Goal: Information Seeking & Learning: Learn about a topic

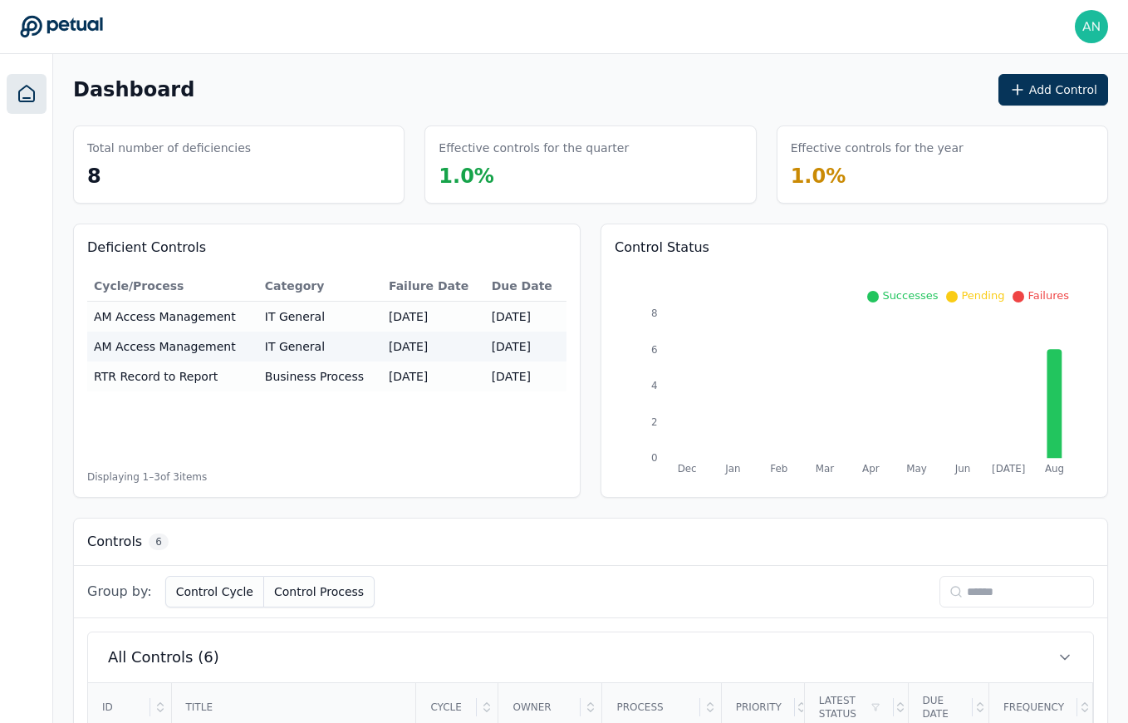
click at [5, 113] on div at bounding box center [26, 389] width 53 height 670
click at [15, 101] on link at bounding box center [27, 94] width 40 height 40
click at [401, 95] on div "Dashboard Add Control" at bounding box center [590, 90] width 1035 height 32
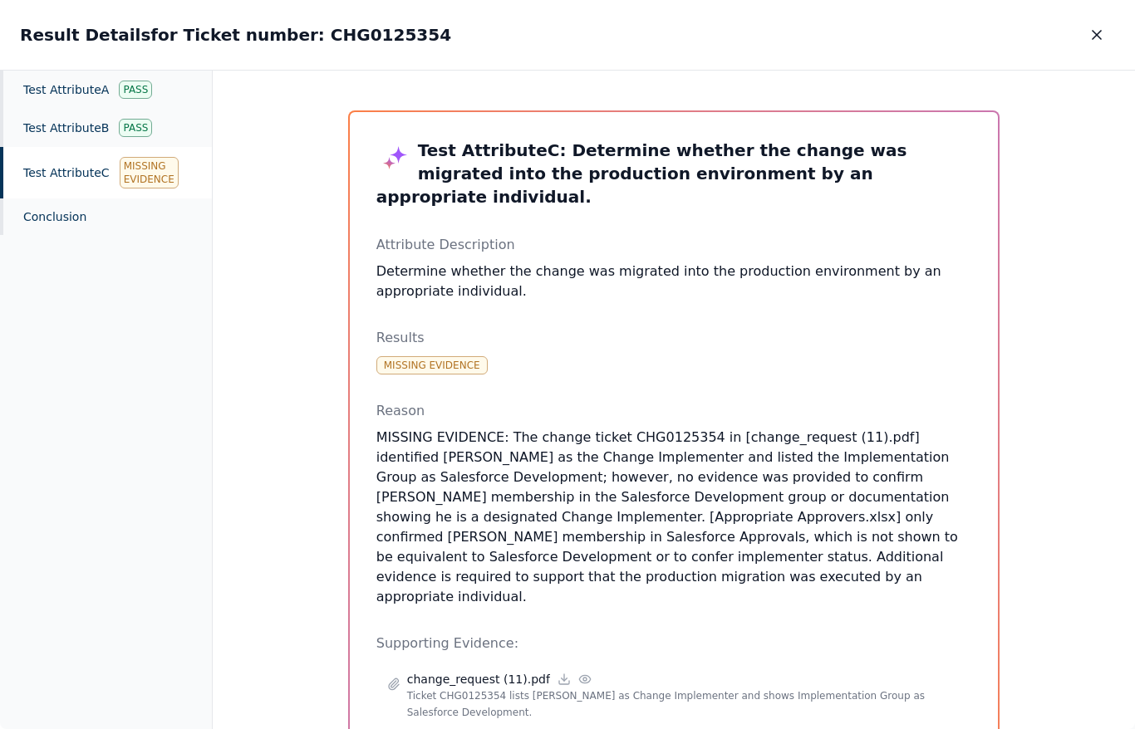
click at [333, 40] on h2 "Result Details for Ticket number: CHG0125354" at bounding box center [235, 34] width 431 height 23
copy h2 "CHG0125354"
click at [1114, 27] on button "button" at bounding box center [1096, 35] width 37 height 30
click at [1110, 30] on button "button" at bounding box center [1096, 35] width 37 height 30
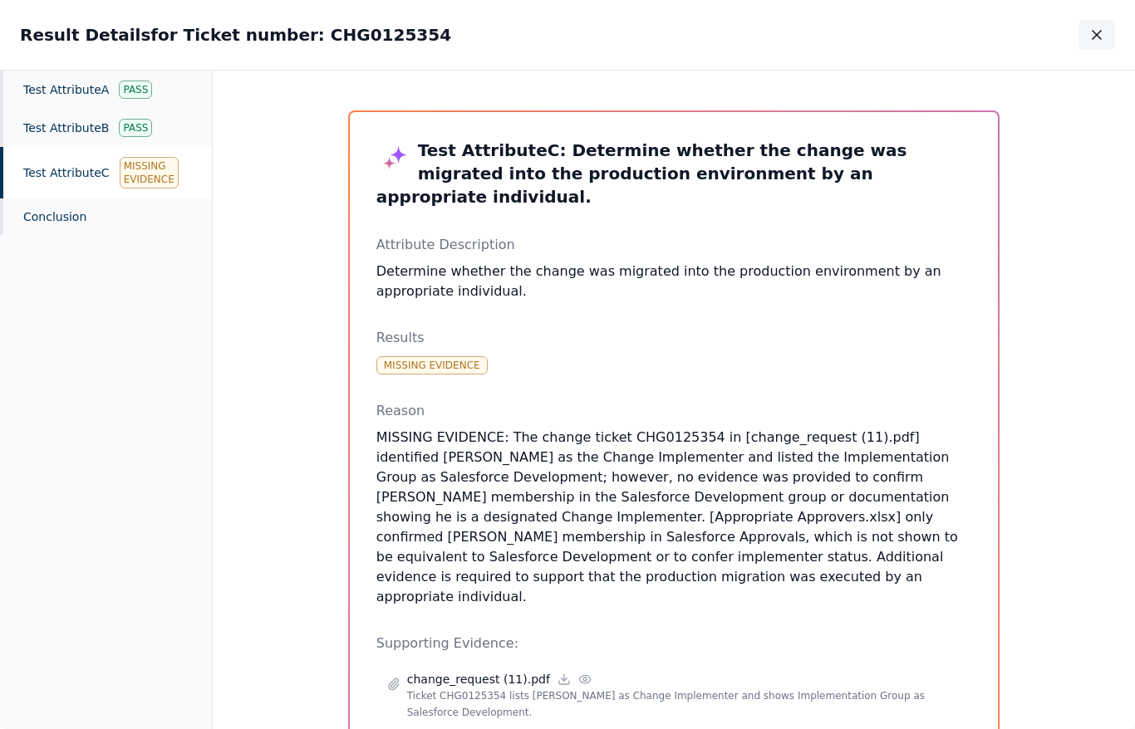
click at [1095, 31] on icon "button" at bounding box center [1096, 35] width 17 height 17
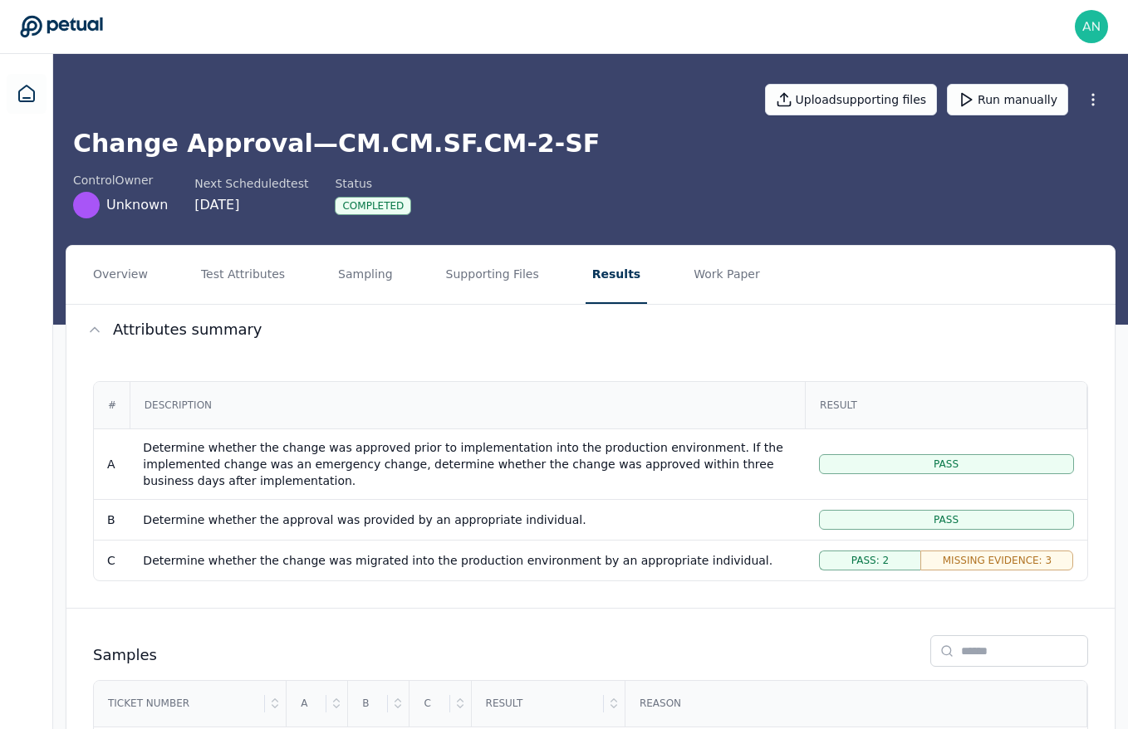
click at [391, 262] on nav "Overview Test Attributes Sampling Supporting Files Results Work Paper" at bounding box center [590, 275] width 1049 height 58
click at [383, 273] on button "Sampling" at bounding box center [366, 275] width 68 height 58
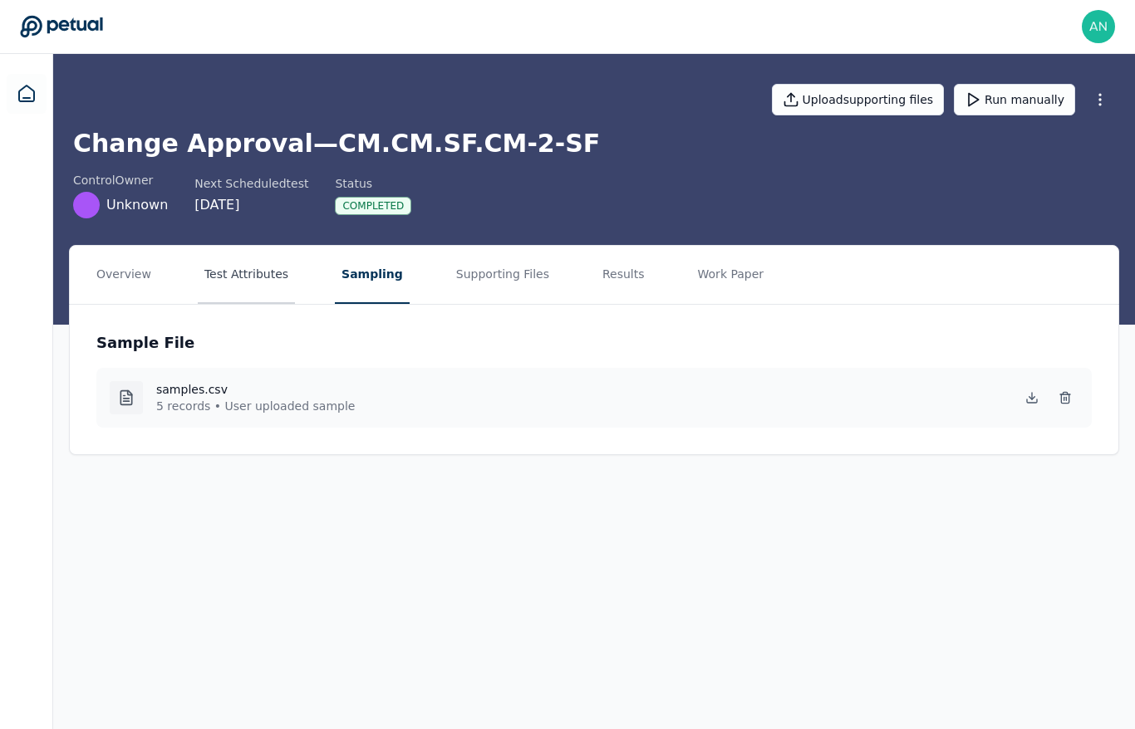
click at [249, 272] on button "Test Attributes" at bounding box center [246, 275] width 97 height 58
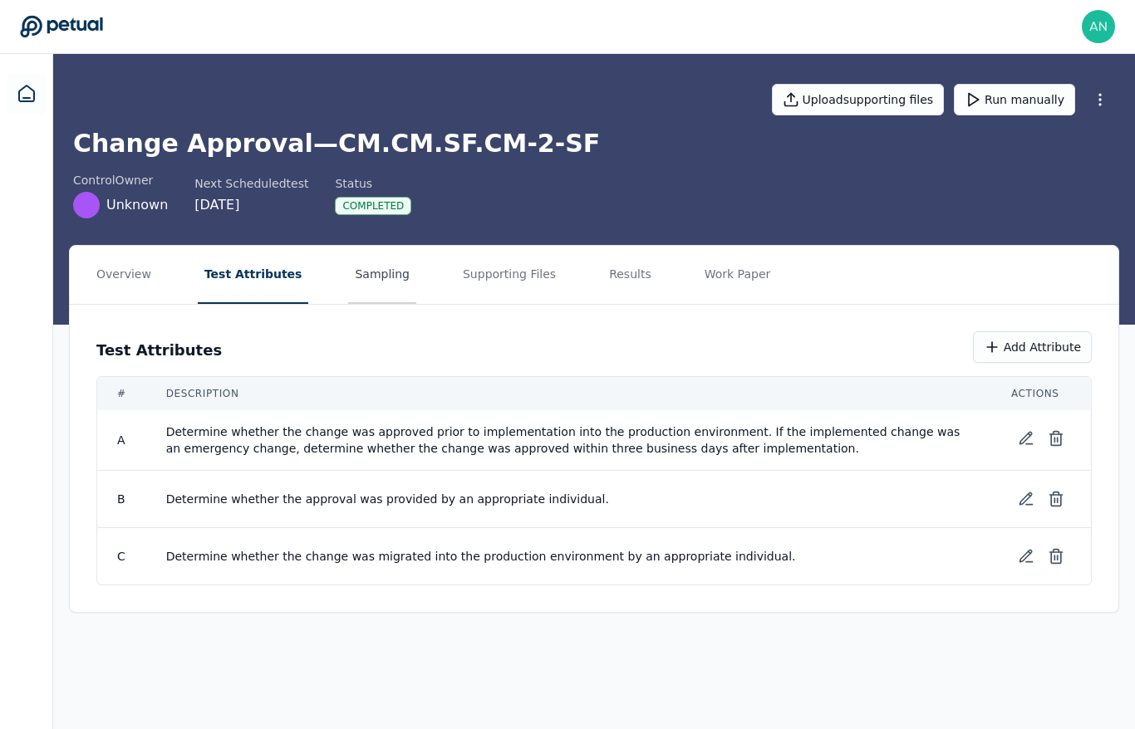
click at [348, 281] on button "Sampling" at bounding box center [382, 275] width 68 height 58
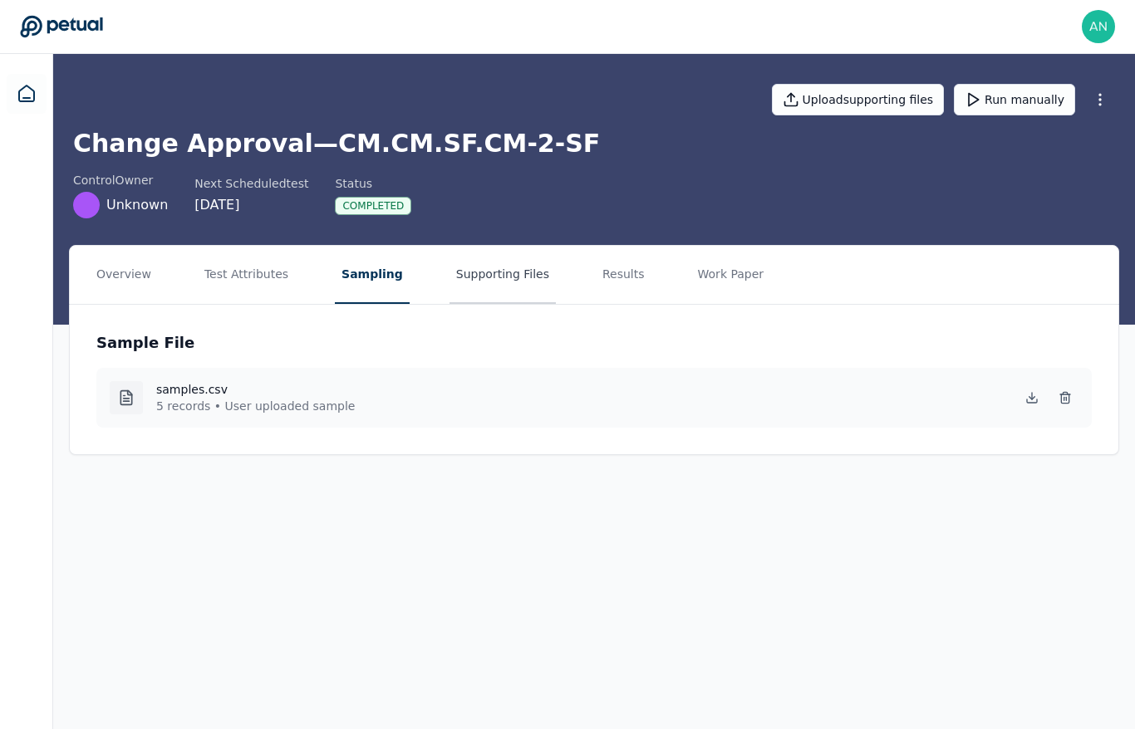
click at [508, 268] on button "Supporting Files" at bounding box center [502, 275] width 106 height 58
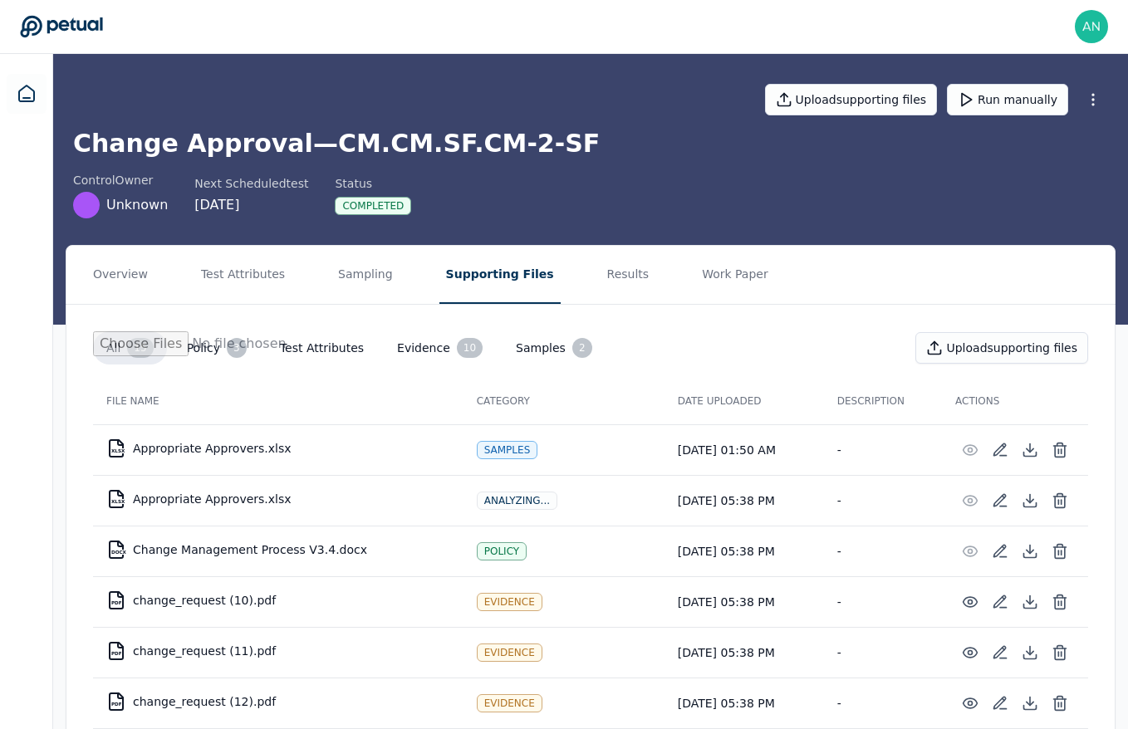
click at [633, 265] on nav "Overview Test Attributes Sampling Supporting Files Results Work Paper" at bounding box center [590, 275] width 1049 height 58
click at [558, 284] on nav "Overview Test Attributes Sampling Supporting Files Results Work Paper" at bounding box center [590, 275] width 1049 height 58
click at [601, 266] on button "Results" at bounding box center [629, 275] width 56 height 58
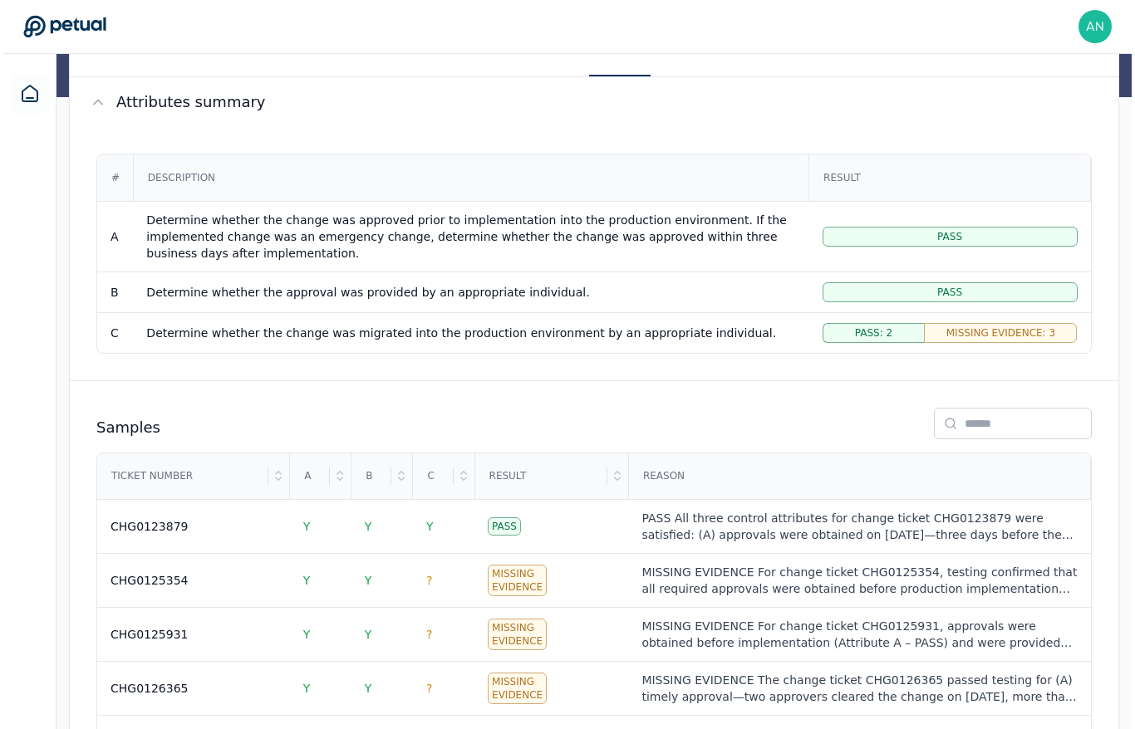
scroll to position [322, 0]
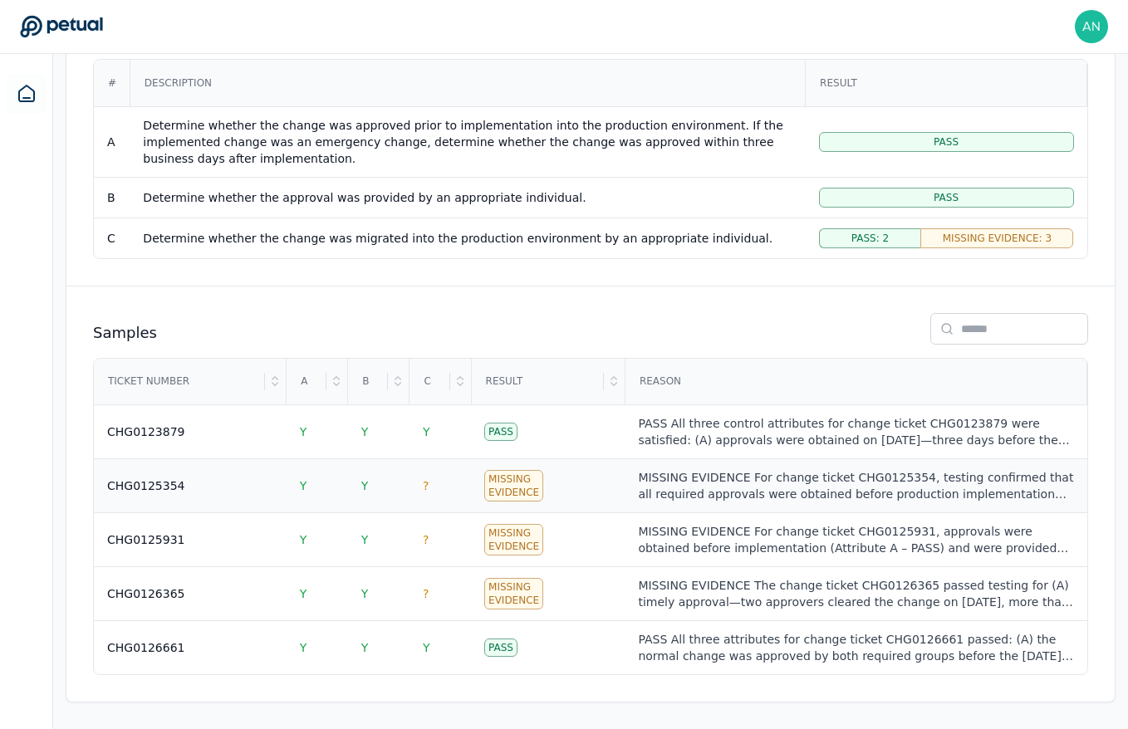
click at [225, 497] on td "CHG0125354" at bounding box center [190, 486] width 193 height 54
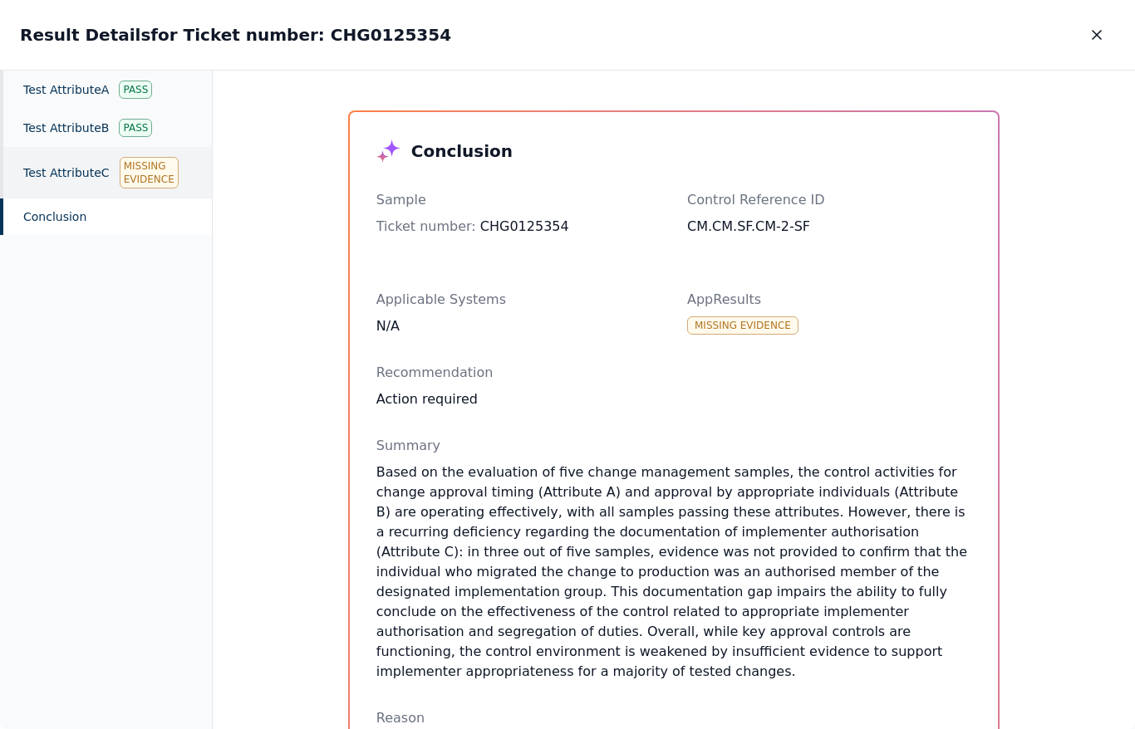
click at [52, 159] on div "Test Attribute C Missing Evidence" at bounding box center [106, 173] width 212 height 52
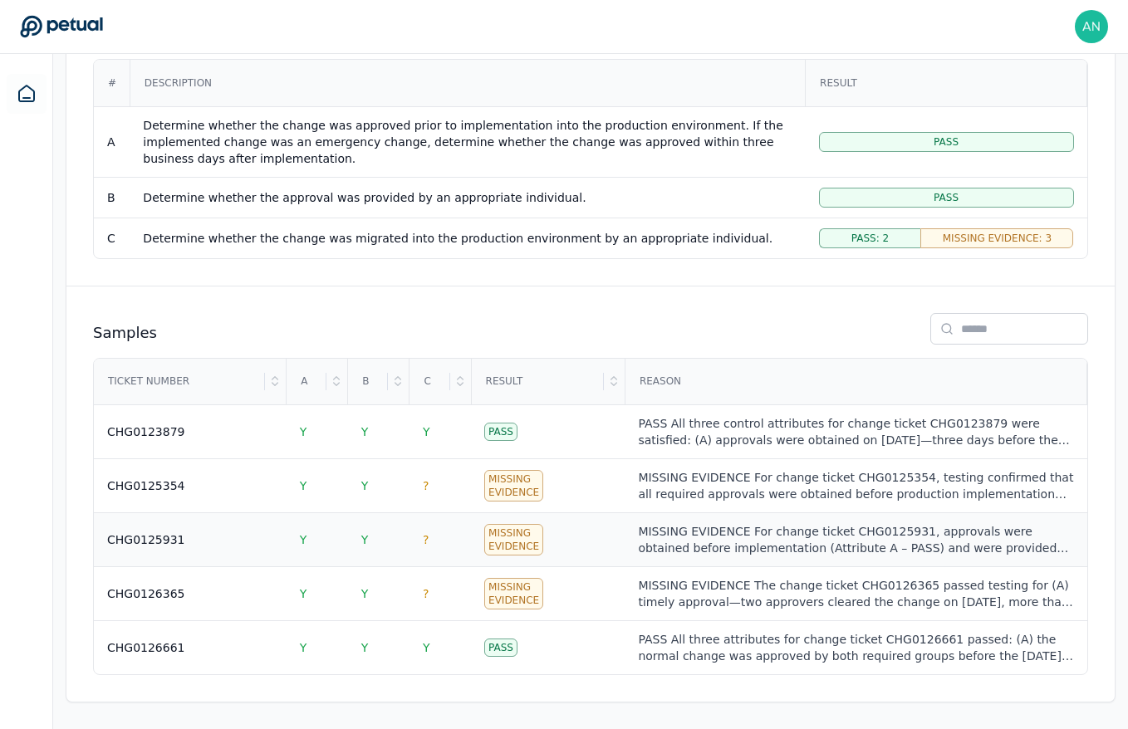
click at [166, 530] on td "CHG0125931" at bounding box center [190, 540] width 193 height 54
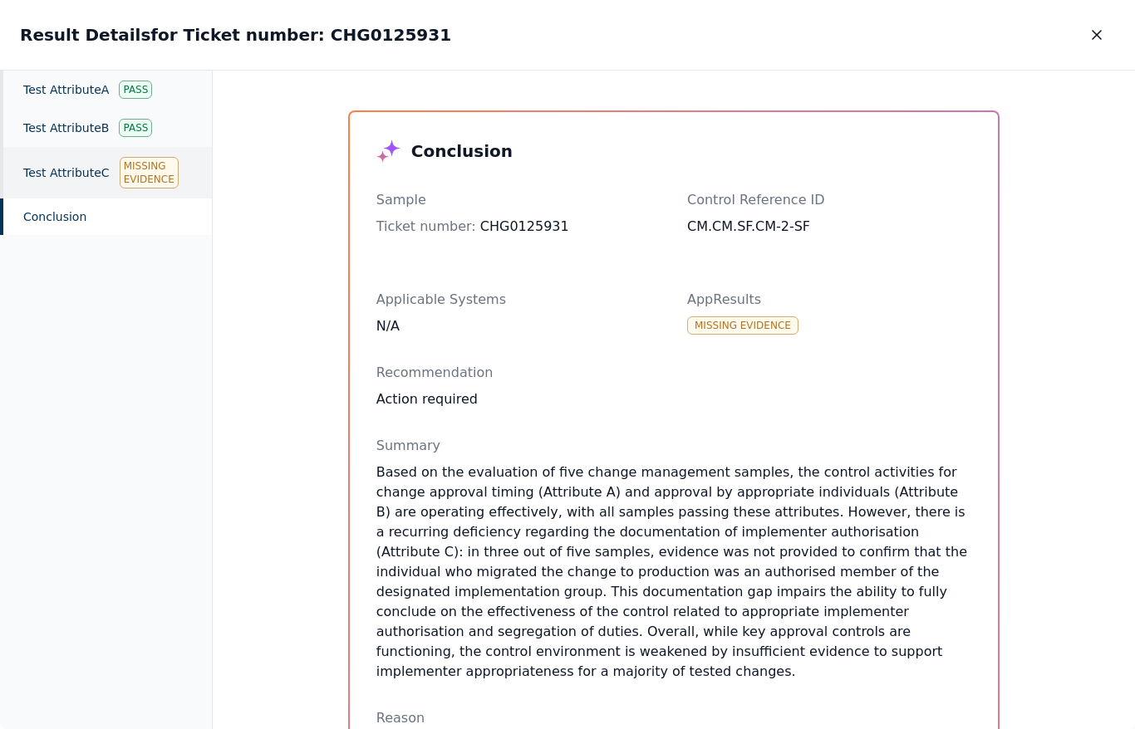
click at [111, 171] on div "Test Attribute C Missing Evidence" at bounding box center [106, 173] width 212 height 52
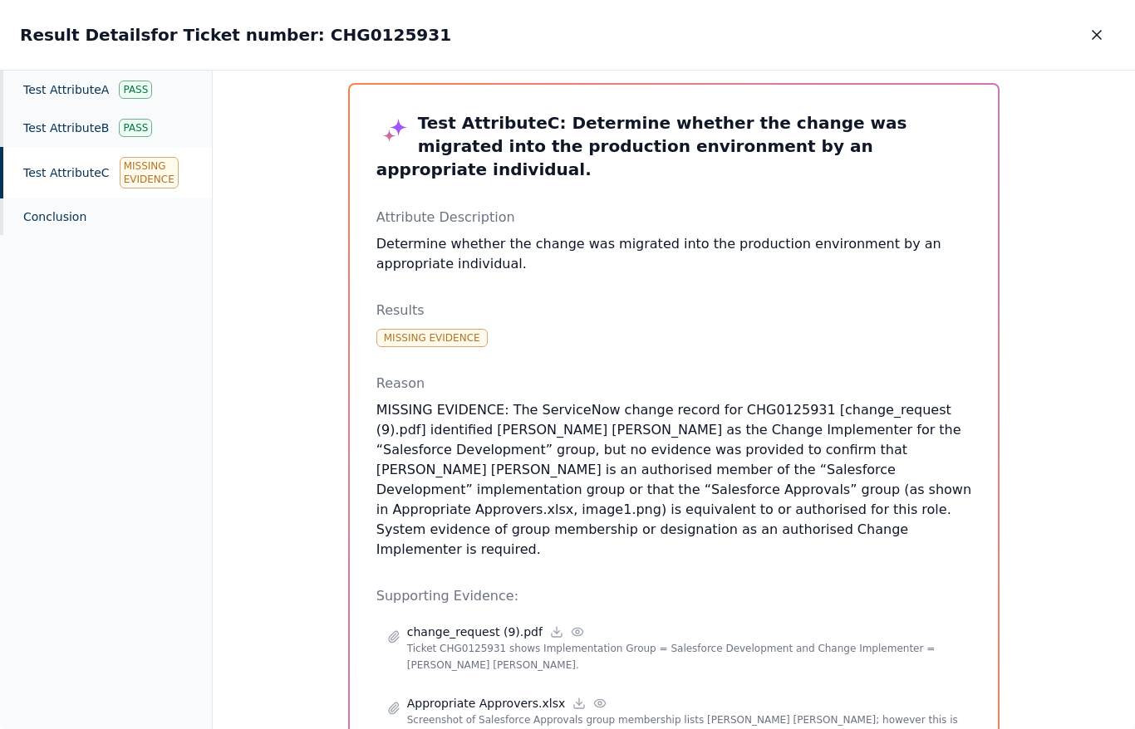
scroll to position [85, 0]
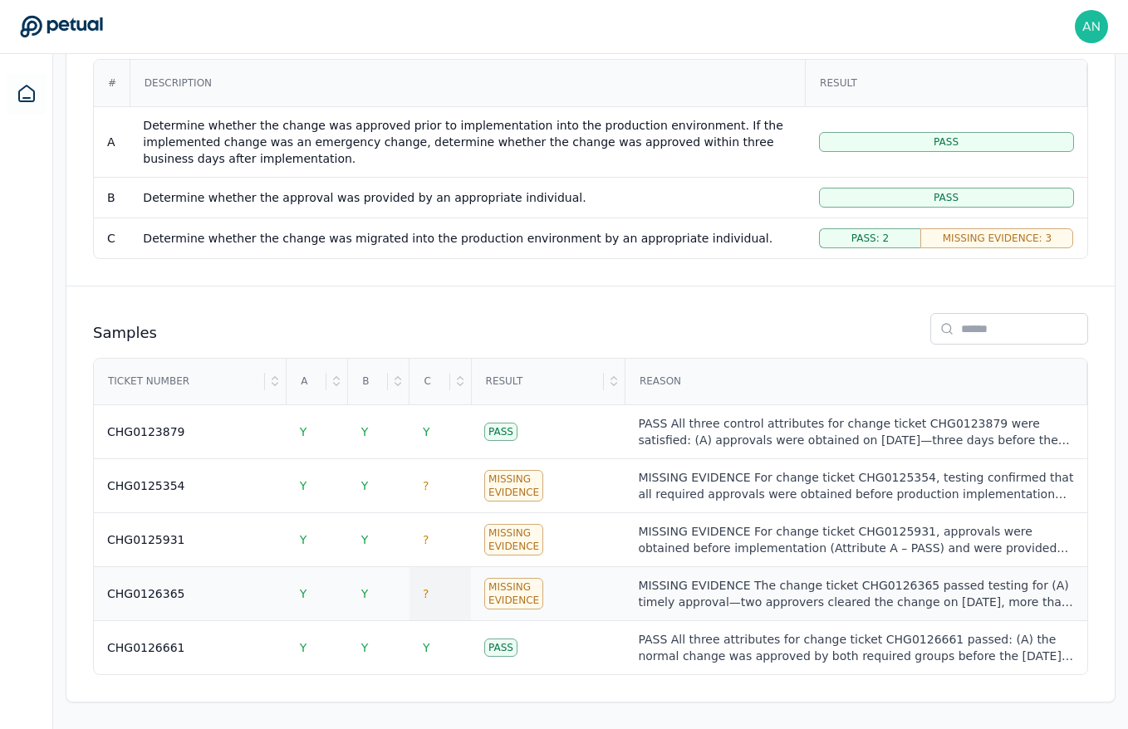
click at [416, 616] on td "?" at bounding box center [440, 594] width 61 height 54
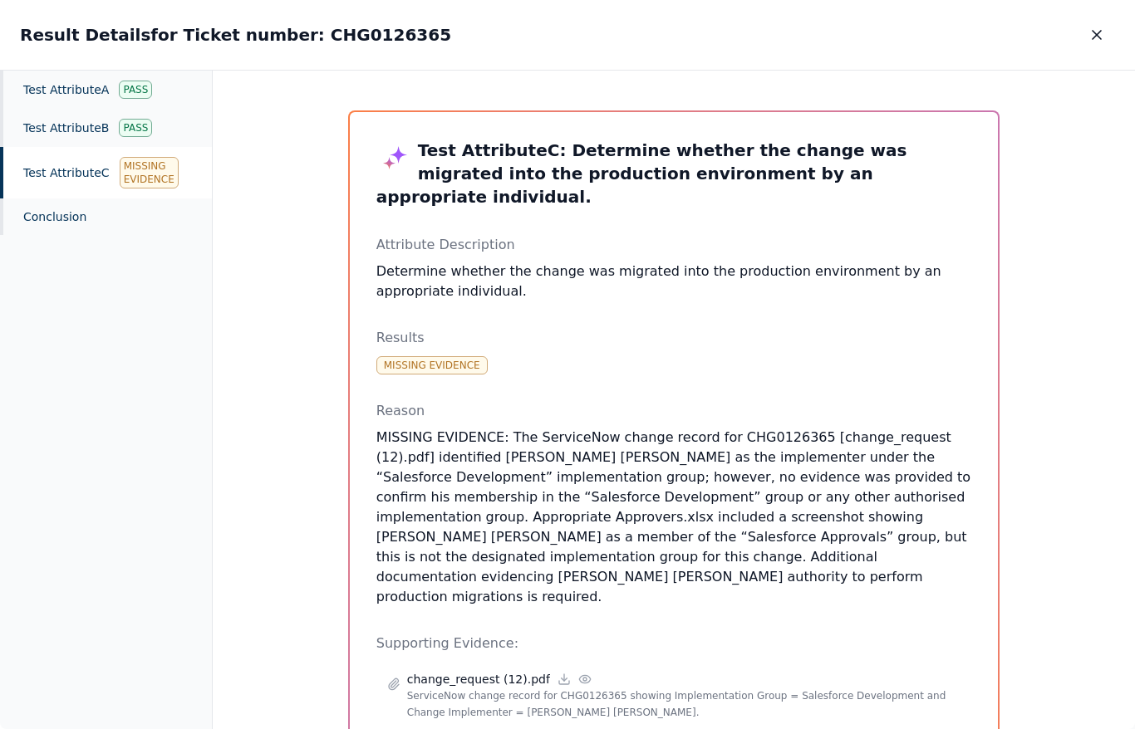
click at [113, 168] on div "Test Attribute C Missing Evidence" at bounding box center [106, 173] width 212 height 52
click at [1089, 36] on icon "button" at bounding box center [1096, 35] width 17 height 17
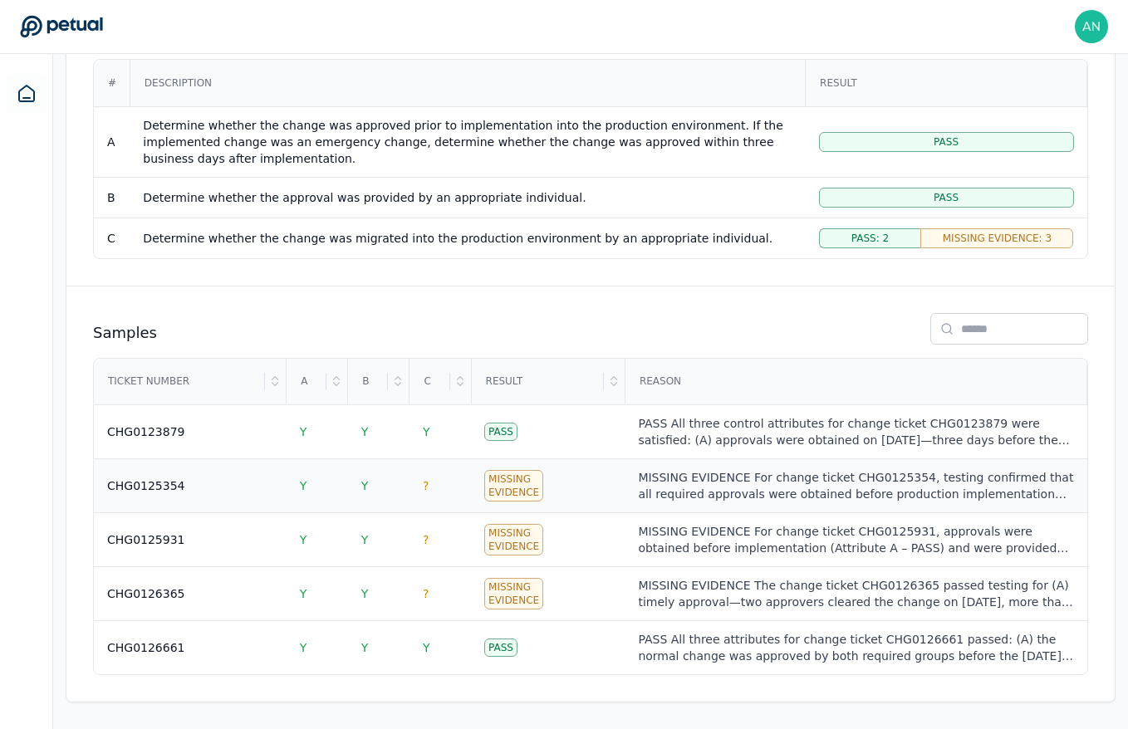
click at [202, 491] on div "CHG0125354" at bounding box center [190, 486] width 166 height 17
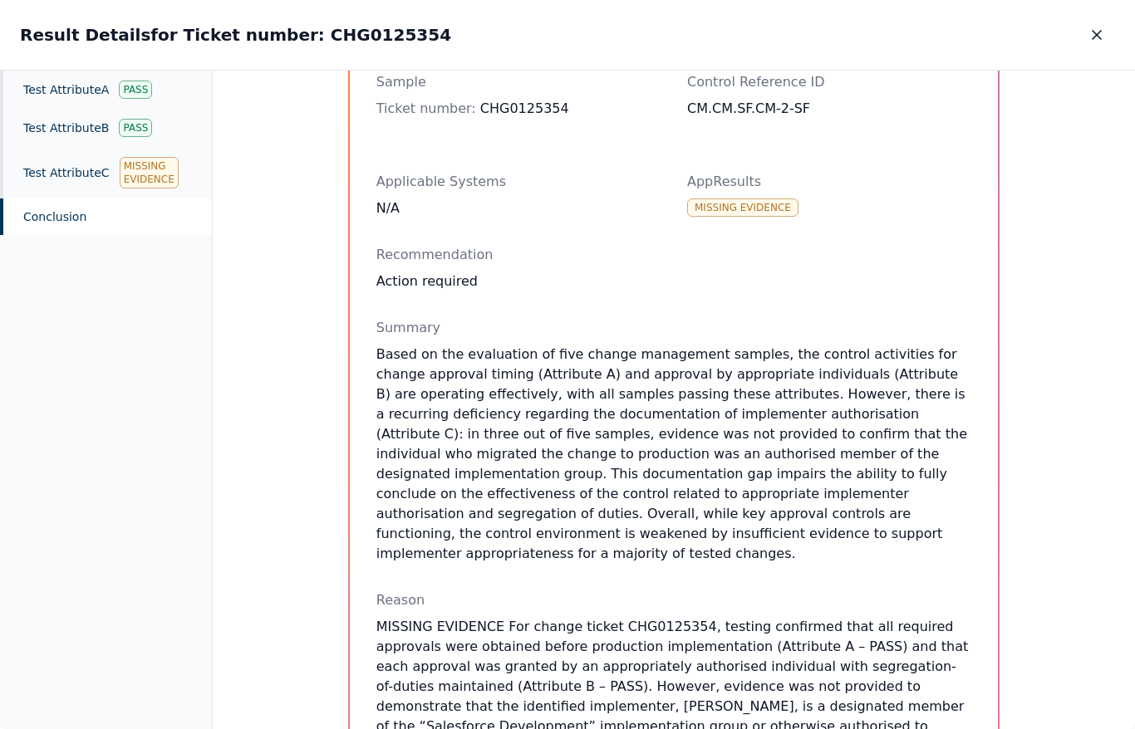
scroll to position [131, 0]
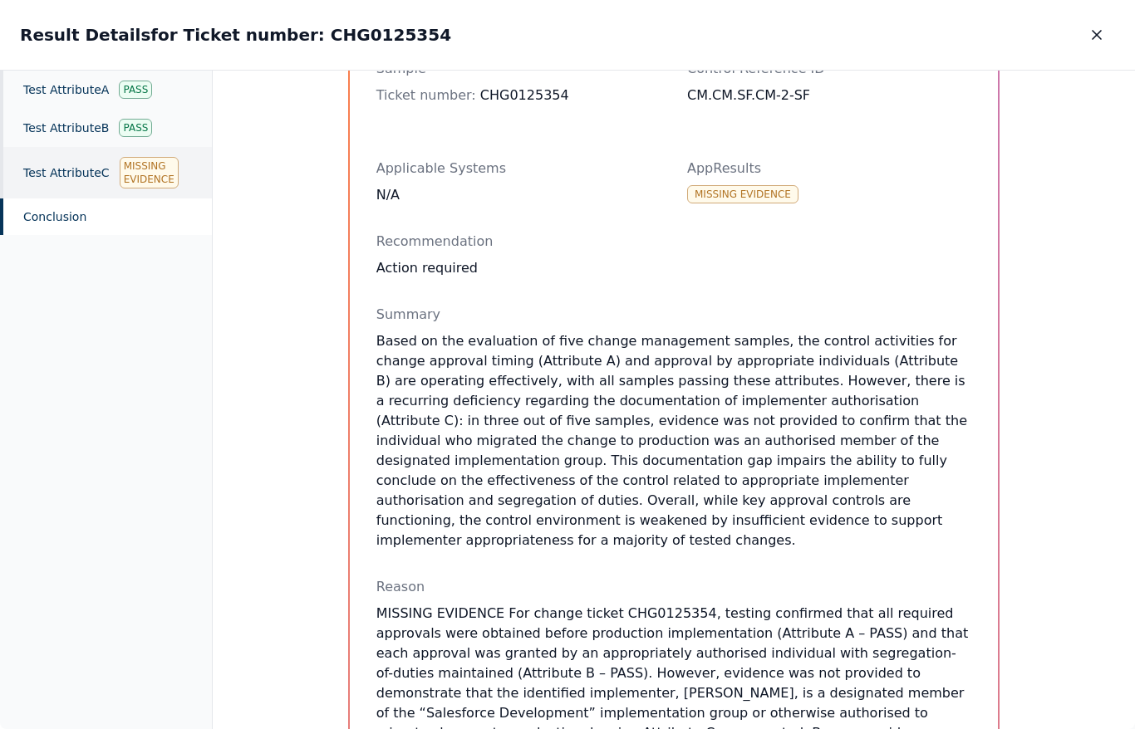
click at [145, 168] on div "Missing Evidence" at bounding box center [149, 173] width 59 height 32
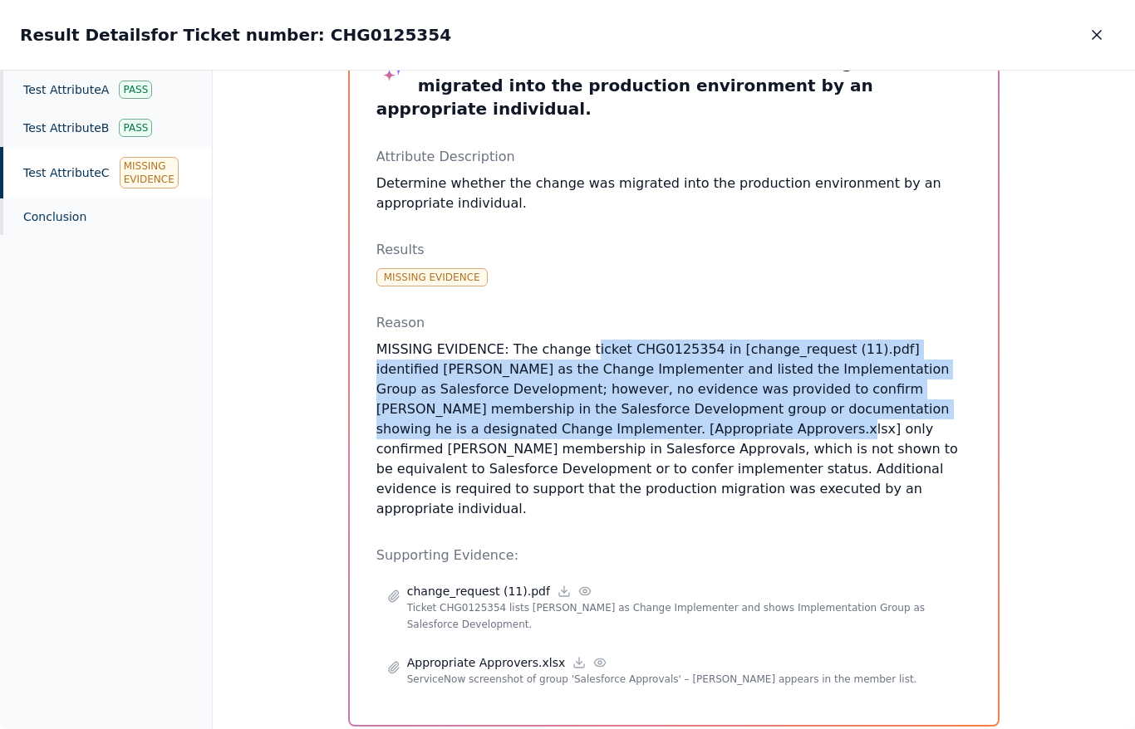
drag, startPoint x: 580, startPoint y: 335, endPoint x: 607, endPoint y: 403, distance: 73.4
click at [607, 403] on p "MISSING EVIDENCE: The change ticket CHG0125354 in [change_request (11).pdf] ide…" at bounding box center [674, 429] width 596 height 179
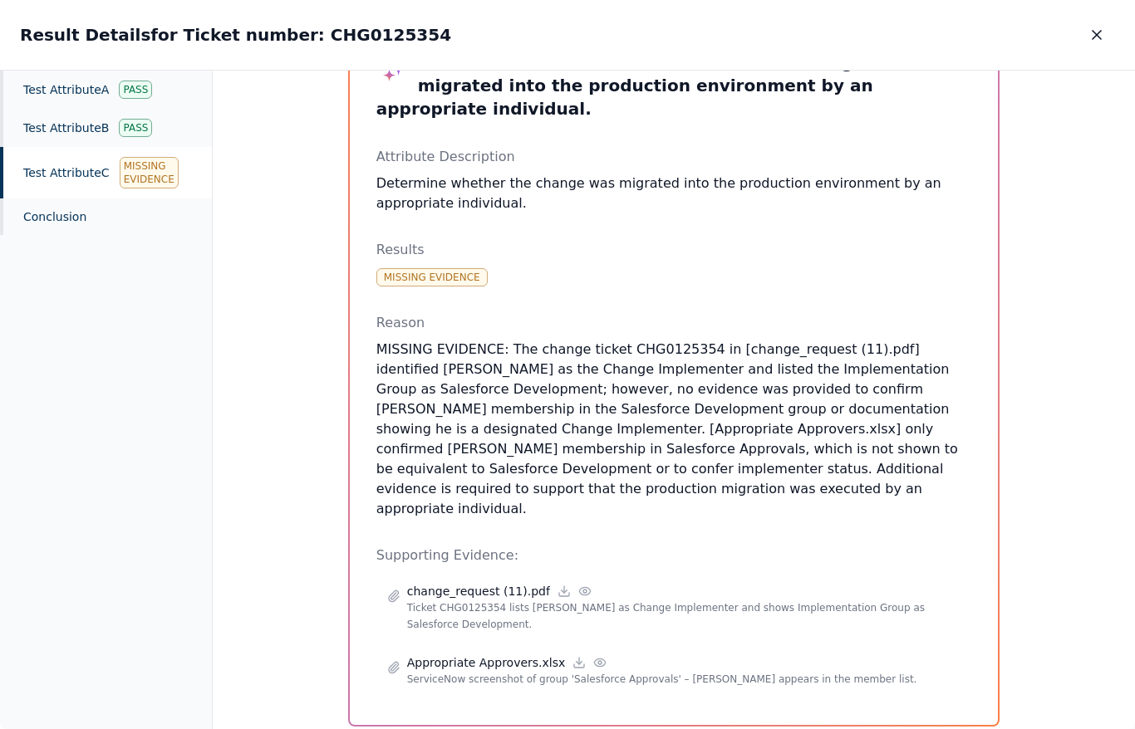
click at [626, 425] on p "MISSING EVIDENCE: The change ticket CHG0125354 in [change_request (11).pdf] ide…" at bounding box center [674, 429] width 596 height 179
click at [550, 438] on p "MISSING EVIDENCE: The change ticket CHG0125354 in [change_request (11).pdf] ide…" at bounding box center [674, 429] width 596 height 179
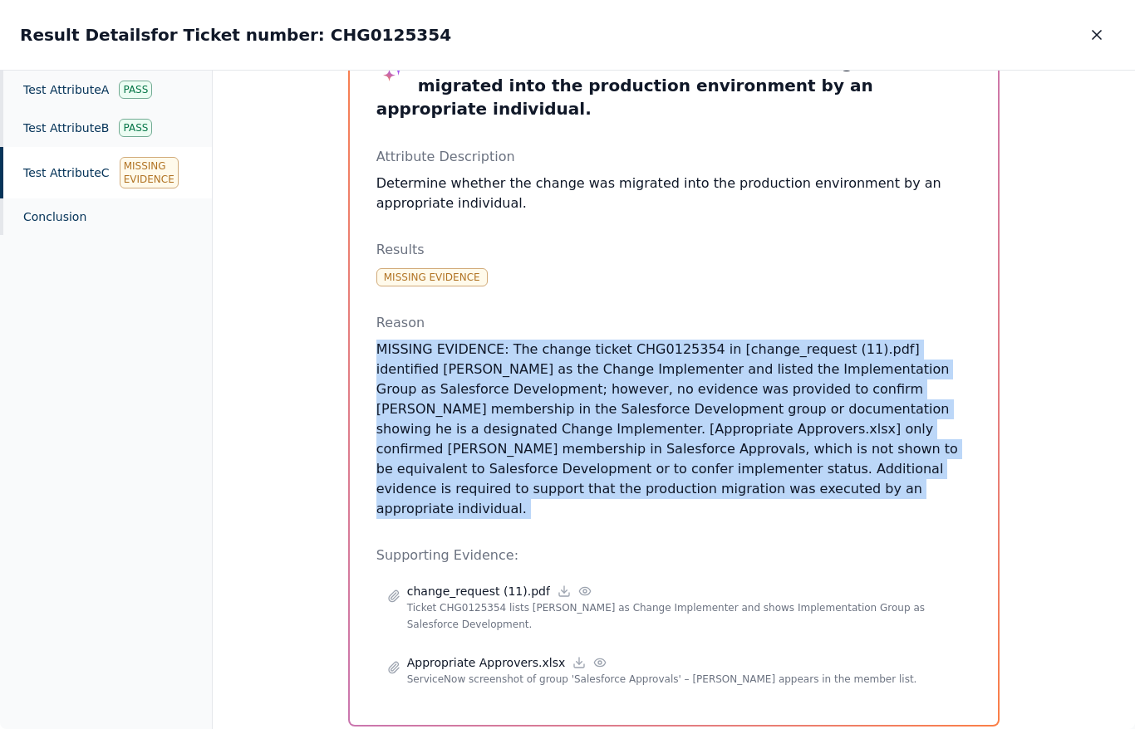
click at [550, 438] on p "MISSING EVIDENCE: The change ticket CHG0125354 in [change_request (11).pdf] ide…" at bounding box center [674, 429] width 596 height 179
click at [685, 432] on p "MISSING EVIDENCE: The change ticket CHG0125354 in [change_request (11).pdf] ide…" at bounding box center [674, 429] width 596 height 179
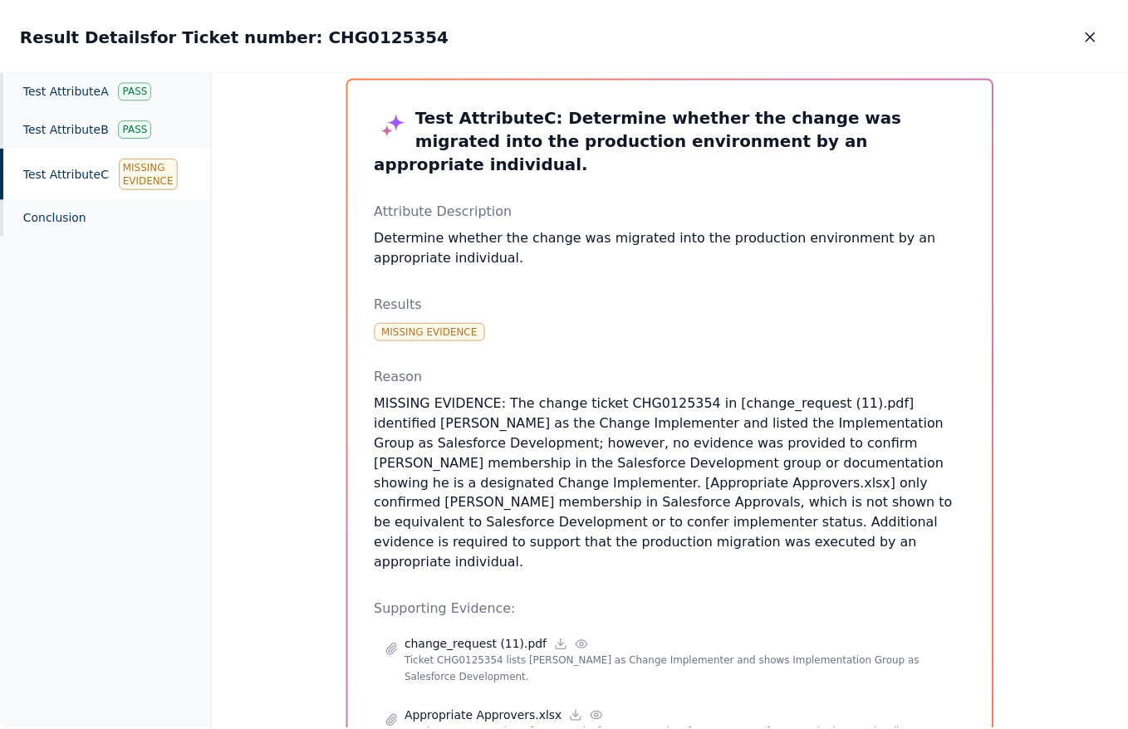
scroll to position [0, 0]
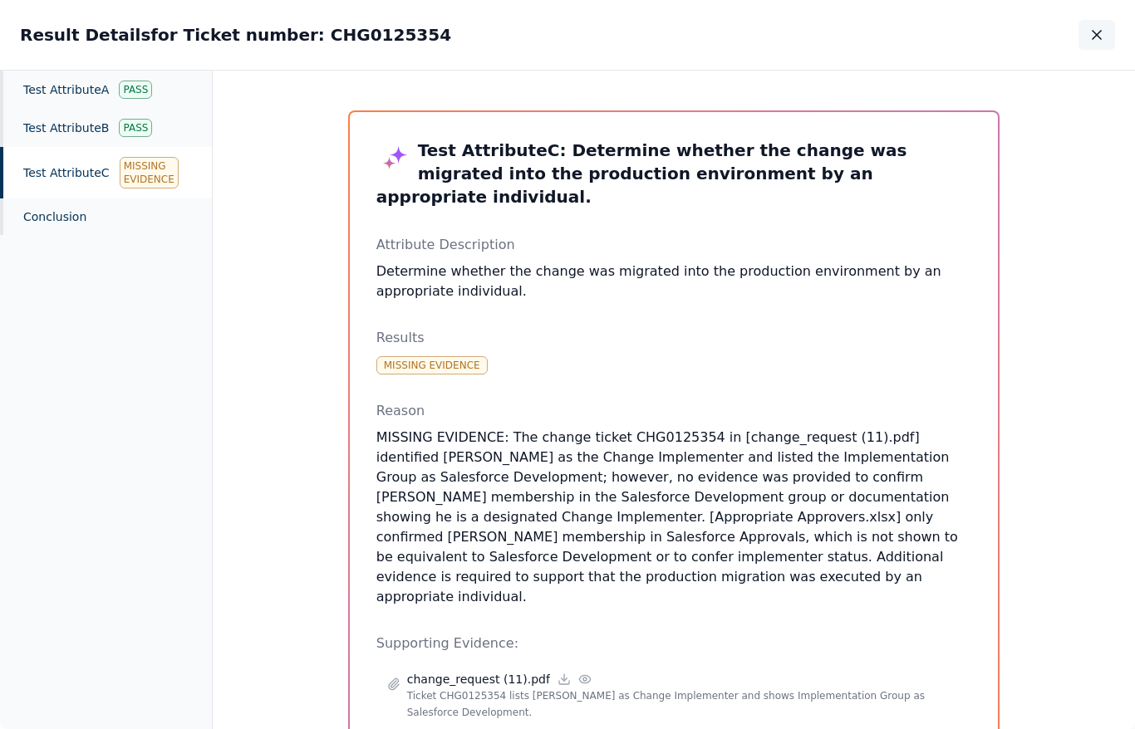
click at [1087, 30] on button "button" at bounding box center [1096, 35] width 37 height 30
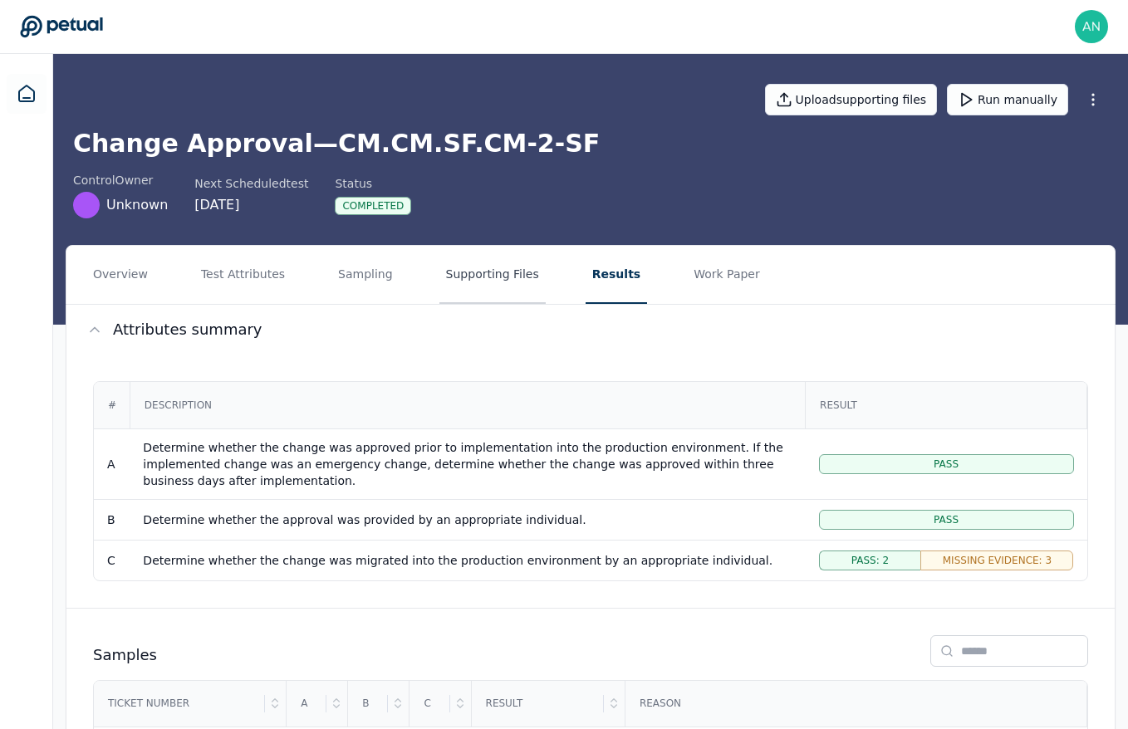
click at [475, 268] on button "Supporting Files" at bounding box center [493, 275] width 106 height 58
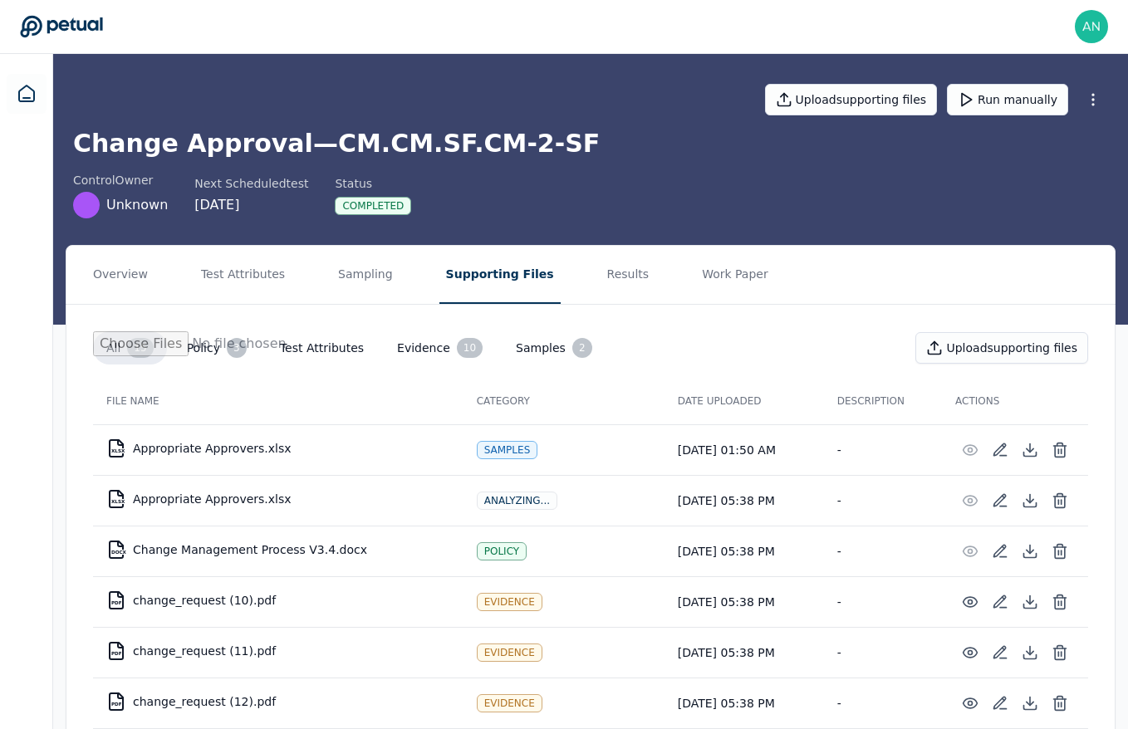
click at [651, 501] on td "Analyzing..." at bounding box center [564, 500] width 201 height 51
click at [1024, 496] on icon at bounding box center [1030, 501] width 17 height 17
click at [856, 500] on td "-" at bounding box center [883, 500] width 118 height 51
click at [1079, 404] on th "Actions" at bounding box center [1015, 401] width 146 height 47
click at [1064, 497] on icon at bounding box center [1060, 502] width 10 height 11
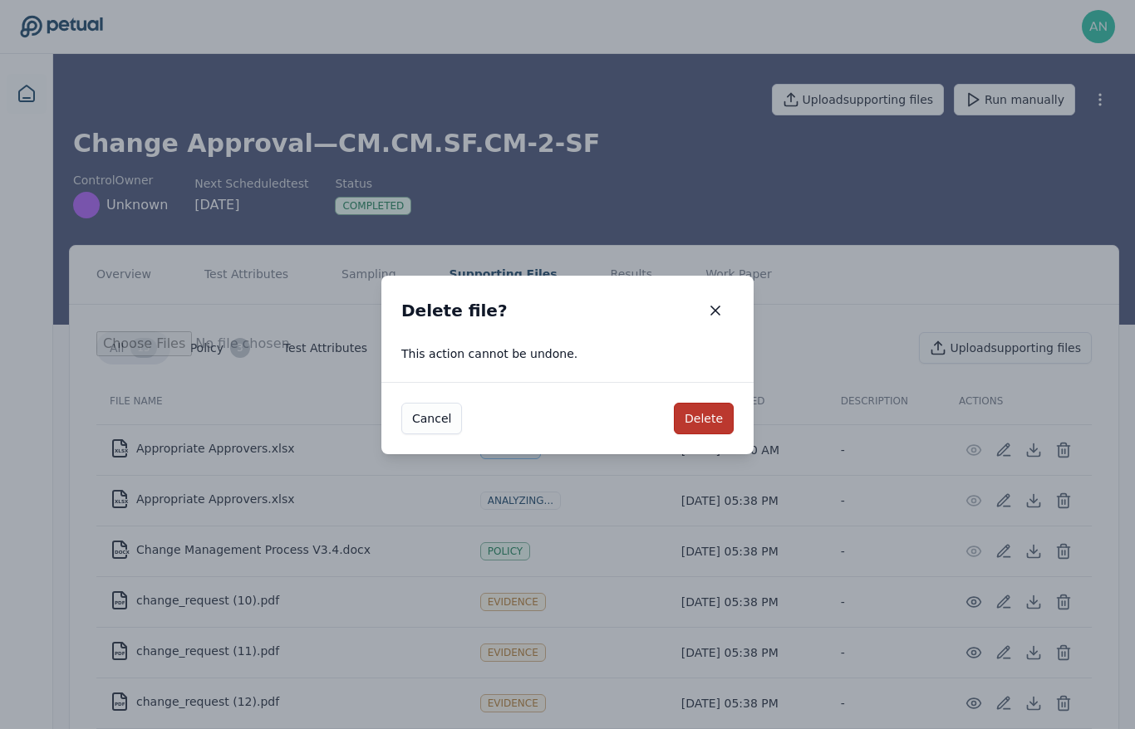
click at [696, 418] on button "Delete" at bounding box center [704, 419] width 60 height 32
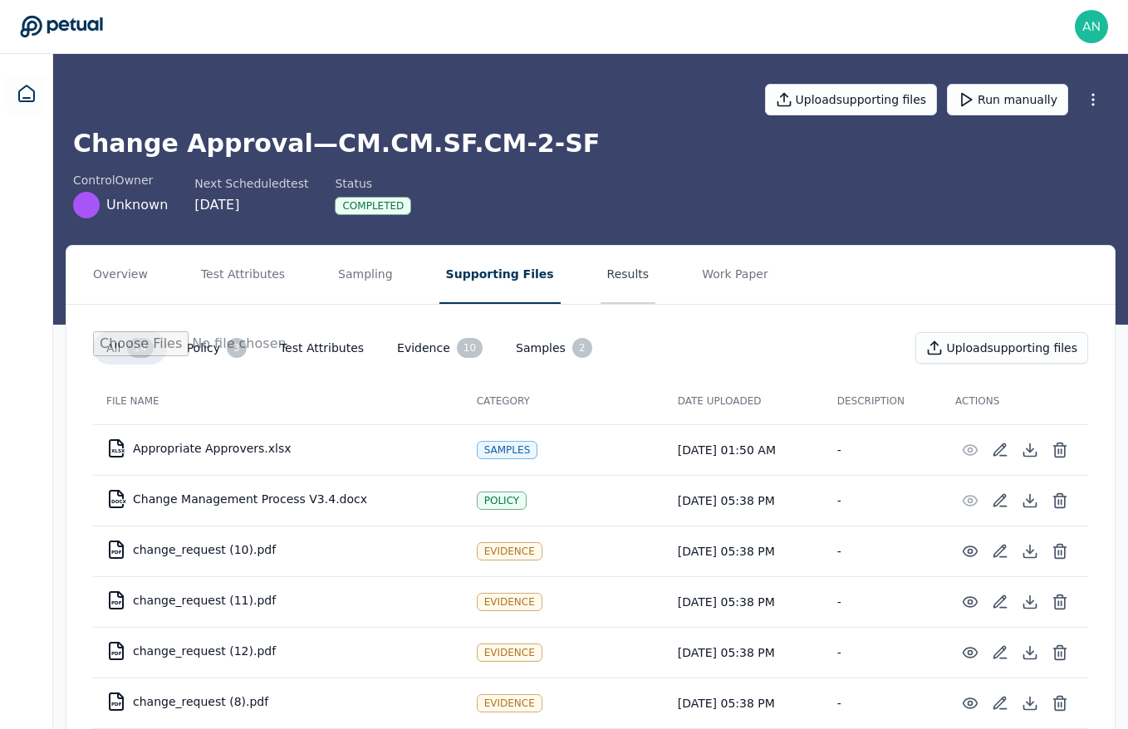
click at [621, 272] on button "Results" at bounding box center [629, 275] width 56 height 58
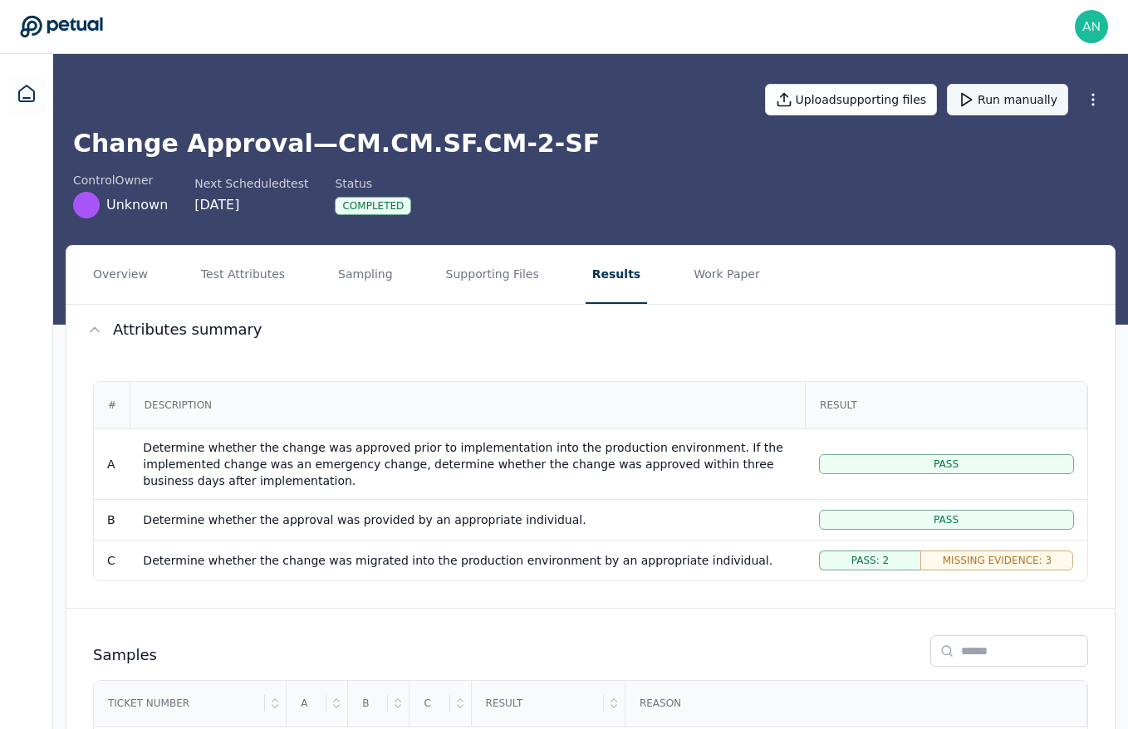
click at [1015, 111] on button "Run manually" at bounding box center [1007, 100] width 121 height 32
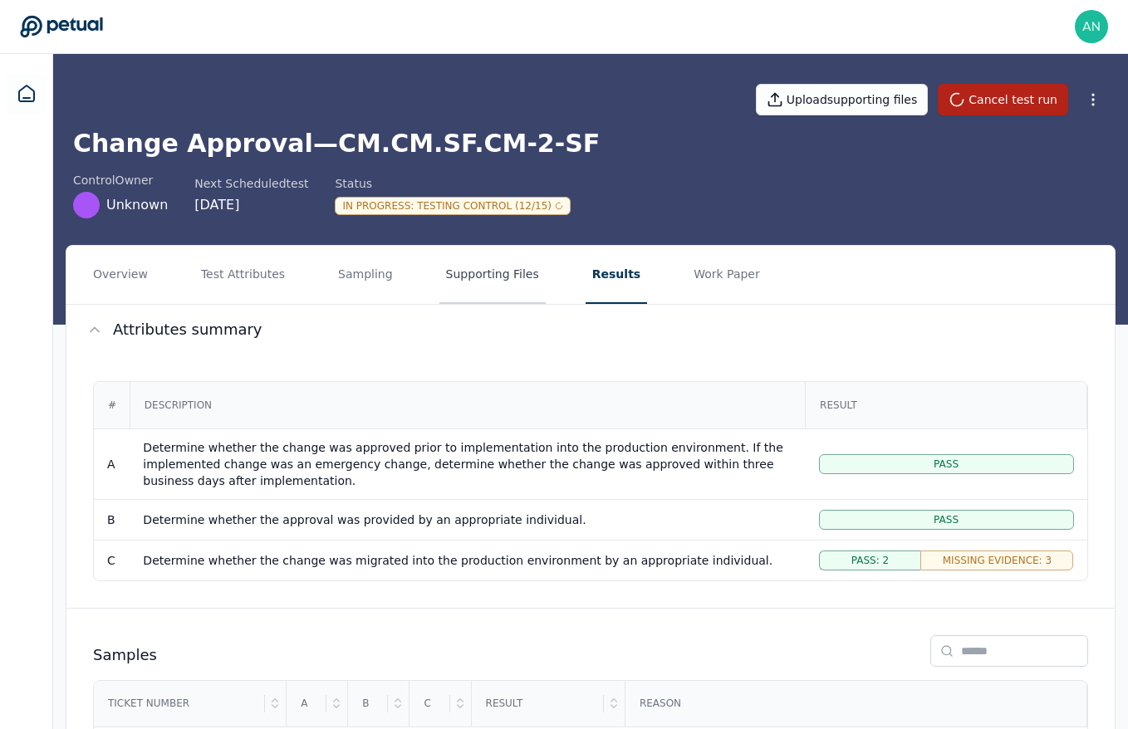
click at [508, 300] on button "Supporting Files" at bounding box center [493, 275] width 106 height 58
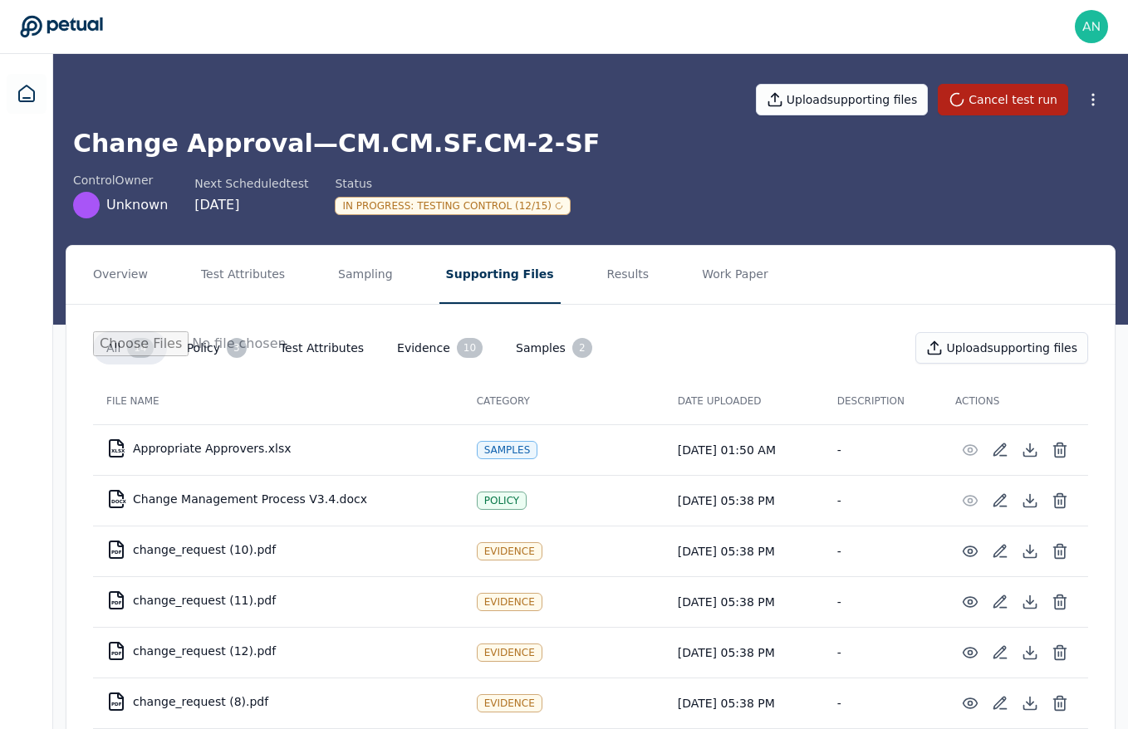
click at [256, 452] on td "XLSX Appropriate Approvers.xlsx" at bounding box center [278, 449] width 371 height 40
click at [661, 189] on div "control Owner Unknown Next Scheduled test [DATE] Status In Progress : Testing C…" at bounding box center [590, 195] width 1035 height 47
click at [636, 109] on div "Upload supporting files Cancel test run" at bounding box center [590, 100] width 1035 height 58
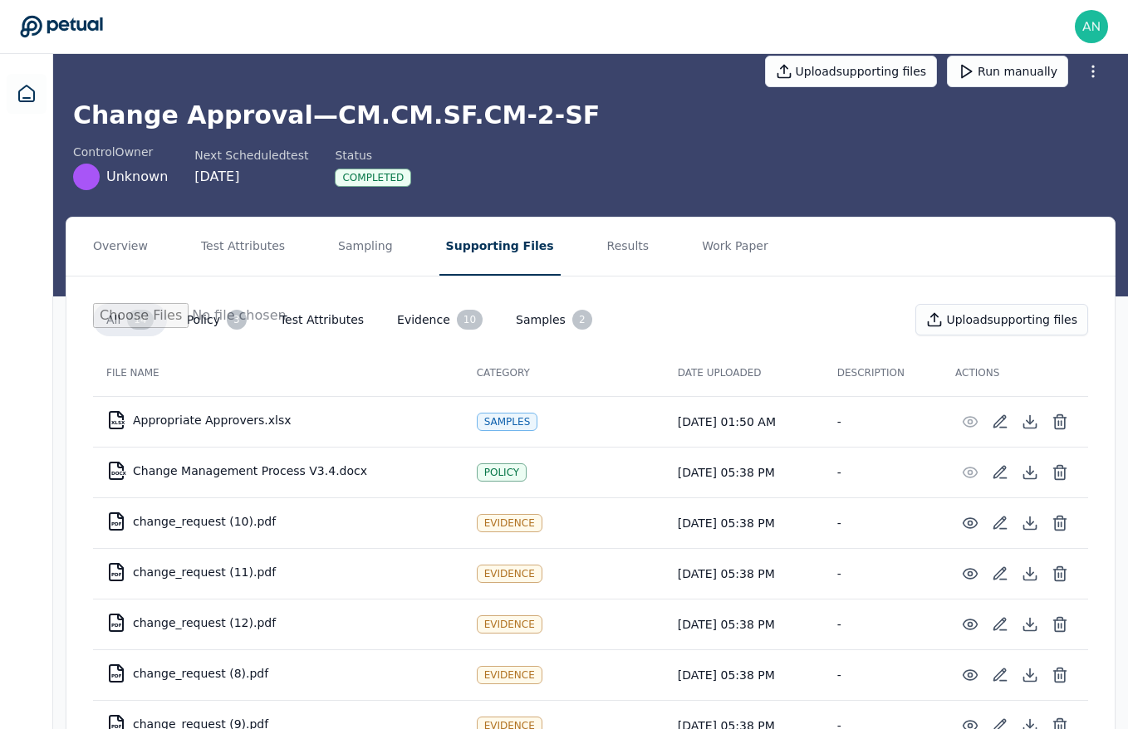
scroll to position [29, 0]
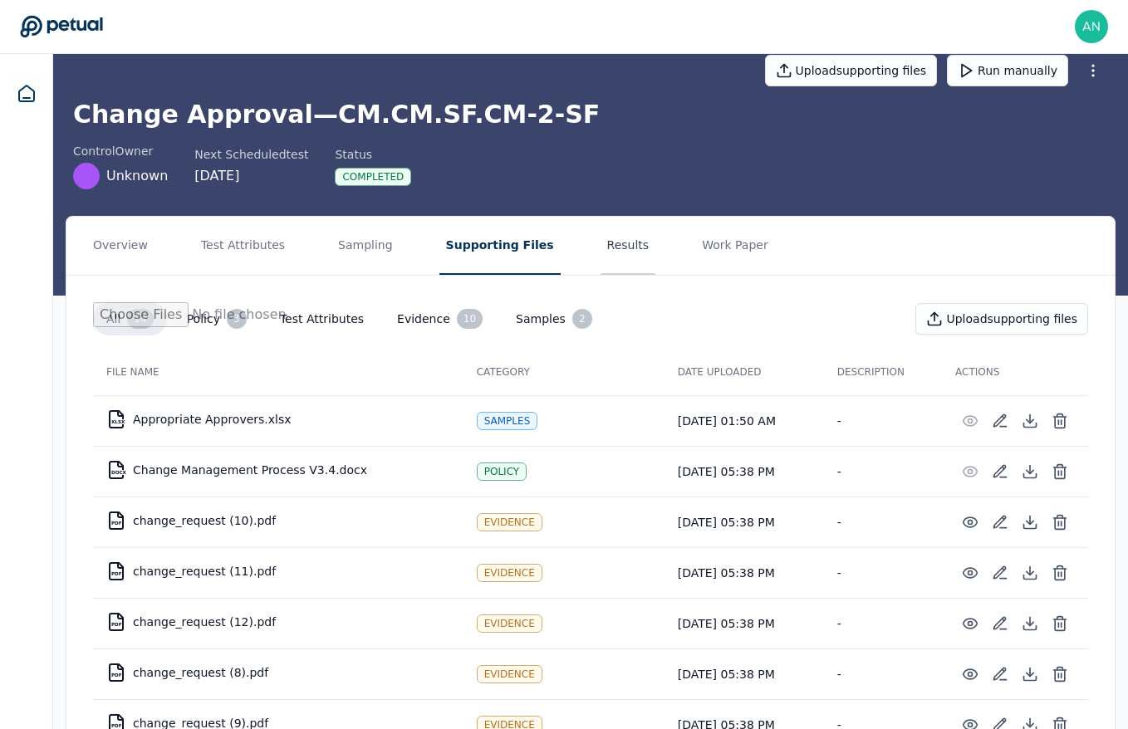
click at [601, 246] on button "Results" at bounding box center [629, 246] width 56 height 58
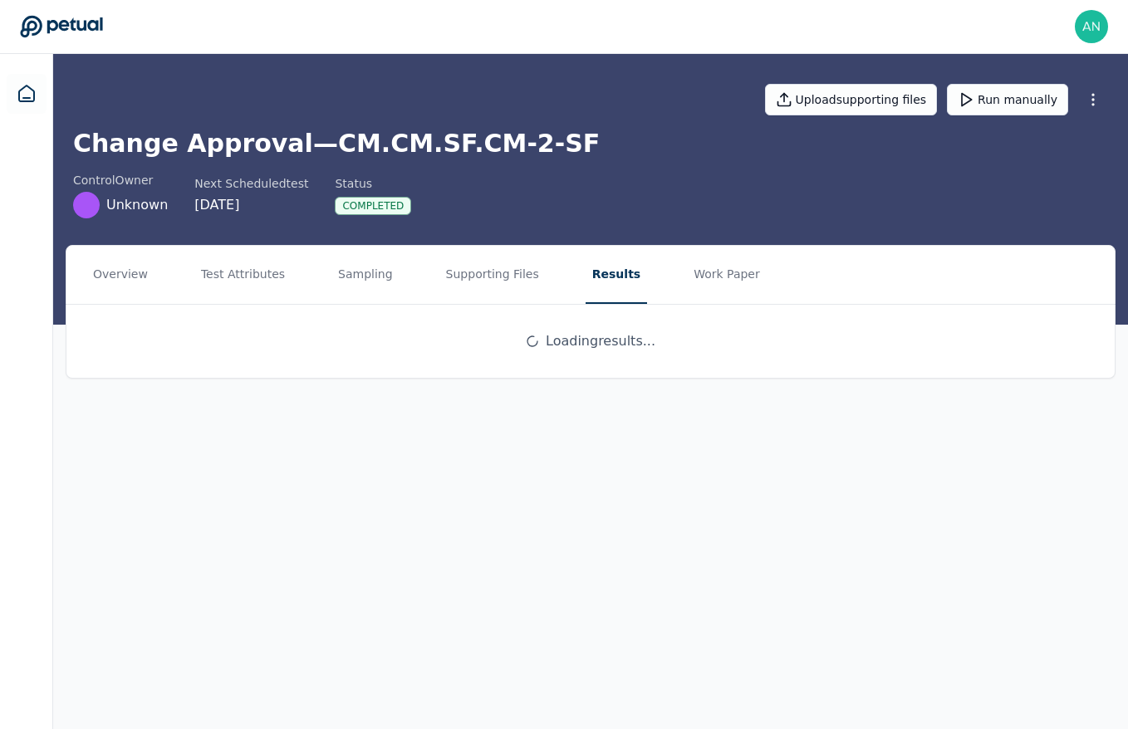
scroll to position [0, 0]
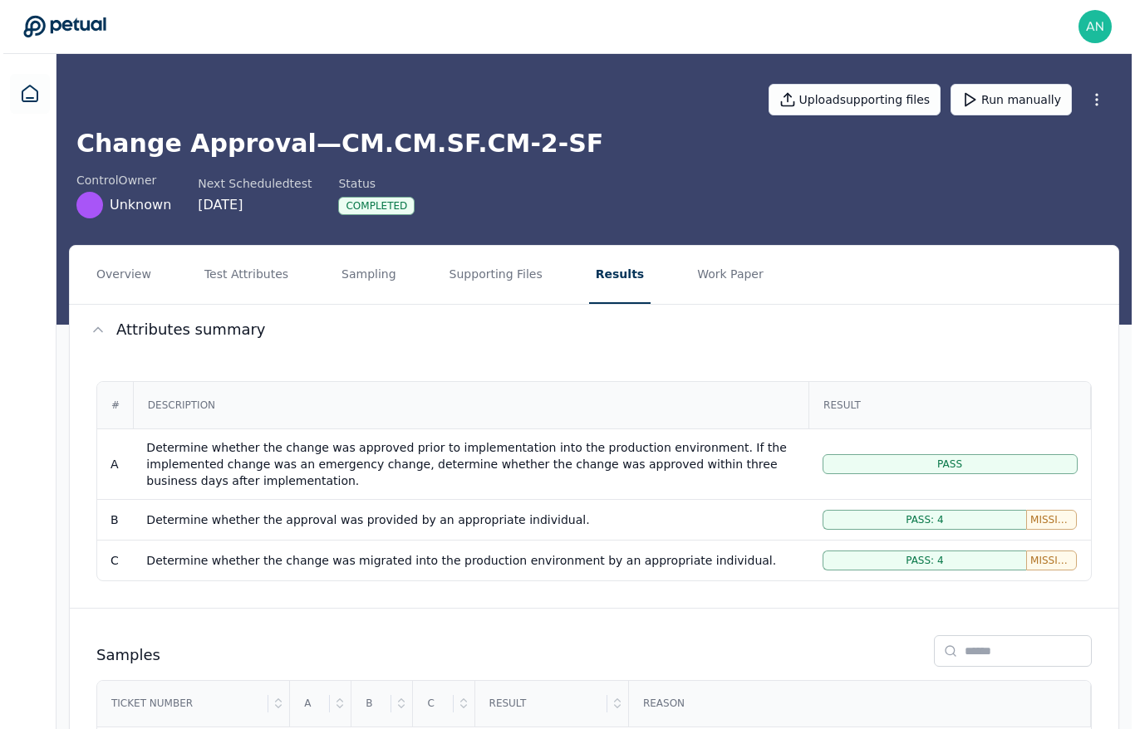
scroll to position [322, 0]
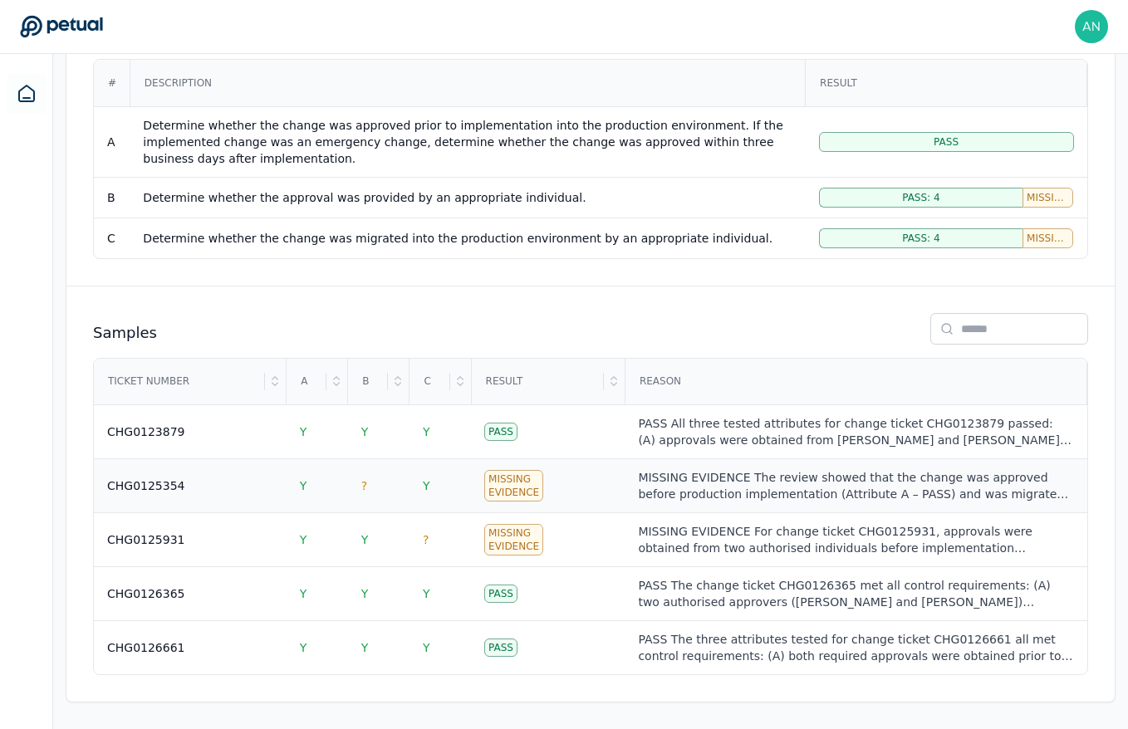
click at [585, 498] on td "Missing Evidence" at bounding box center [548, 486] width 154 height 54
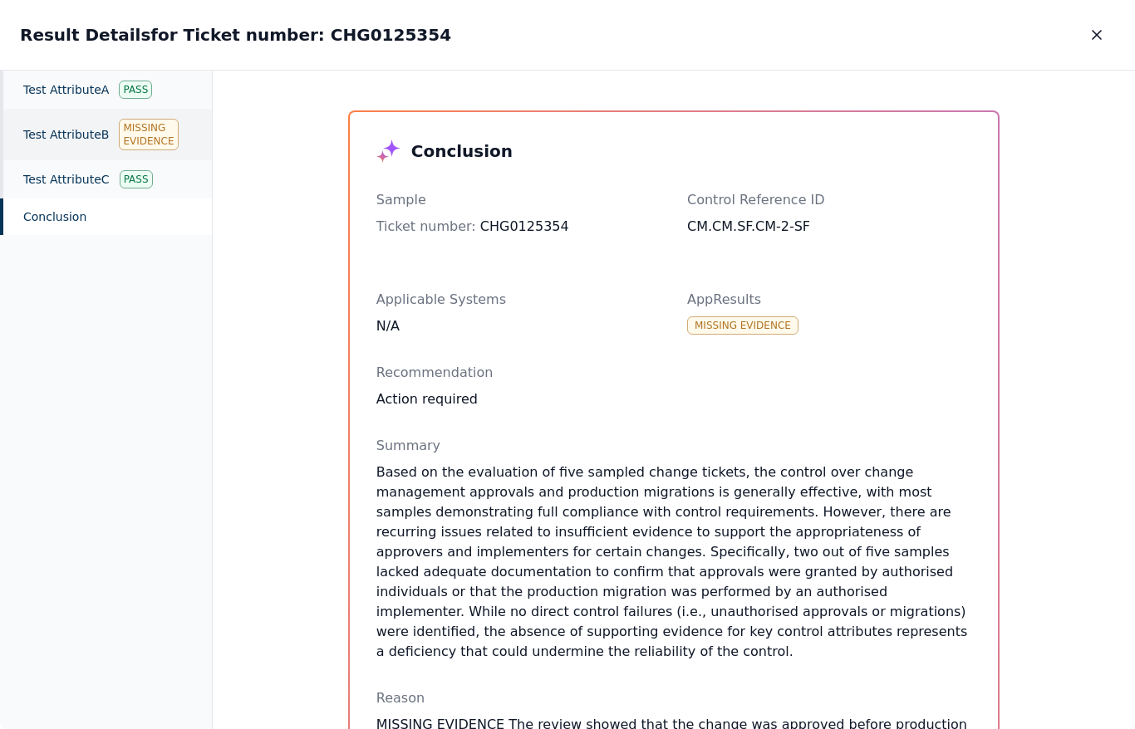
click at [143, 149] on div "Missing Evidence" at bounding box center [148, 135] width 59 height 32
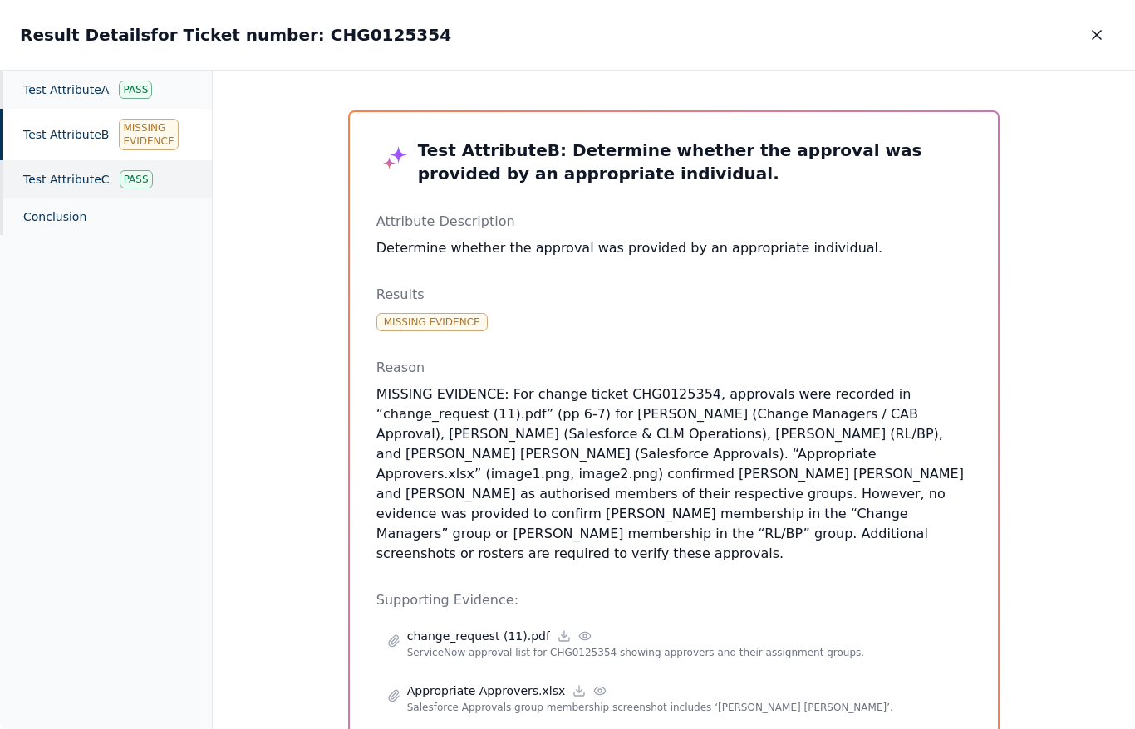
click at [136, 165] on div "Test Attribute C Pass" at bounding box center [106, 179] width 212 height 38
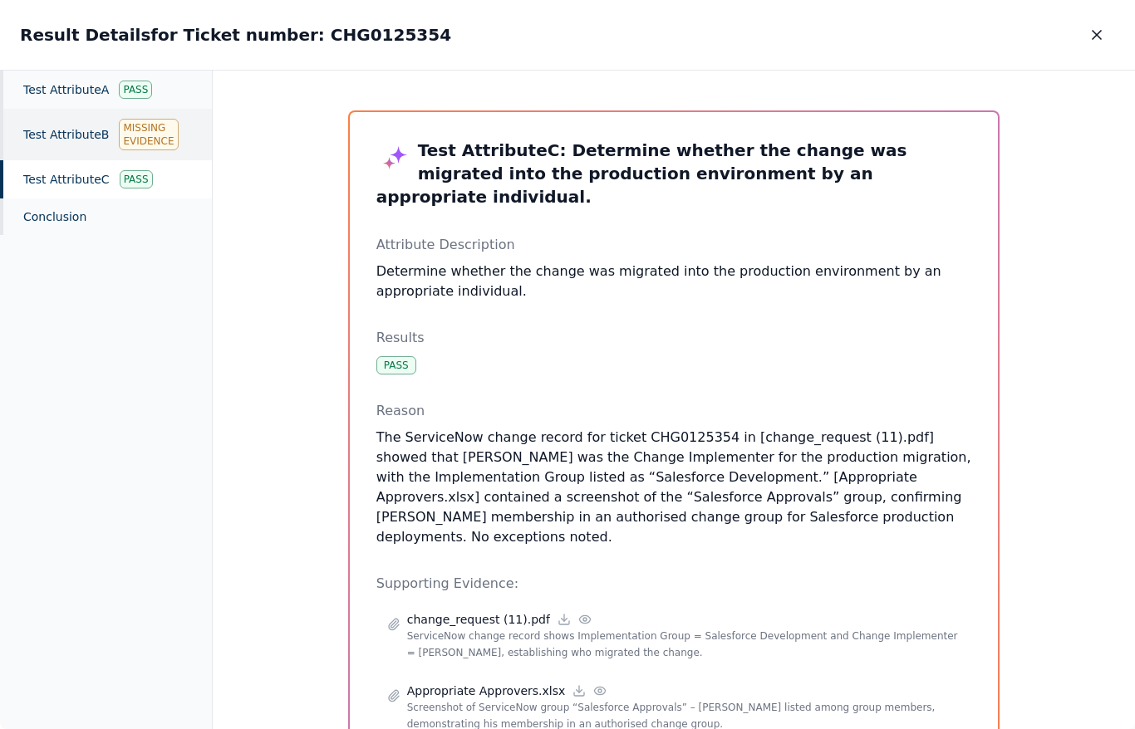
click at [128, 147] on div "Missing Evidence" at bounding box center [148, 135] width 59 height 32
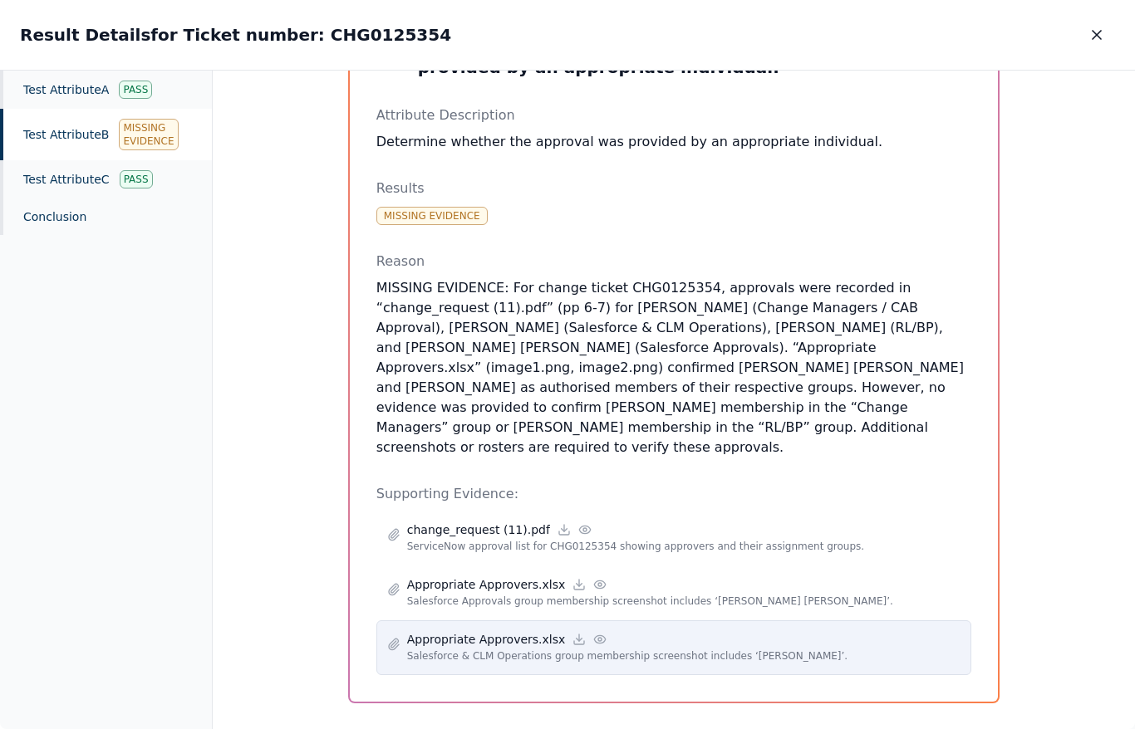
scroll to position [106, 0]
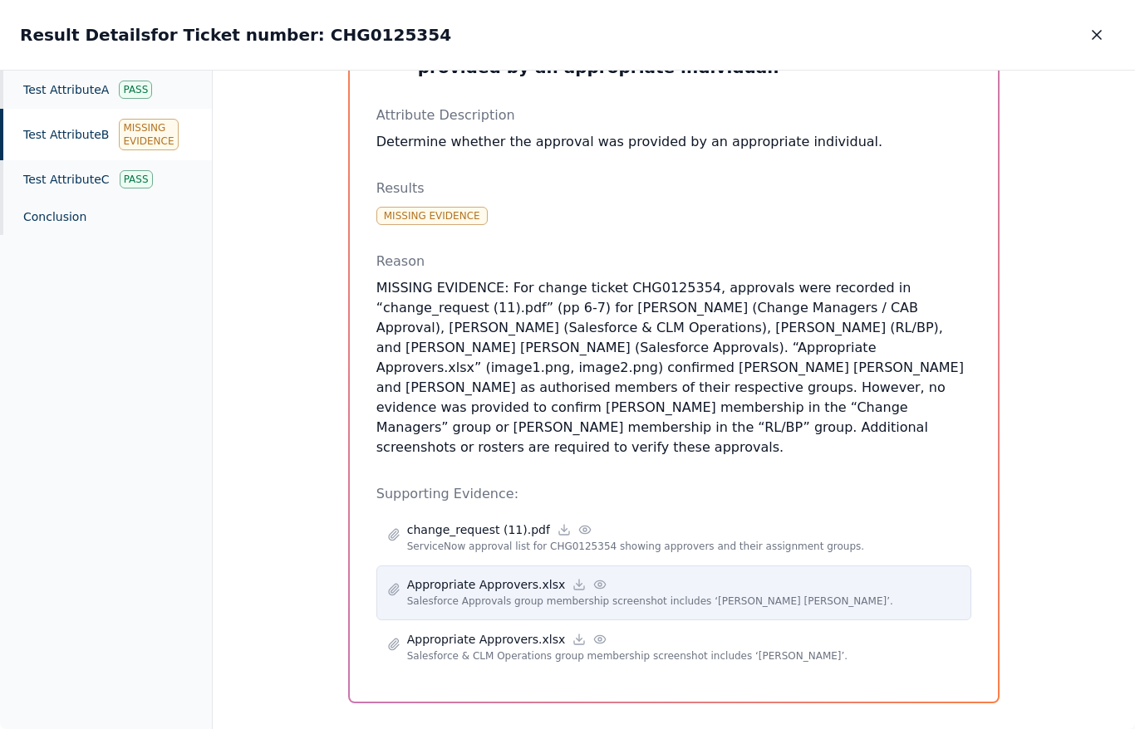
click at [656, 595] on div "Appropriate Approvers.xlsx Salesforce Approvals group membership screenshot inc…" at bounding box center [674, 593] width 596 height 55
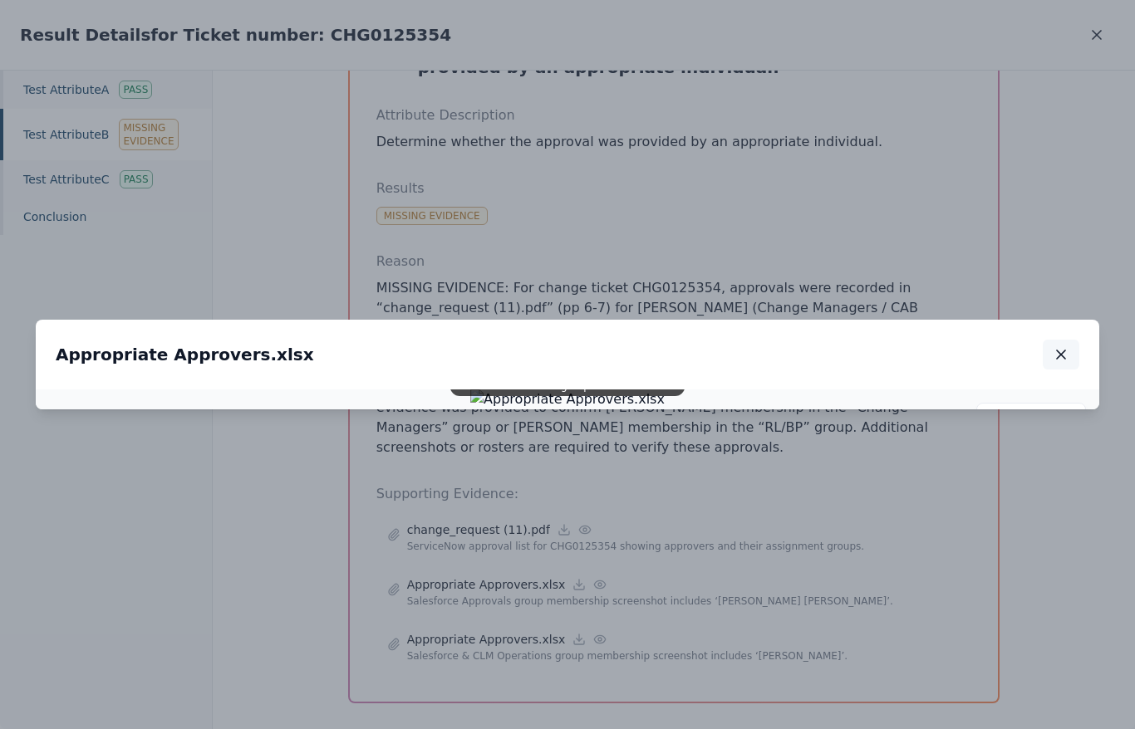
click at [1056, 346] on icon "button" at bounding box center [1061, 354] width 17 height 17
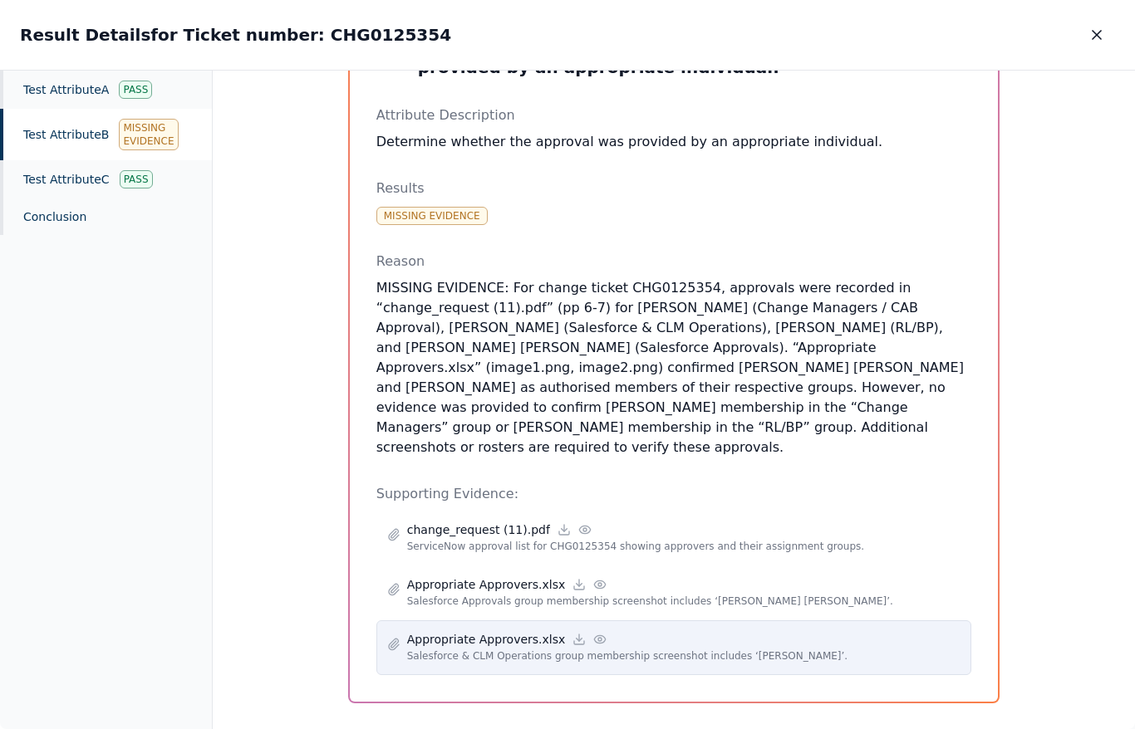
click at [633, 648] on p "Salesforce & CLM Operations group membership screenshot includes ‘[PERSON_NAME]…" at bounding box center [684, 656] width 554 height 17
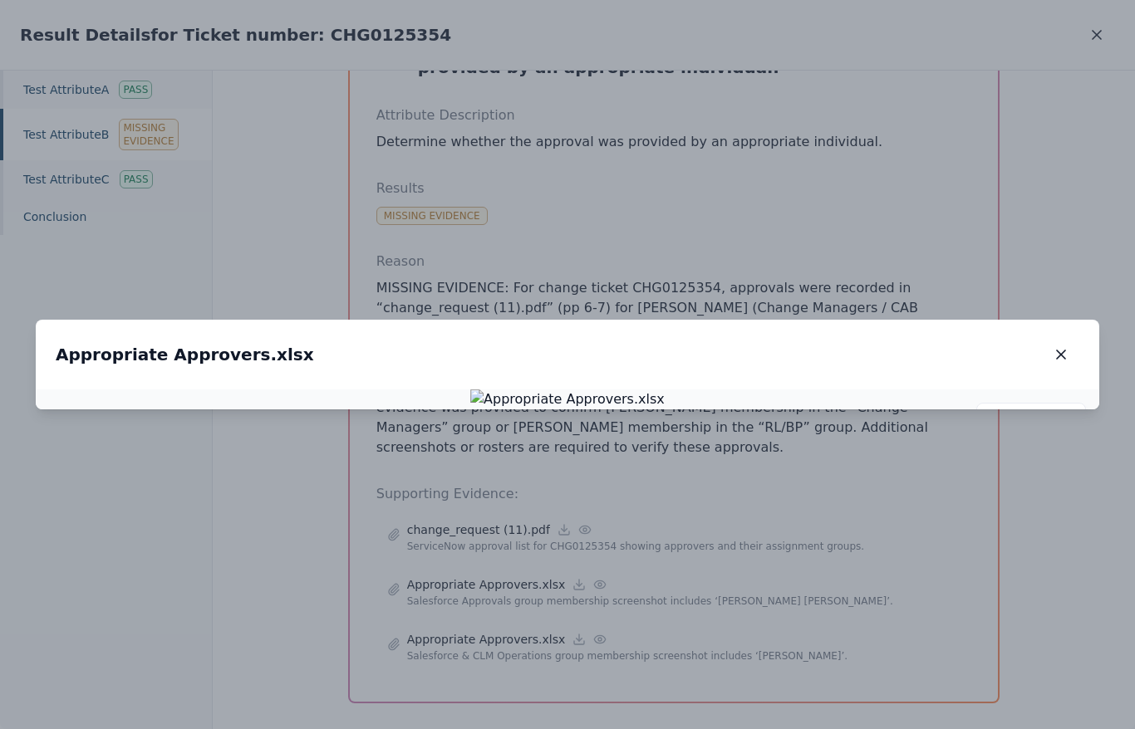
drag, startPoint x: 406, startPoint y: 494, endPoint x: 451, endPoint y: 367, distance: 134.8
click at [470, 390] on img at bounding box center [567, 400] width 194 height 20
click at [1064, 340] on button "button" at bounding box center [1061, 355] width 37 height 30
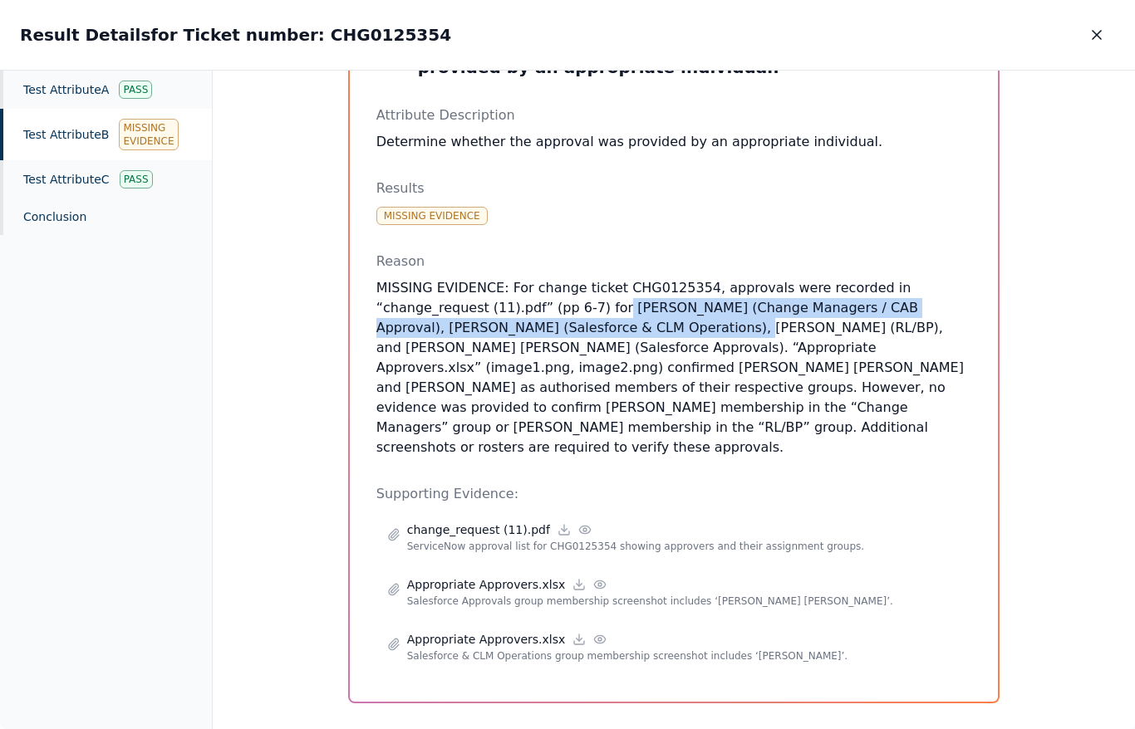
drag, startPoint x: 606, startPoint y: 314, endPoint x: 697, endPoint y: 331, distance: 92.9
click at [697, 331] on p "MISSING EVIDENCE: For change ticket CHG0125354, approvals were recorded in “cha…" at bounding box center [674, 367] width 596 height 179
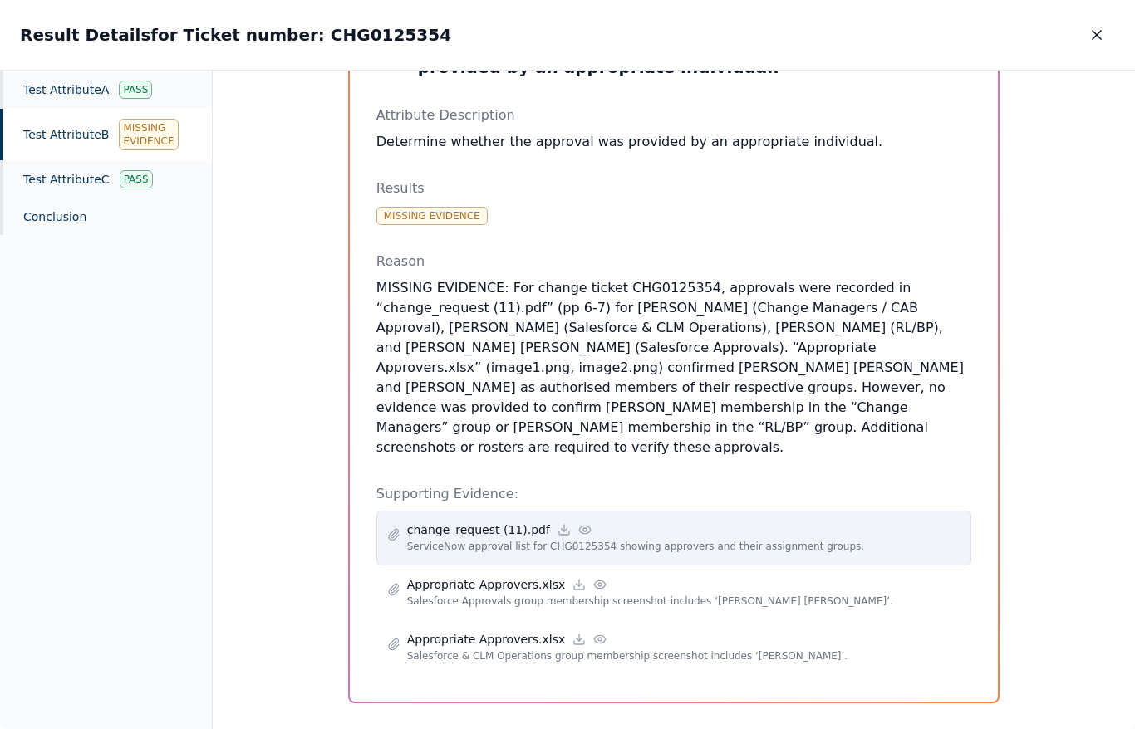
click at [487, 522] on p "change_request (11).pdf" at bounding box center [478, 530] width 143 height 17
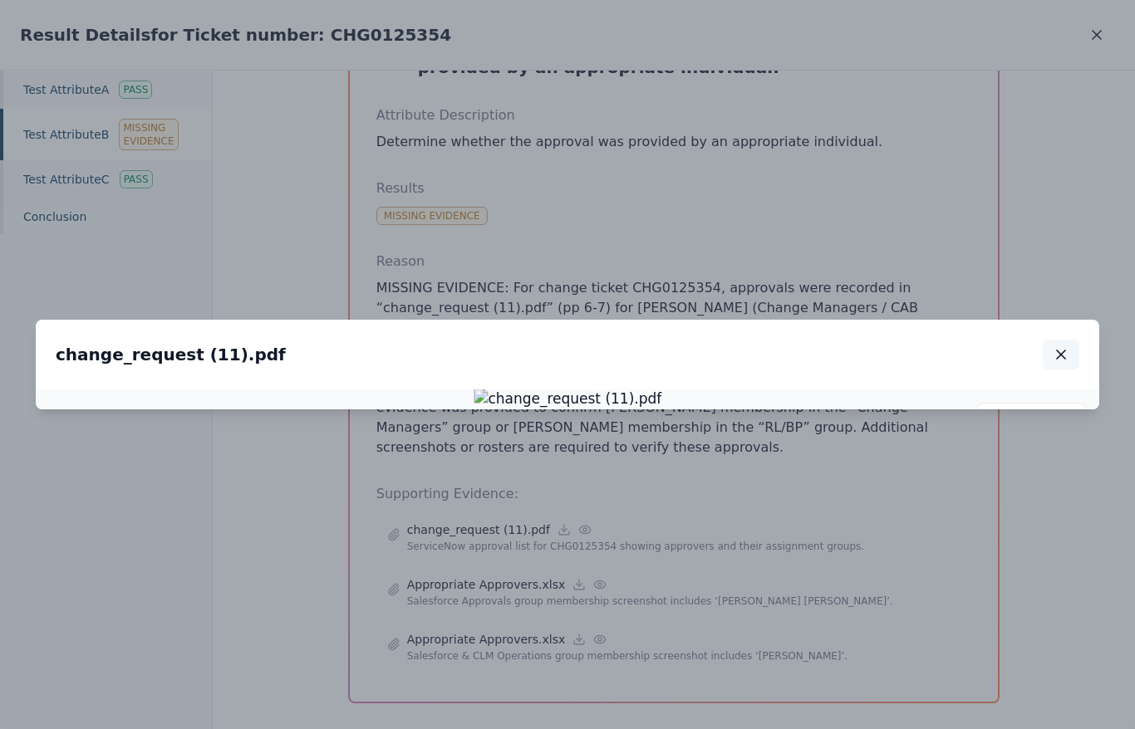
click at [1049, 340] on button "button" at bounding box center [1061, 355] width 37 height 30
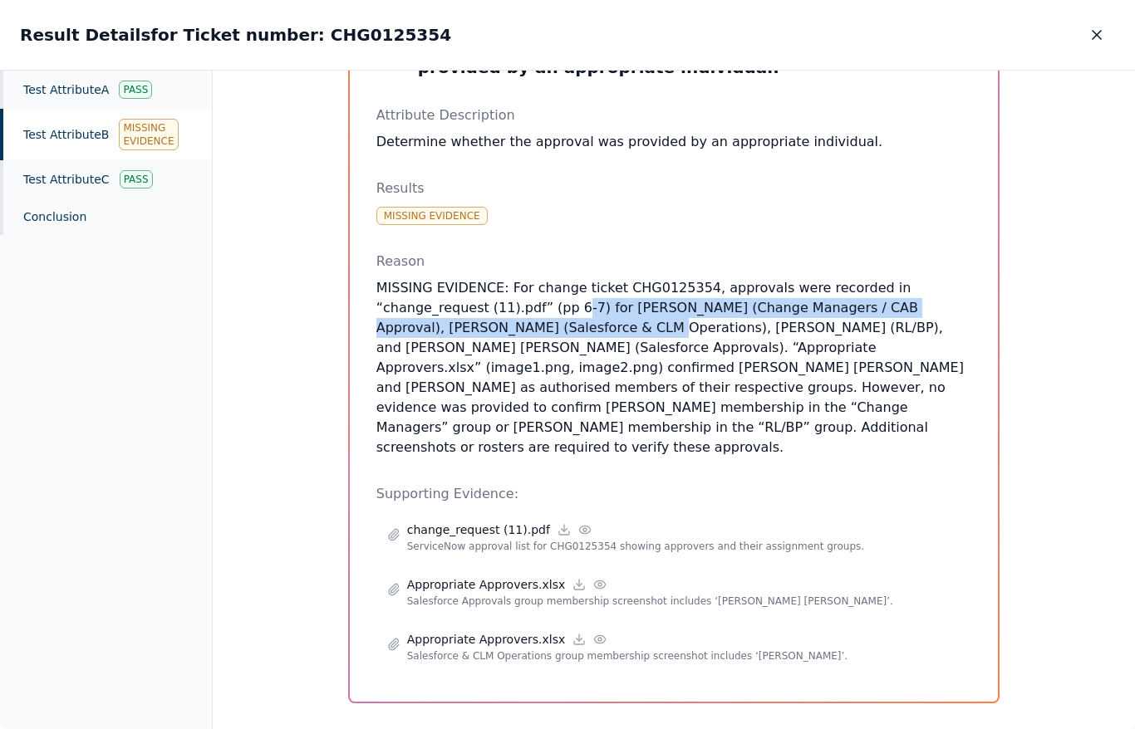
drag, startPoint x: 566, startPoint y: 304, endPoint x: 607, endPoint y: 336, distance: 52.2
click at [608, 336] on p "MISSING EVIDENCE: For change ticket CHG0125354, approvals were recorded in “cha…" at bounding box center [674, 367] width 596 height 179
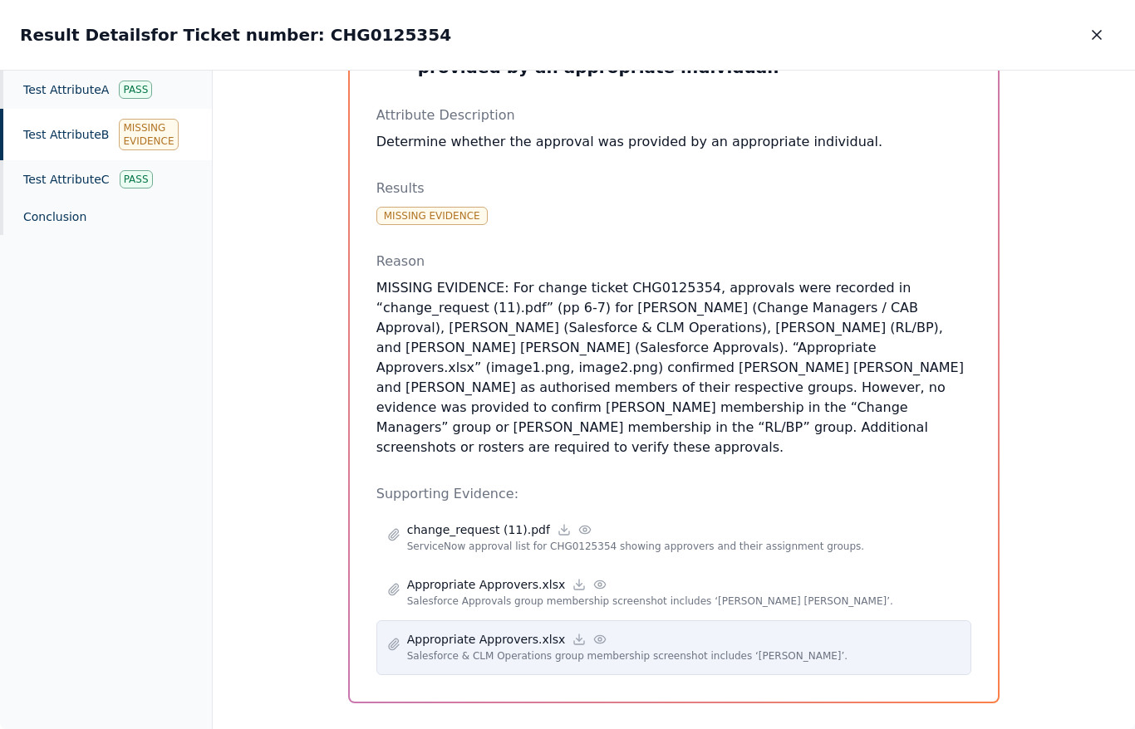
click at [490, 648] on p "Salesforce & CLM Operations group membership screenshot includes ‘[PERSON_NAME]…" at bounding box center [684, 656] width 554 height 17
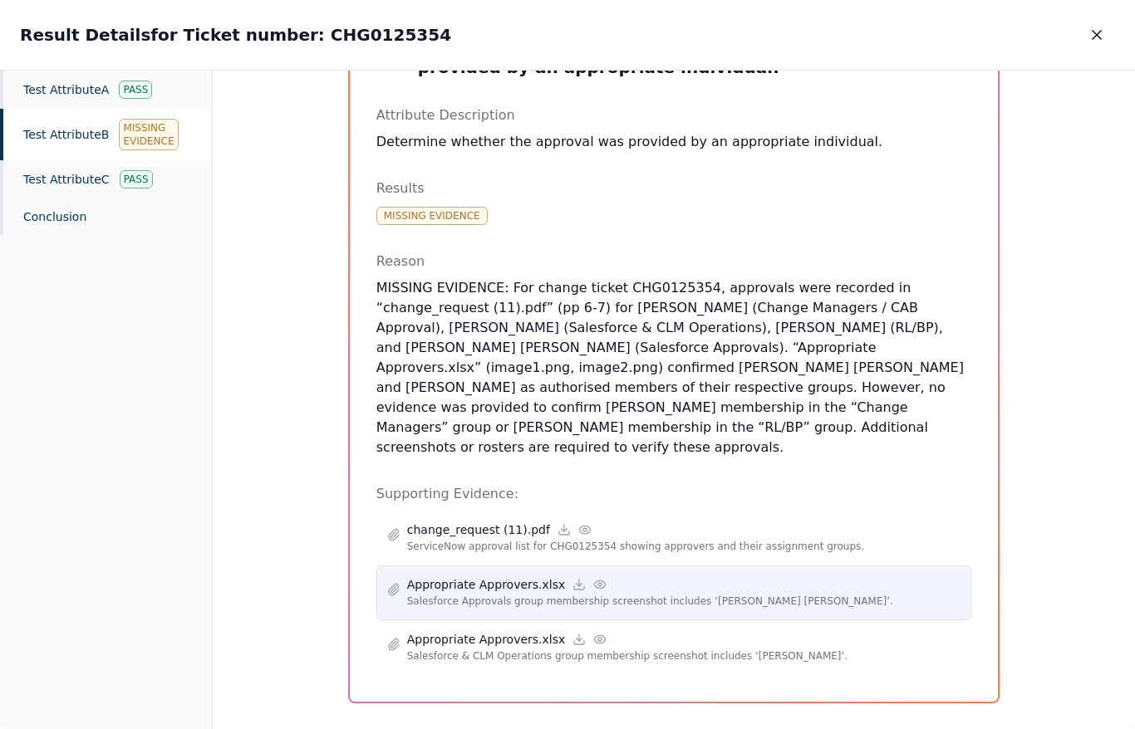
click at [418, 593] on p "Salesforce Approvals group membership screenshot includes ‘[PERSON_NAME] [PERSO…" at bounding box center [684, 601] width 554 height 17
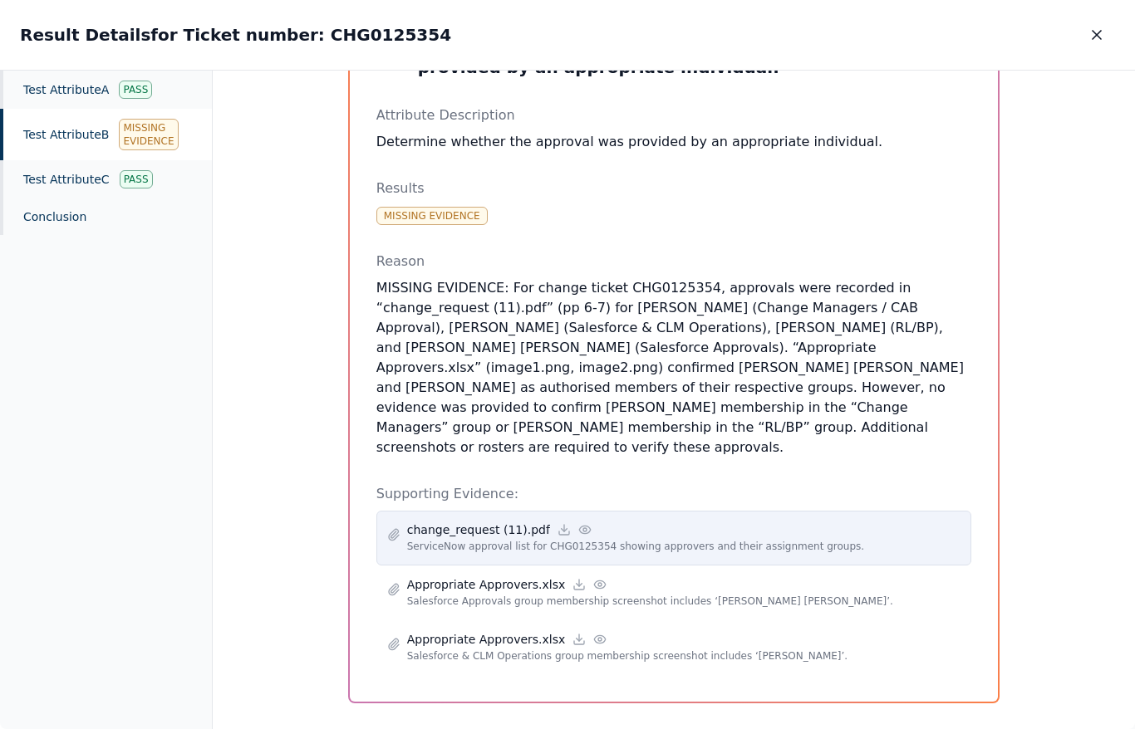
click at [452, 539] on div "change_request (11).pdf ServiceNow approval list for CHG0125354 showing approve…" at bounding box center [674, 538] width 596 height 55
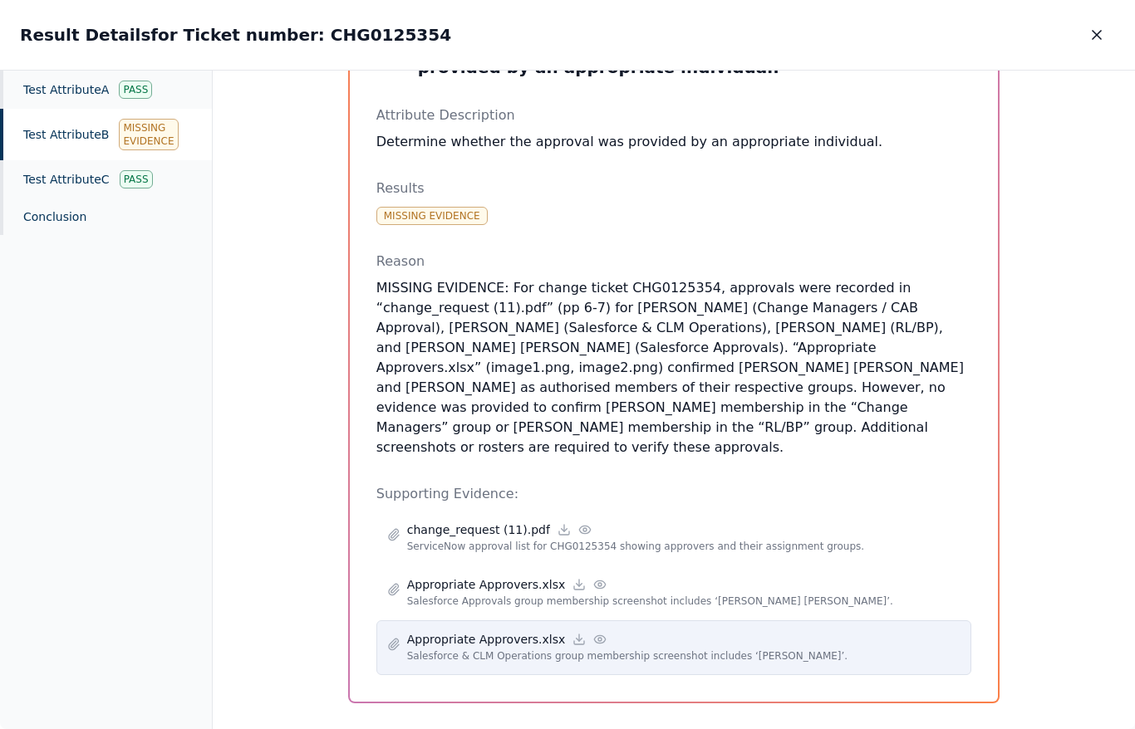
click at [532, 631] on p "Appropriate Approvers.xlsx" at bounding box center [486, 639] width 159 height 17
click at [461, 648] on p "Salesforce & CLM Operations group membership screenshot includes ‘[PERSON_NAME]…" at bounding box center [684, 656] width 554 height 17
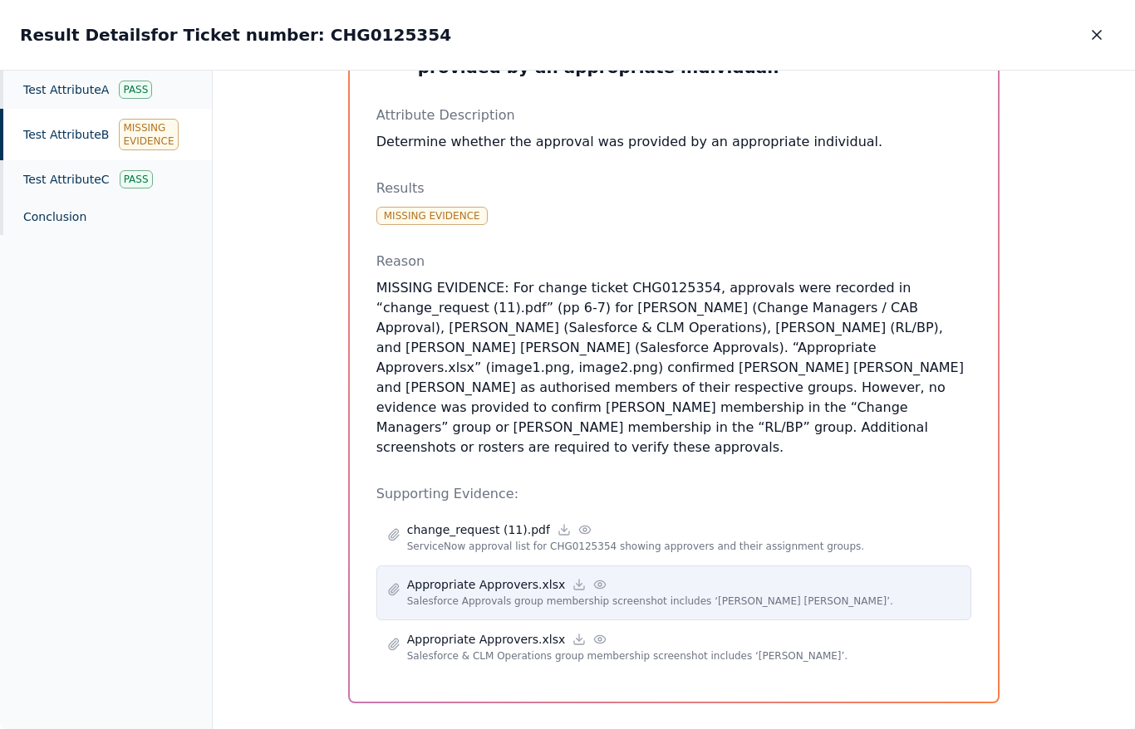
click at [479, 577] on p "Appropriate Approvers.xlsx" at bounding box center [486, 585] width 159 height 17
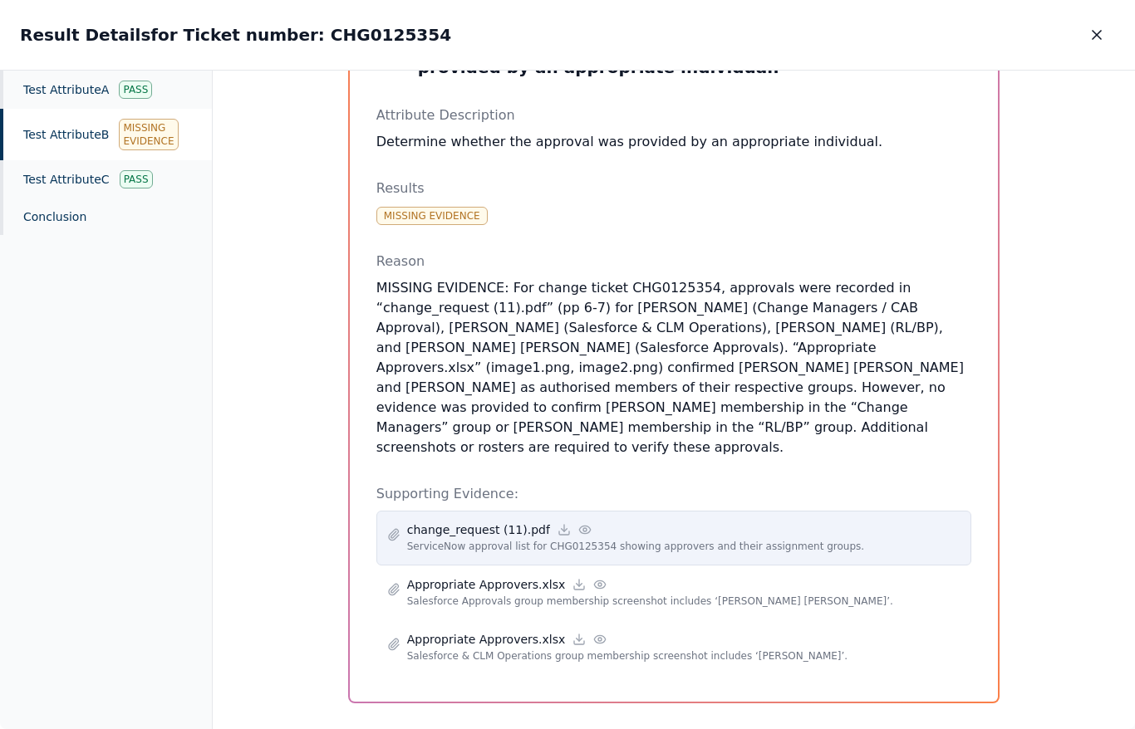
click at [474, 542] on div "change_request (11).pdf ServiceNow approval list for CHG0125354 showing approve…" at bounding box center [674, 538] width 596 height 55
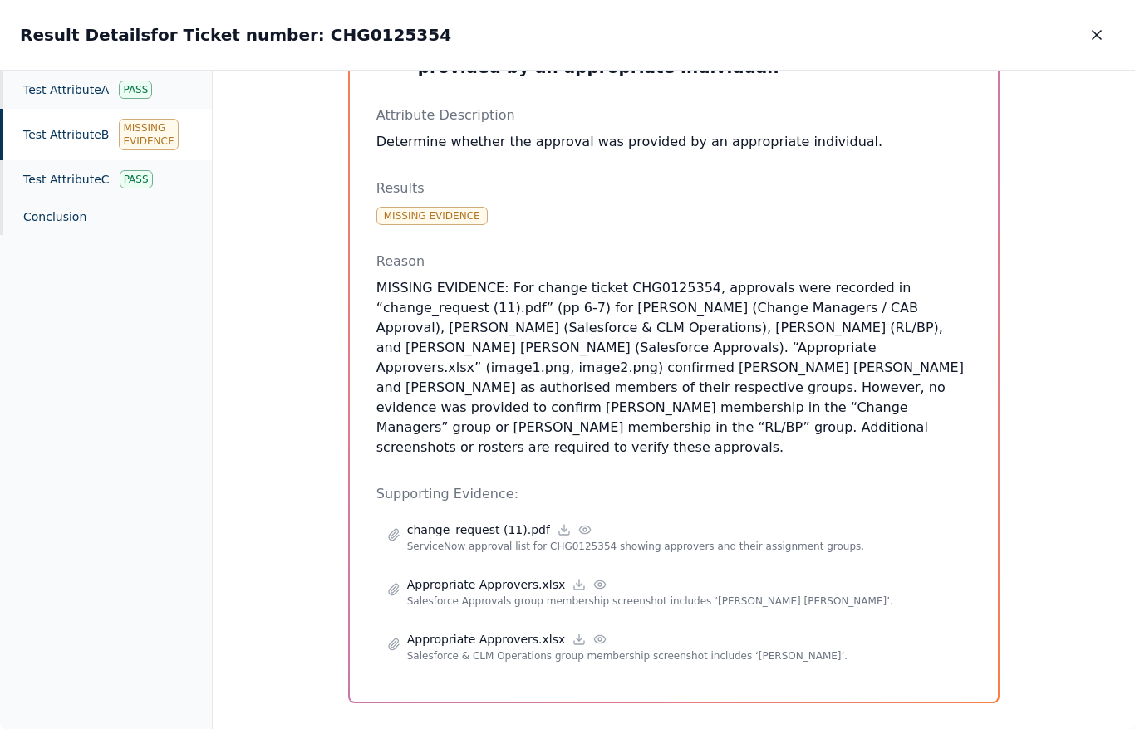
click at [631, 399] on p "MISSING EVIDENCE: For change ticket CHG0125354, approvals were recorded in “cha…" at bounding box center [674, 367] width 596 height 179
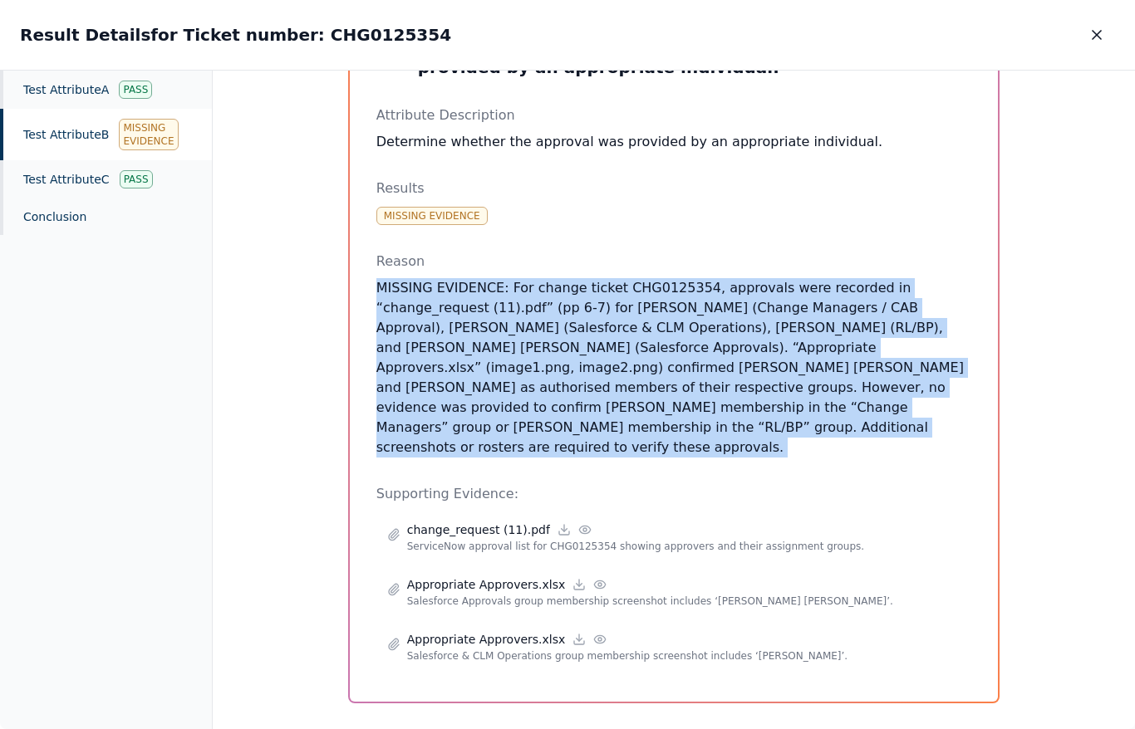
click at [631, 399] on p "MISSING EVIDENCE: For change ticket CHG0125354, approvals were recorded in “cha…" at bounding box center [674, 367] width 596 height 179
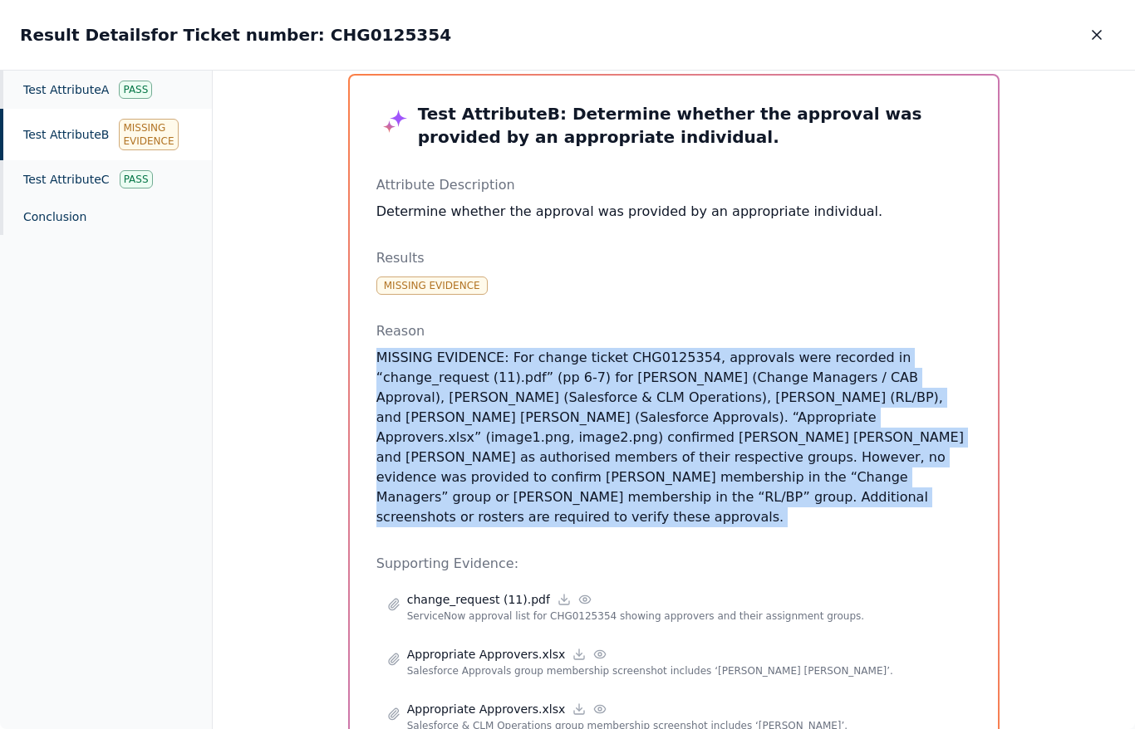
scroll to position [0, 0]
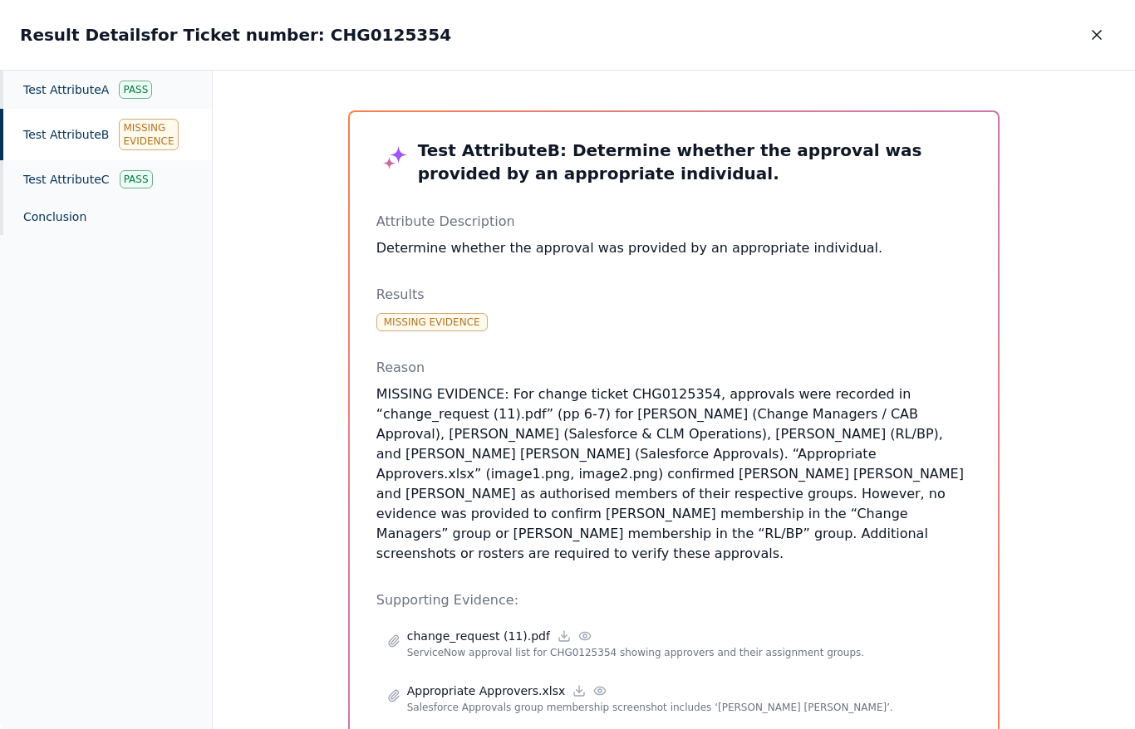
click at [346, 35] on h2 "Result Details for Ticket number: CHG0125354" at bounding box center [235, 34] width 431 height 23
copy h2 "CHG0125354"
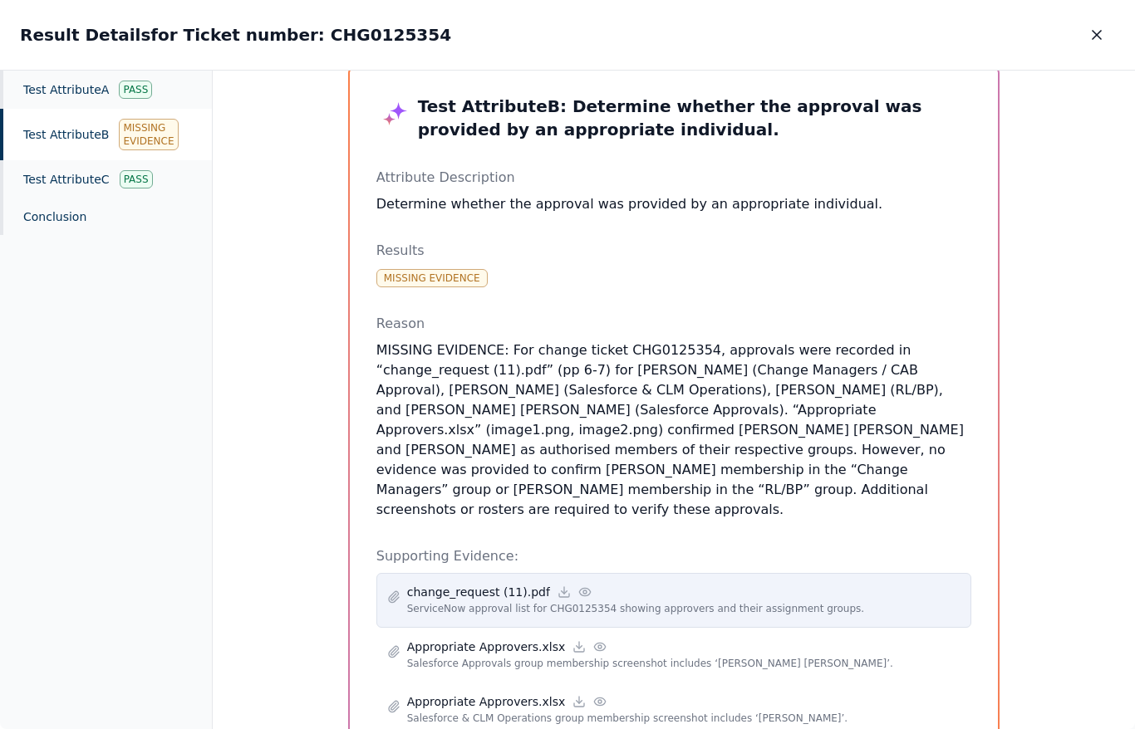
scroll to position [106, 0]
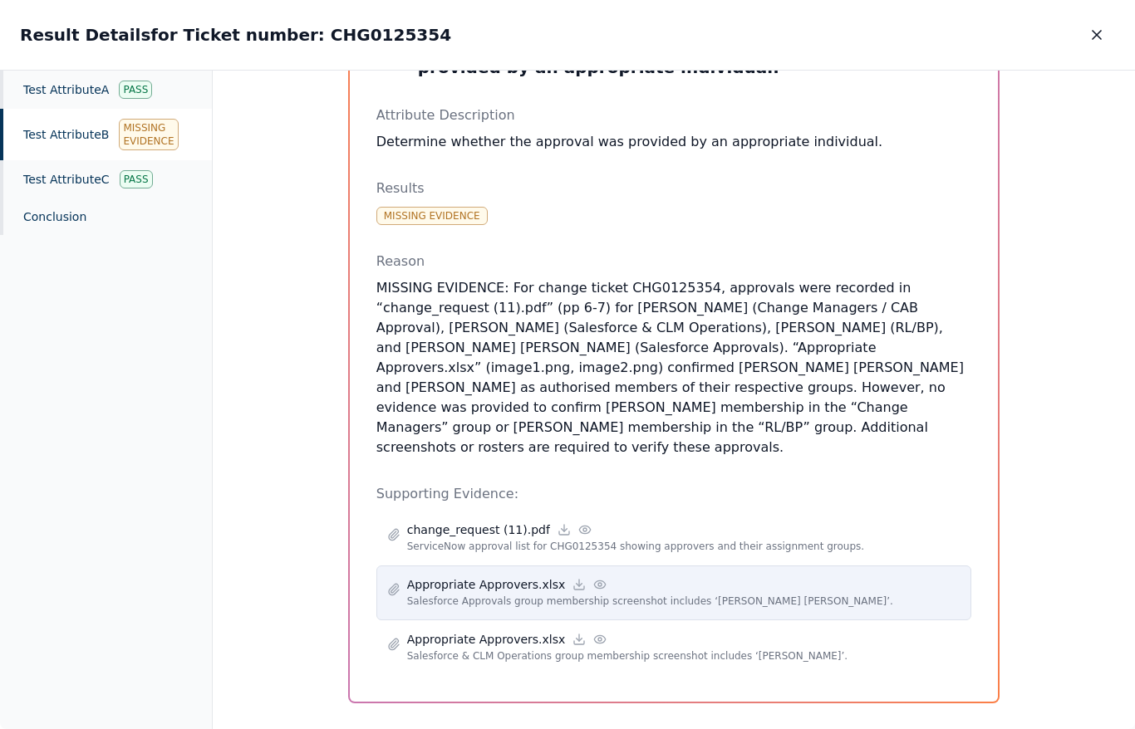
click at [631, 577] on div "Appropriate Approvers.xlsx" at bounding box center [684, 585] width 554 height 17
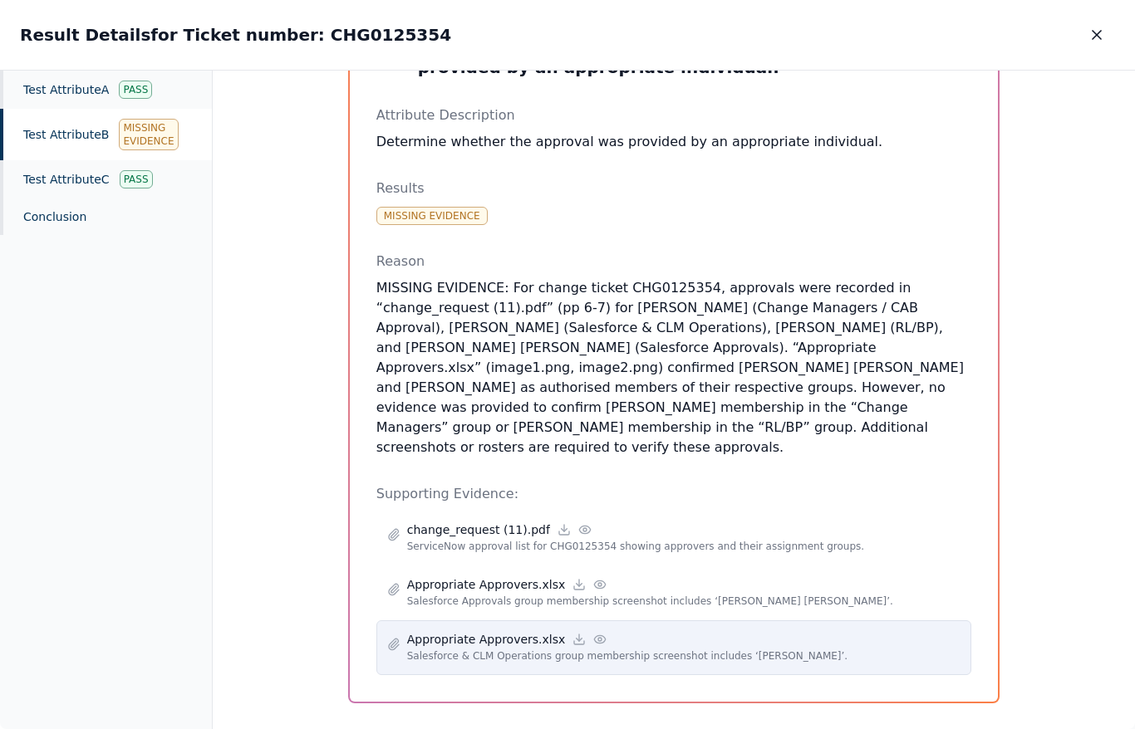
click at [703, 631] on div "Appropriate Approvers.xlsx" at bounding box center [684, 639] width 554 height 17
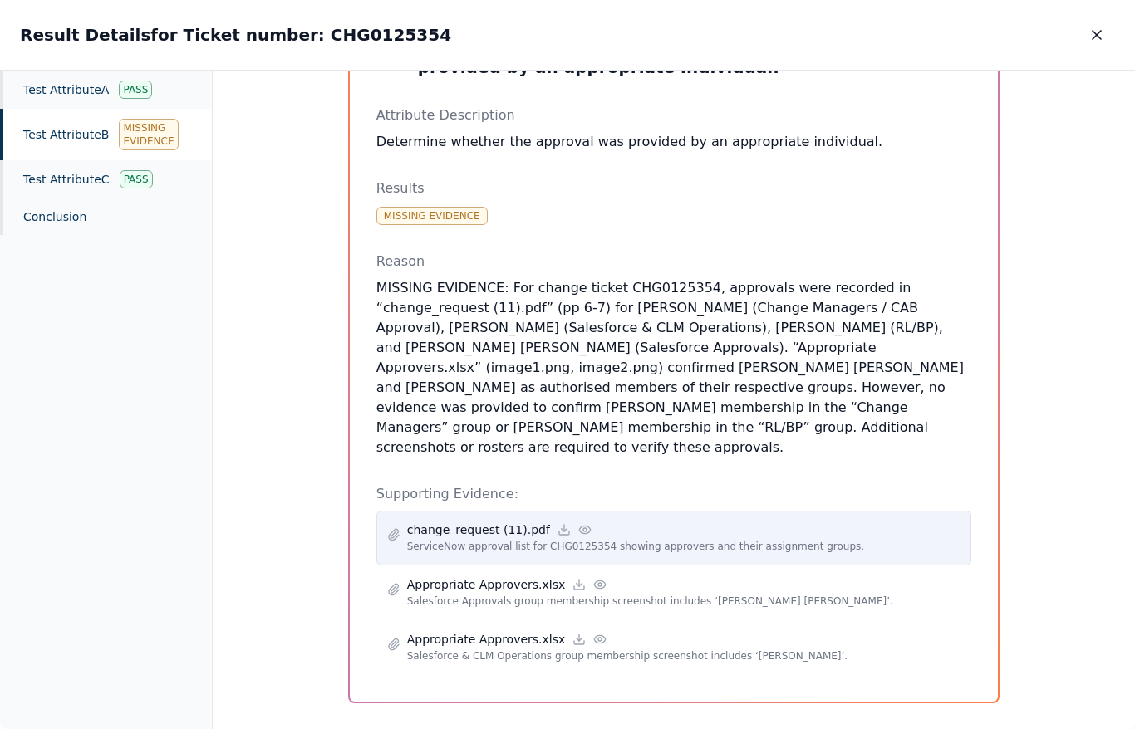
click at [602, 545] on div "change_request (11).pdf ServiceNow approval list for CHG0125354 showing approve…" at bounding box center [674, 538] width 596 height 55
click at [456, 538] on p "ServiceNow approval list for CHG0125354 showing approvers and their assignment …" at bounding box center [684, 546] width 554 height 17
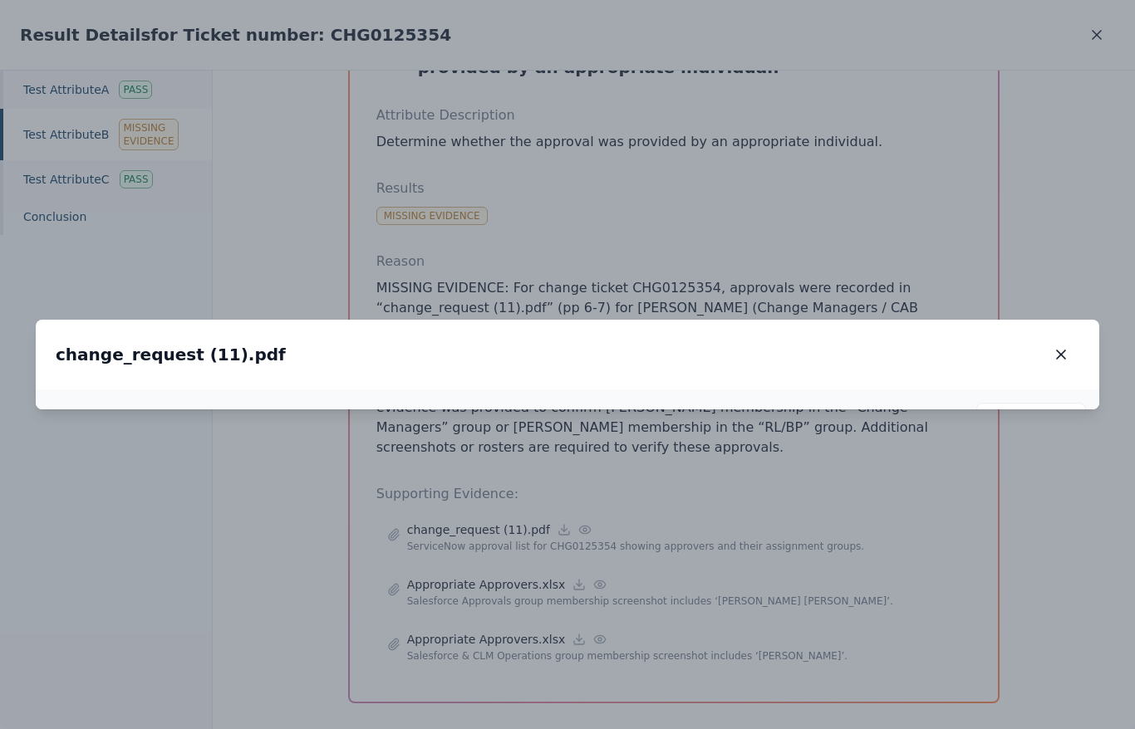
drag, startPoint x: 503, startPoint y: 336, endPoint x: 526, endPoint y: 608, distance: 273.5
click at [526, 656] on img at bounding box center [591, 672] width 276 height 32
drag, startPoint x: 519, startPoint y: 476, endPoint x: 517, endPoint y: 393, distance: 83.1
click at [517, 574] on img at bounding box center [588, 589] width 269 height 31
drag, startPoint x: 506, startPoint y: 512, endPoint x: 504, endPoint y: 363, distance: 148.7
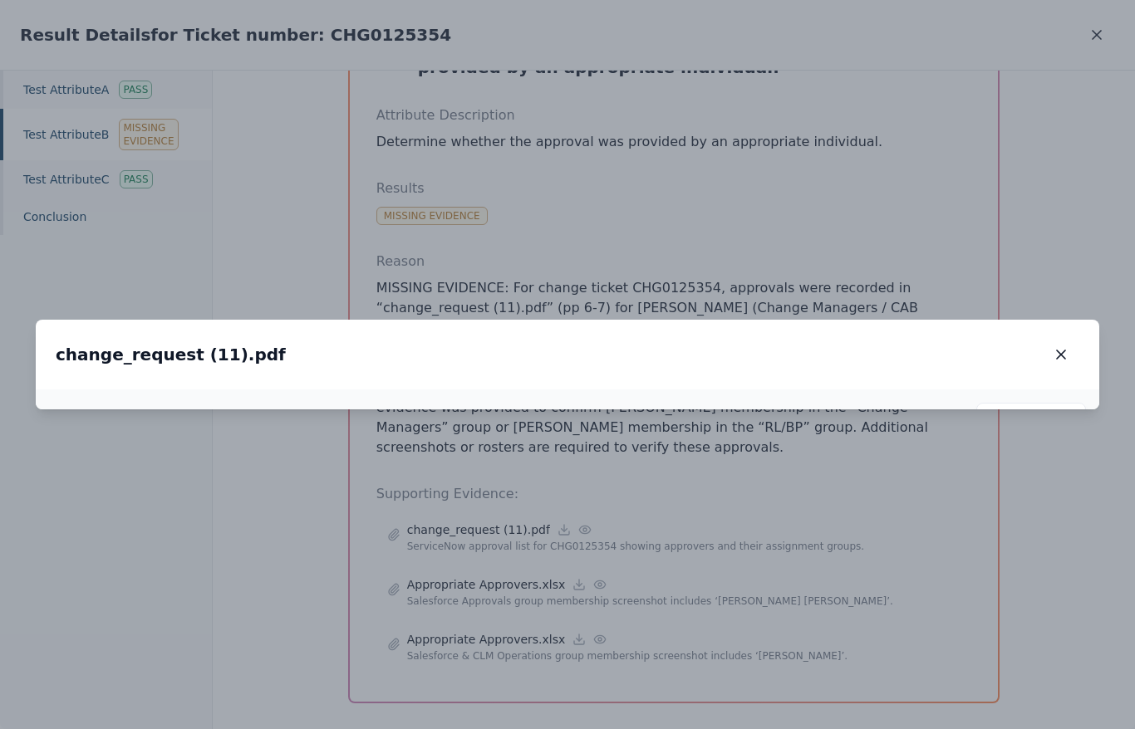
click at [504, 427] on img at bounding box center [585, 440] width 238 height 27
drag, startPoint x: 516, startPoint y: 547, endPoint x: 503, endPoint y: 386, distance: 161.7
click at [503, 430] on img at bounding box center [585, 439] width 169 height 19
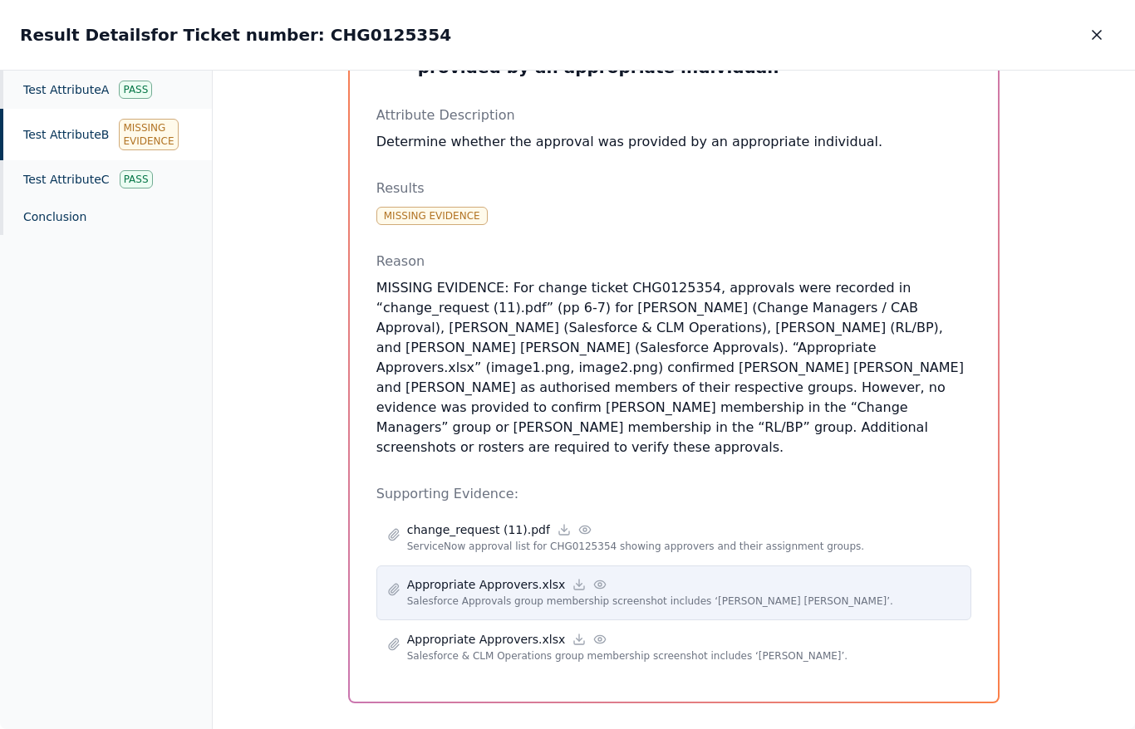
click at [499, 593] on p "Salesforce Approvals group membership screenshot includes ‘[PERSON_NAME] [PERSO…" at bounding box center [684, 601] width 554 height 17
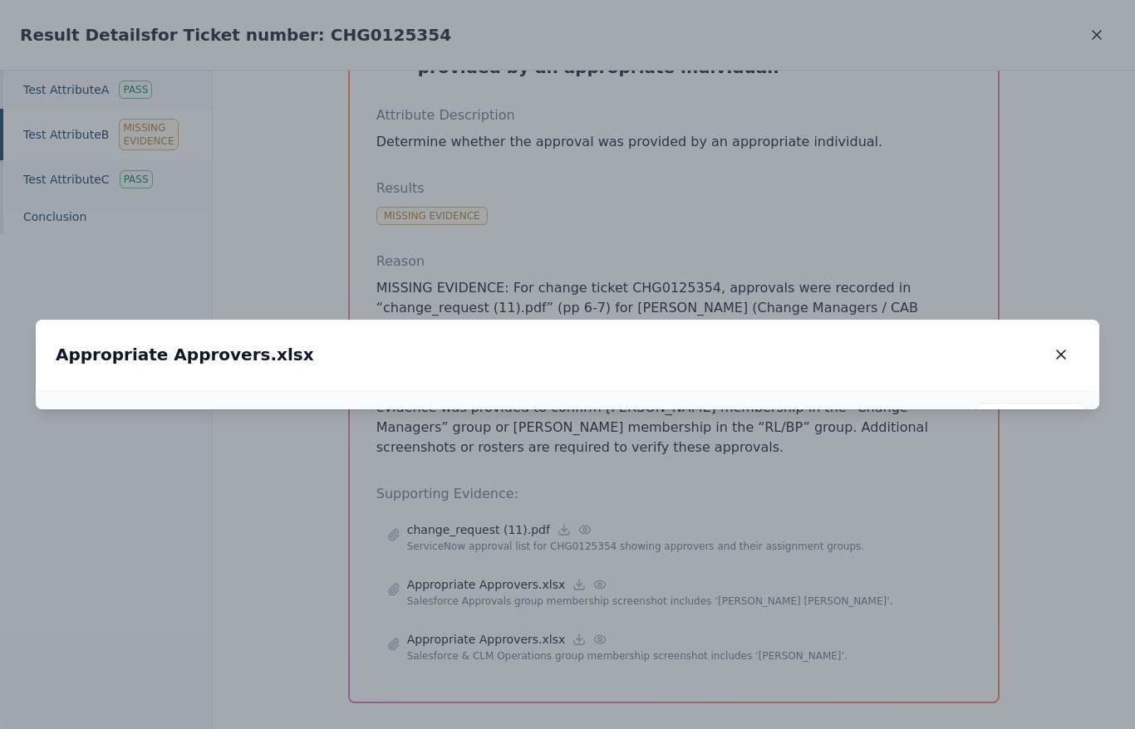
drag, startPoint x: 316, startPoint y: 449, endPoint x: 859, endPoint y: 390, distance: 546.6
click at [946, 356] on img at bounding box center [1092, 341] width 292 height 30
drag, startPoint x: 869, startPoint y: 440, endPoint x: 431, endPoint y: 459, distance: 438.2
click at [431, 410] on div at bounding box center [568, 400] width 1064 height 20
drag, startPoint x: 481, startPoint y: 302, endPoint x: 528, endPoint y: 599, distance: 300.4
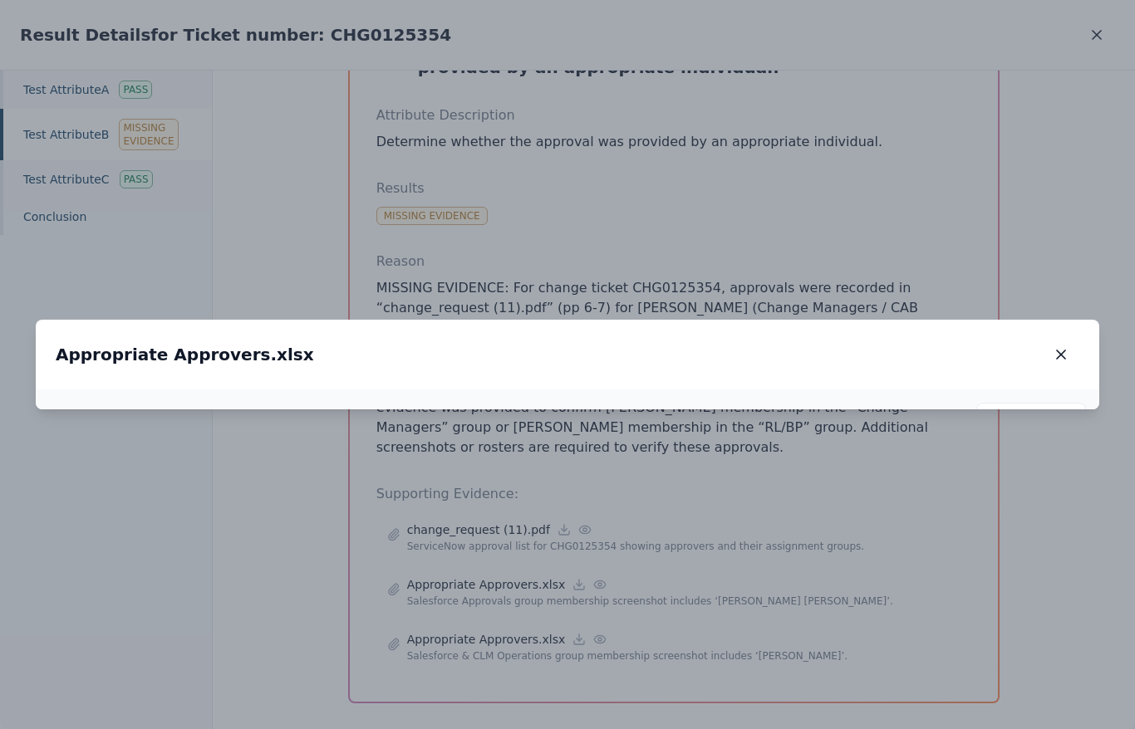
click at [610, 636] on img at bounding box center [721, 647] width 223 height 22
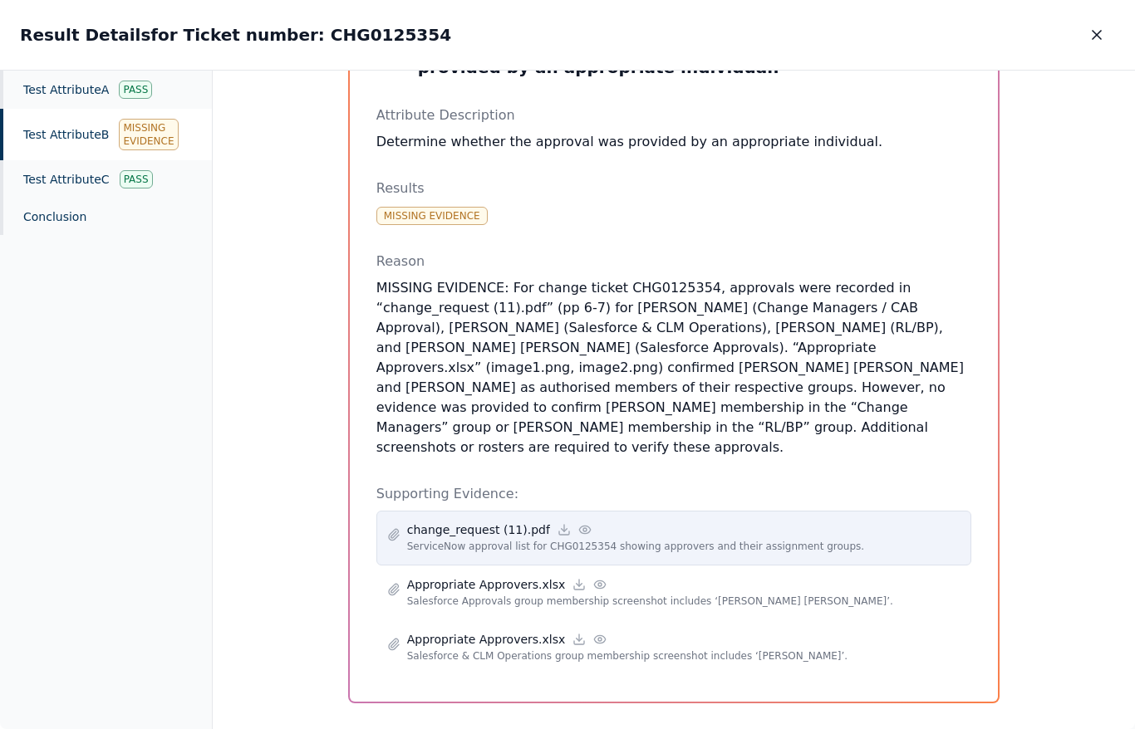
click at [420, 511] on div "change_request (11).pdf ServiceNow approval list for CHG0125354 showing approve…" at bounding box center [674, 538] width 596 height 55
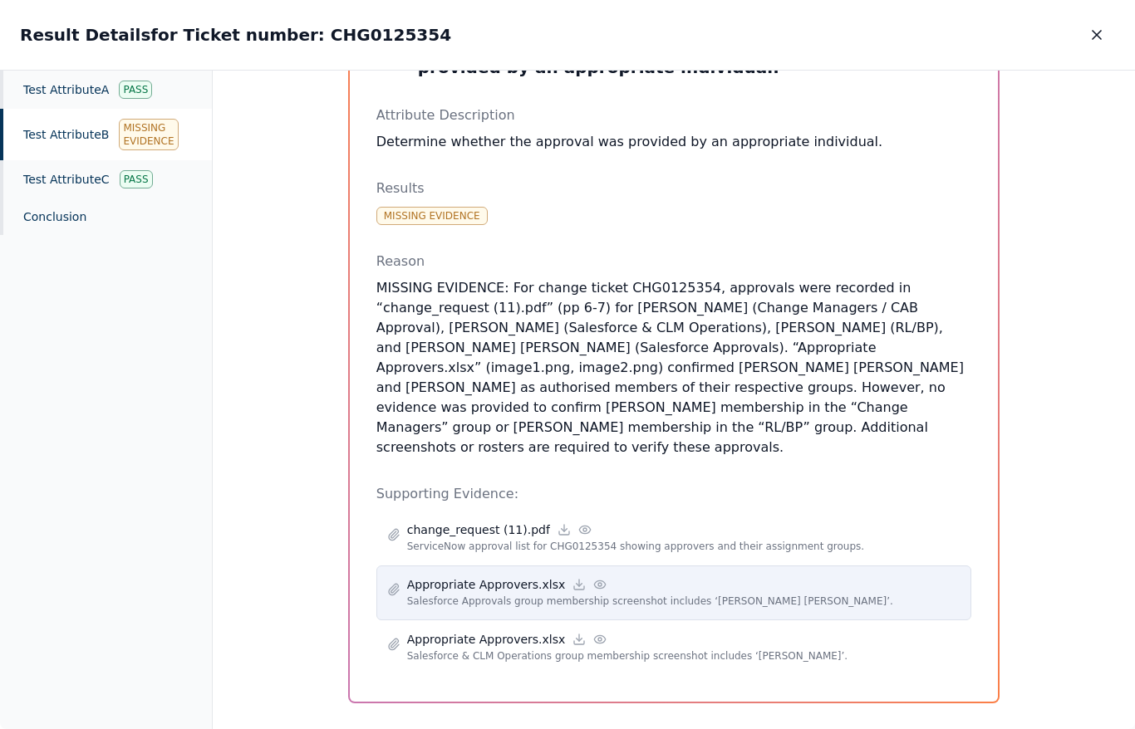
click at [467, 593] on p "Salesforce Approvals group membership screenshot includes ‘[PERSON_NAME] [PERSO…" at bounding box center [684, 601] width 554 height 17
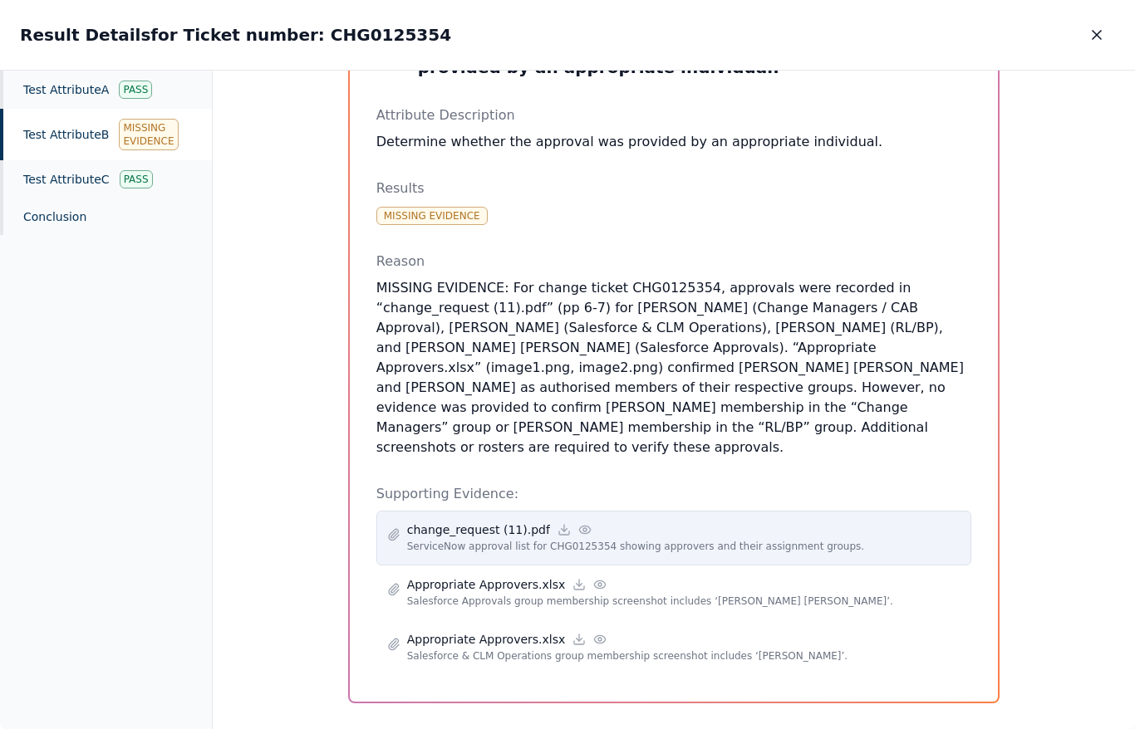
click at [479, 538] on p "ServiceNow approval list for CHG0125354 showing approvers and their assignment …" at bounding box center [684, 546] width 554 height 17
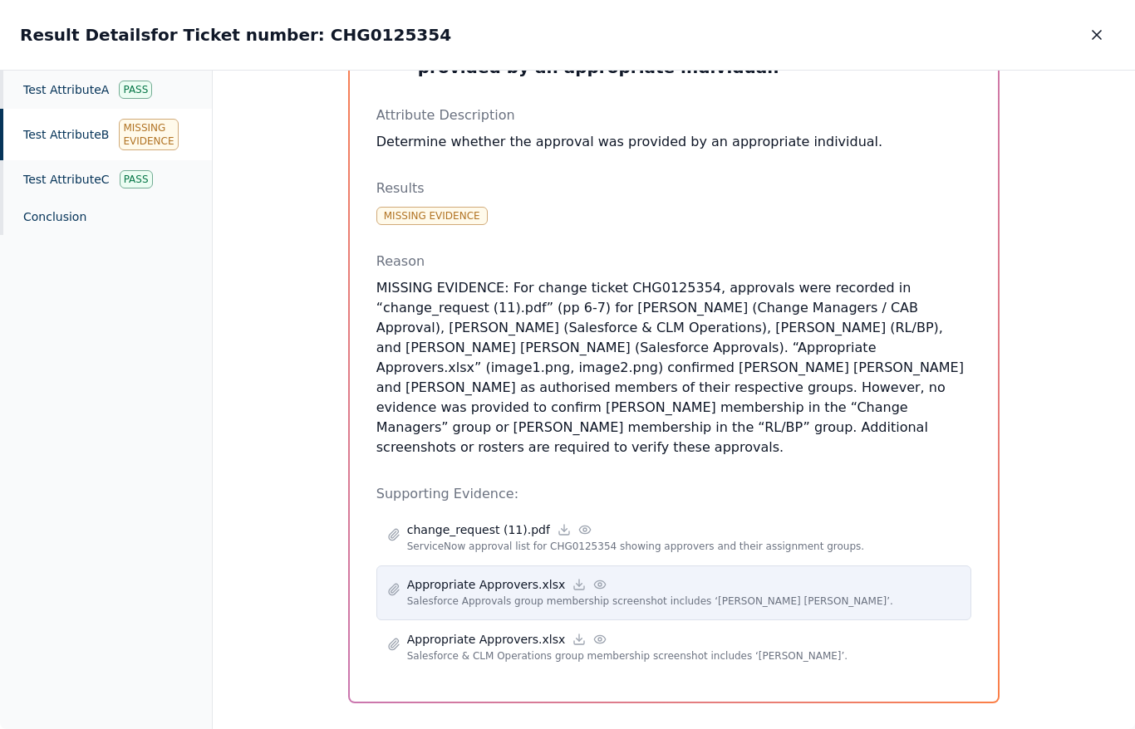
click at [479, 593] on p "Salesforce Approvals group membership screenshot includes ‘[PERSON_NAME] [PERSO…" at bounding box center [684, 601] width 554 height 17
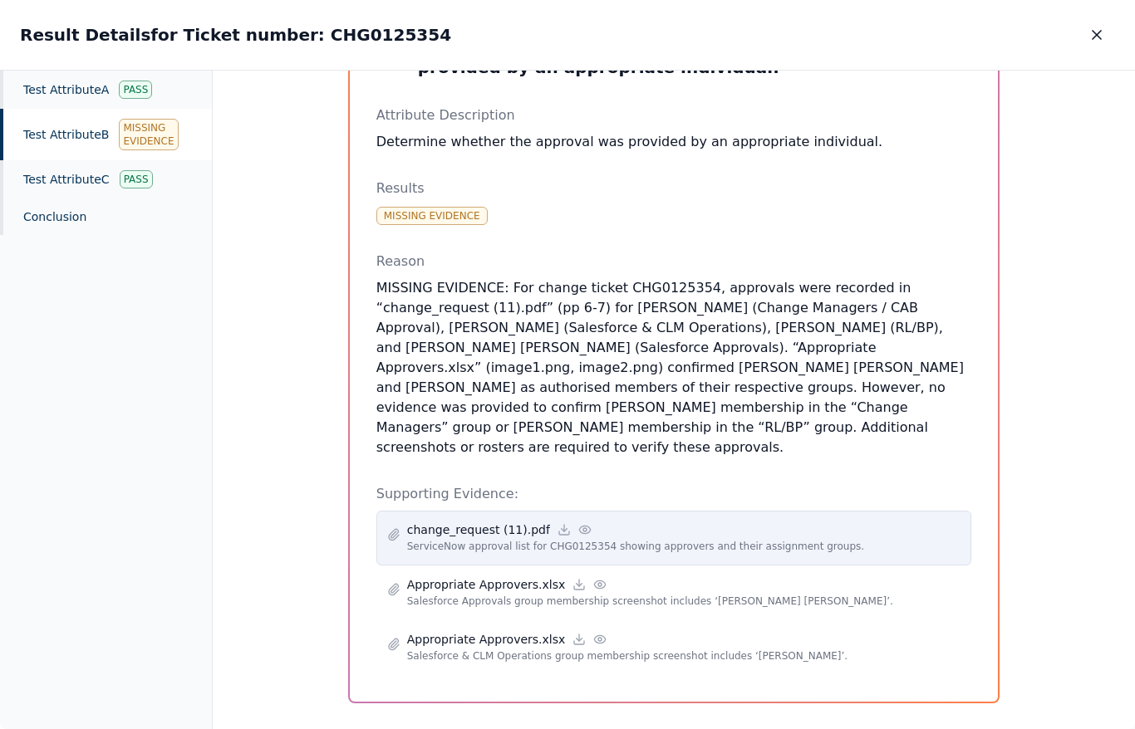
click at [478, 542] on div "change_request (11).pdf ServiceNow approval list for CHG0125354 showing approve…" at bounding box center [674, 538] width 596 height 55
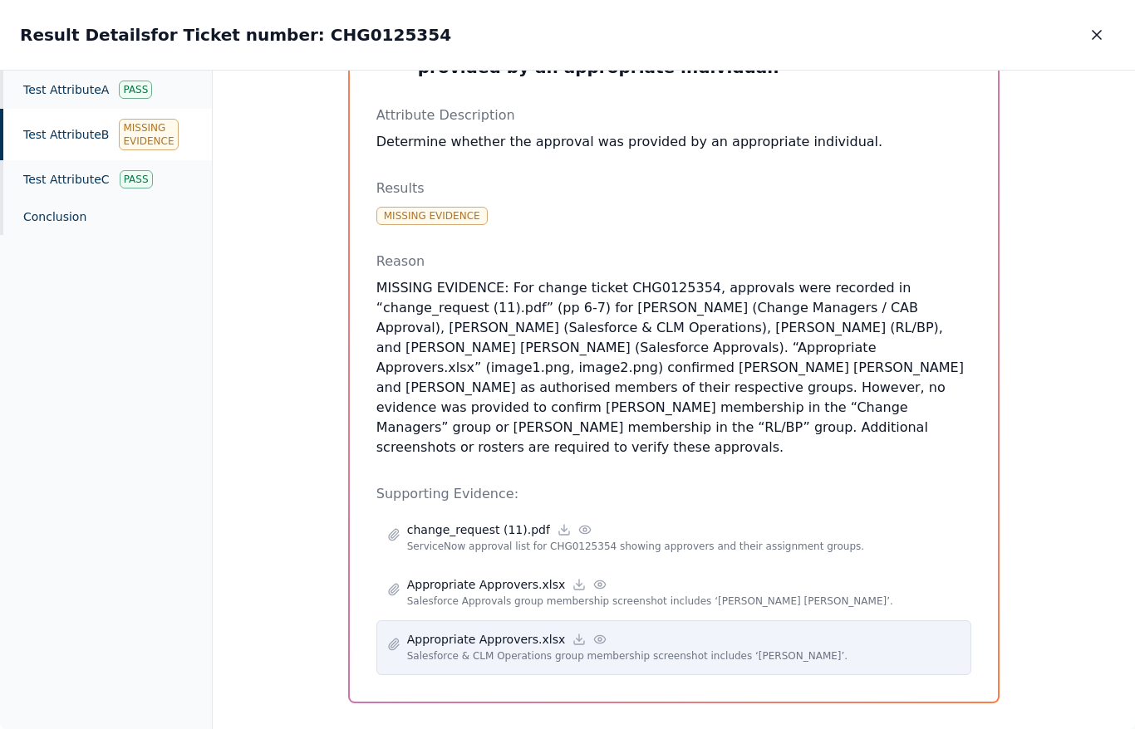
click at [458, 621] on div "Appropriate Approvers.xlsx Salesforce & CLM Operations group membership screens…" at bounding box center [674, 648] width 596 height 55
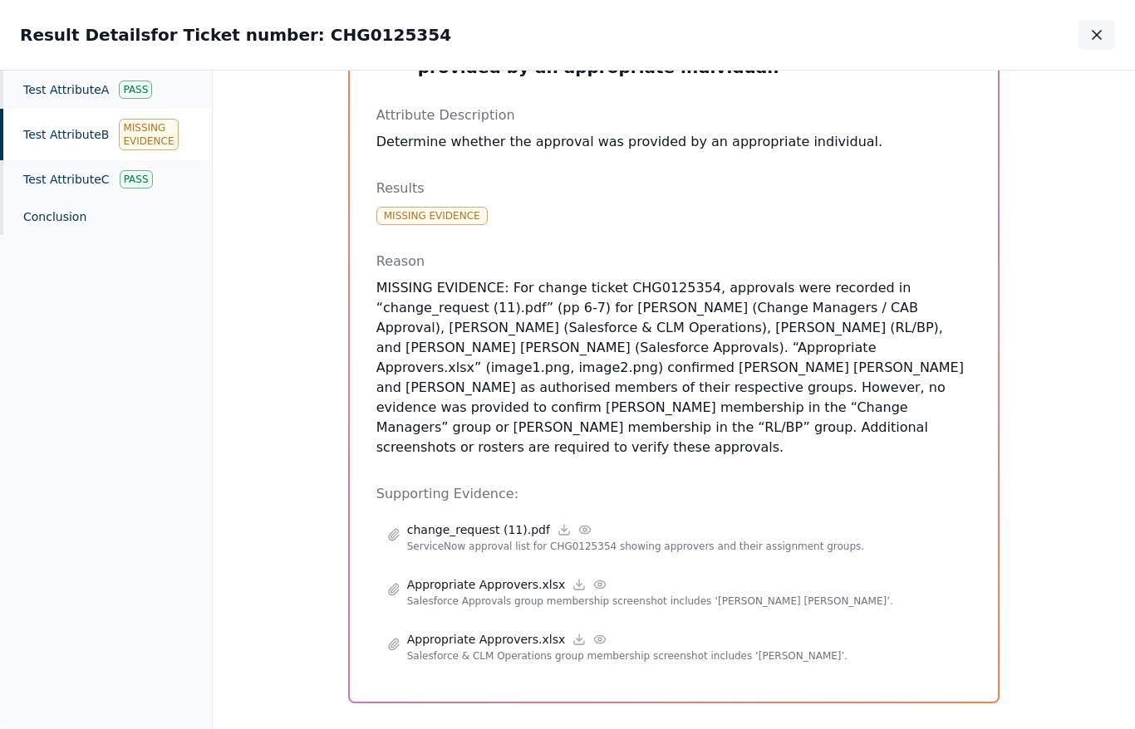
click at [1103, 38] on icon "button" at bounding box center [1096, 35] width 17 height 17
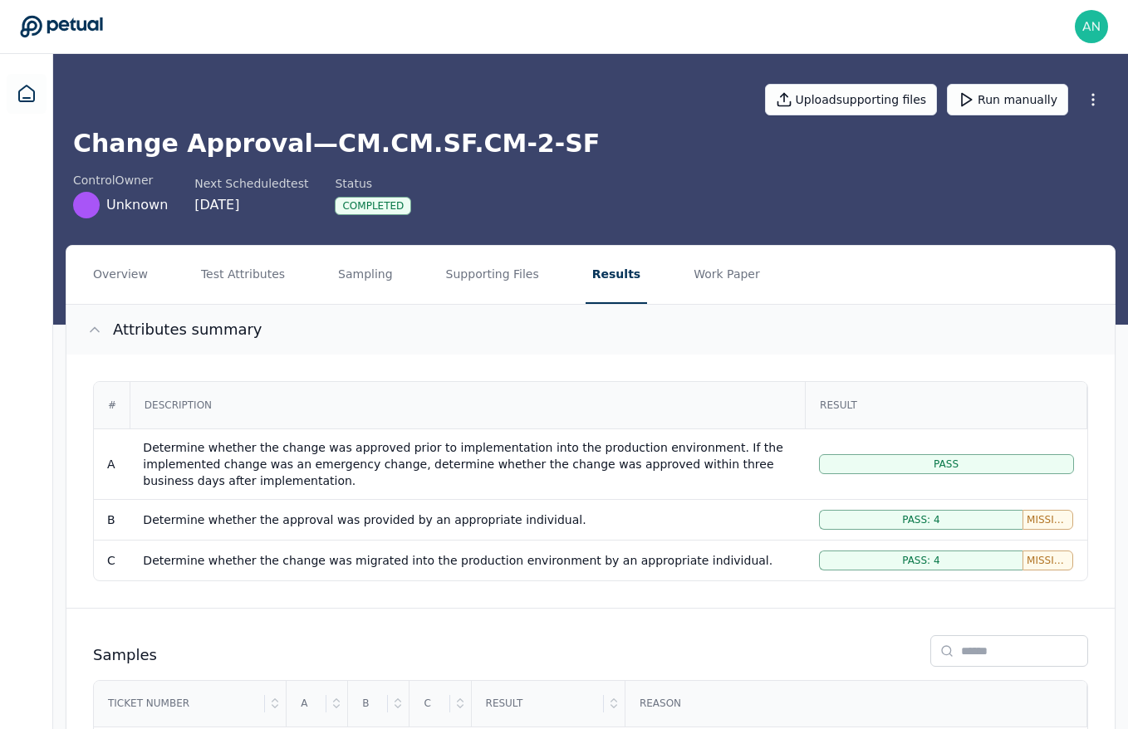
click at [507, 314] on button "Attributes summary" at bounding box center [590, 330] width 1049 height 50
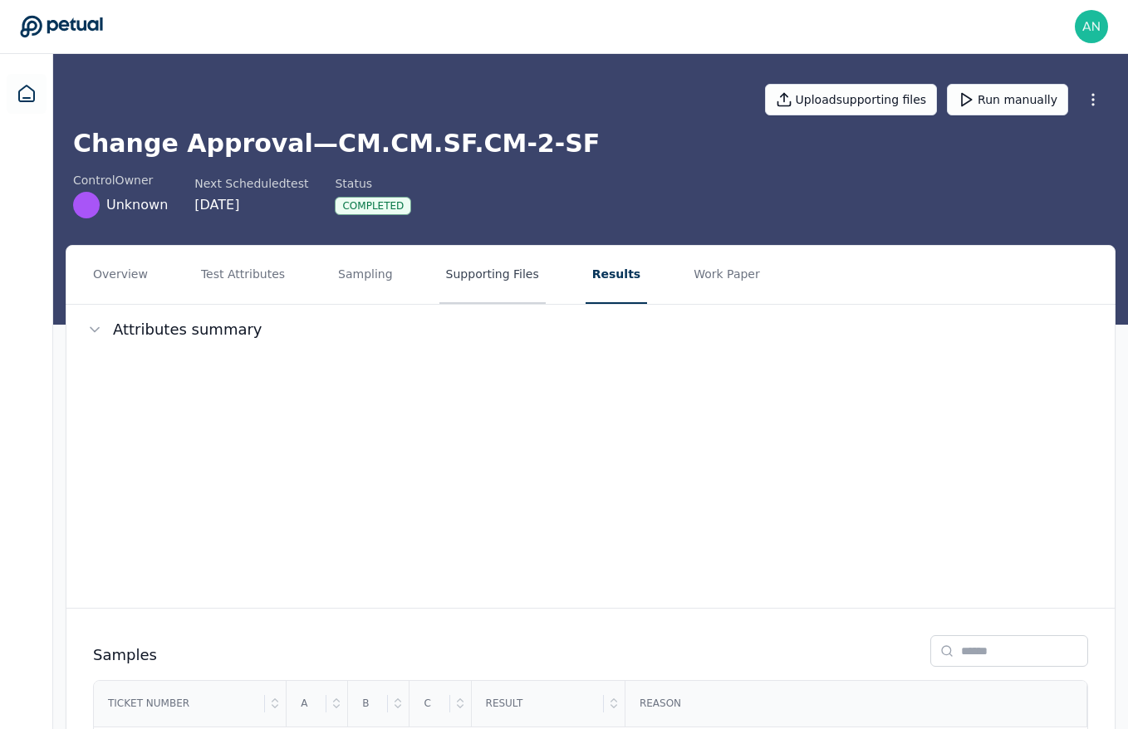
click at [504, 288] on button "Supporting Files" at bounding box center [493, 275] width 106 height 58
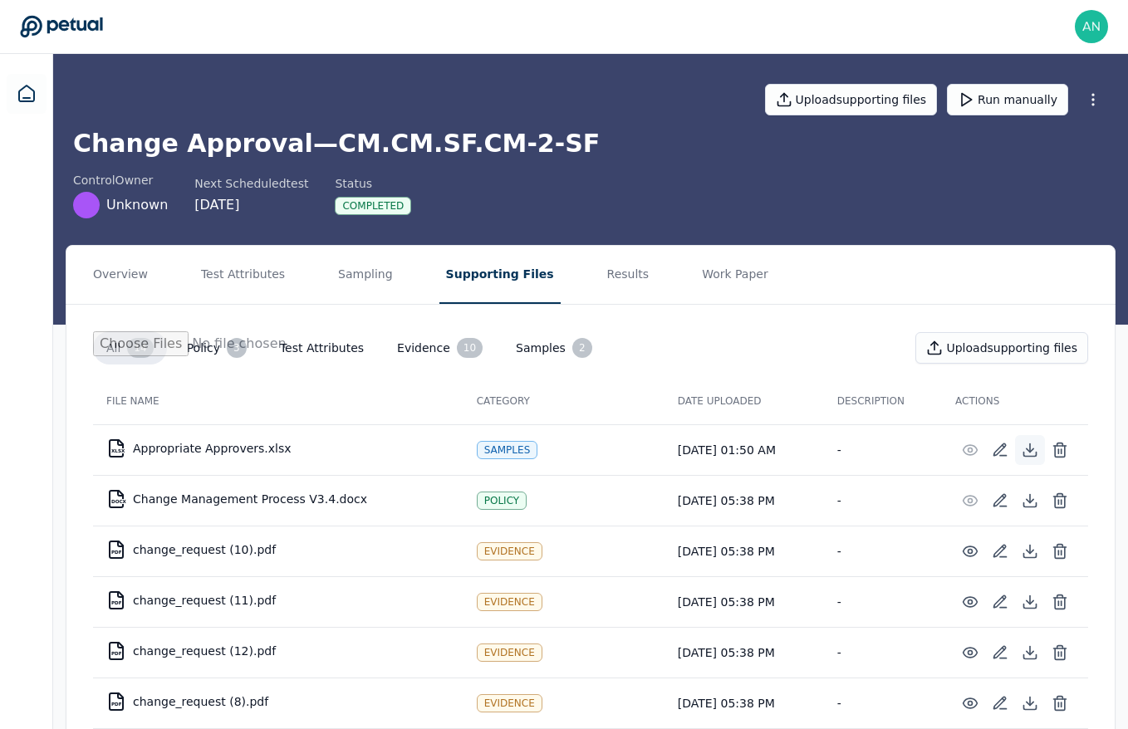
click at [1020, 450] on button at bounding box center [1030, 450] width 30 height 30
drag, startPoint x: 596, startPoint y: 268, endPoint x: 589, endPoint y: 276, distance: 10.0
click at [601, 268] on button "Results" at bounding box center [629, 275] width 56 height 58
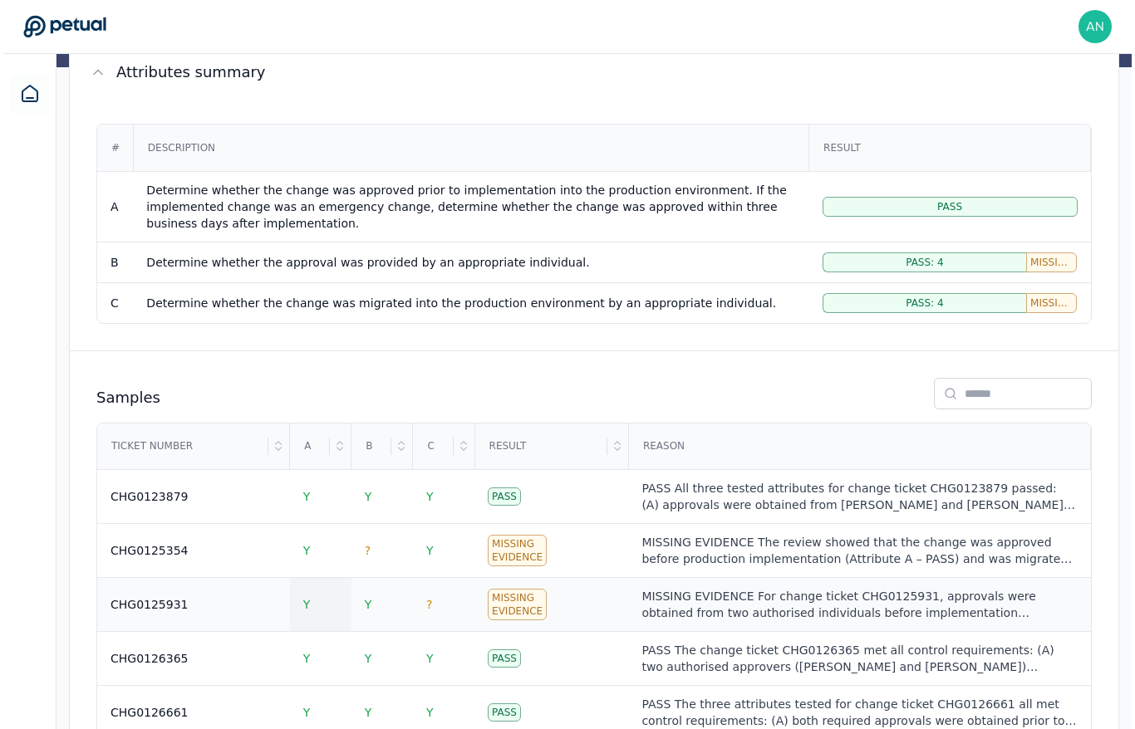
scroll to position [322, 0]
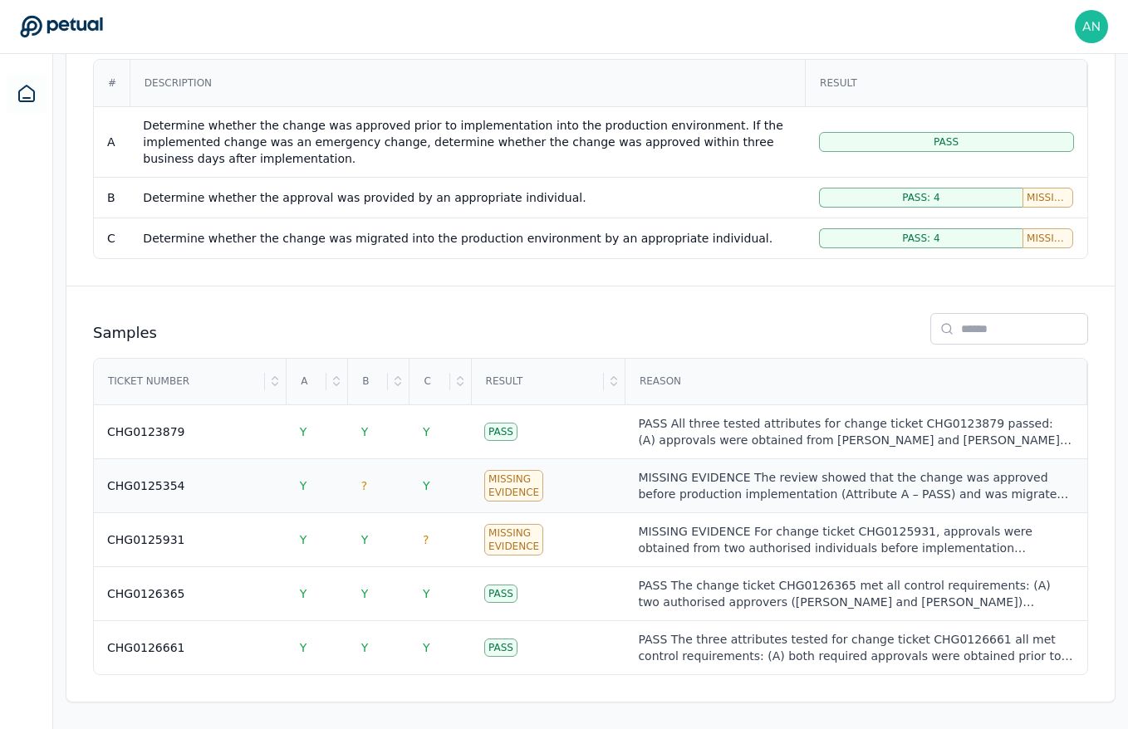
click at [238, 504] on td "CHG0125354" at bounding box center [190, 486] width 193 height 54
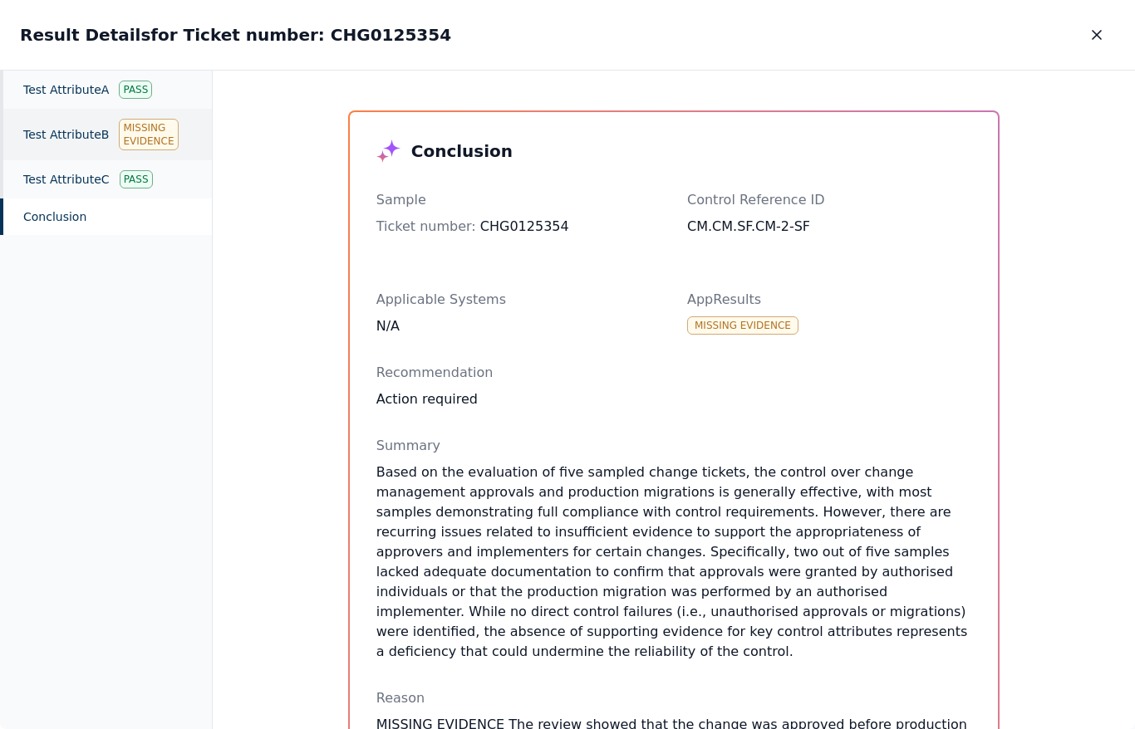
click at [63, 124] on div "Test Attribute B Missing Evidence" at bounding box center [106, 135] width 212 height 52
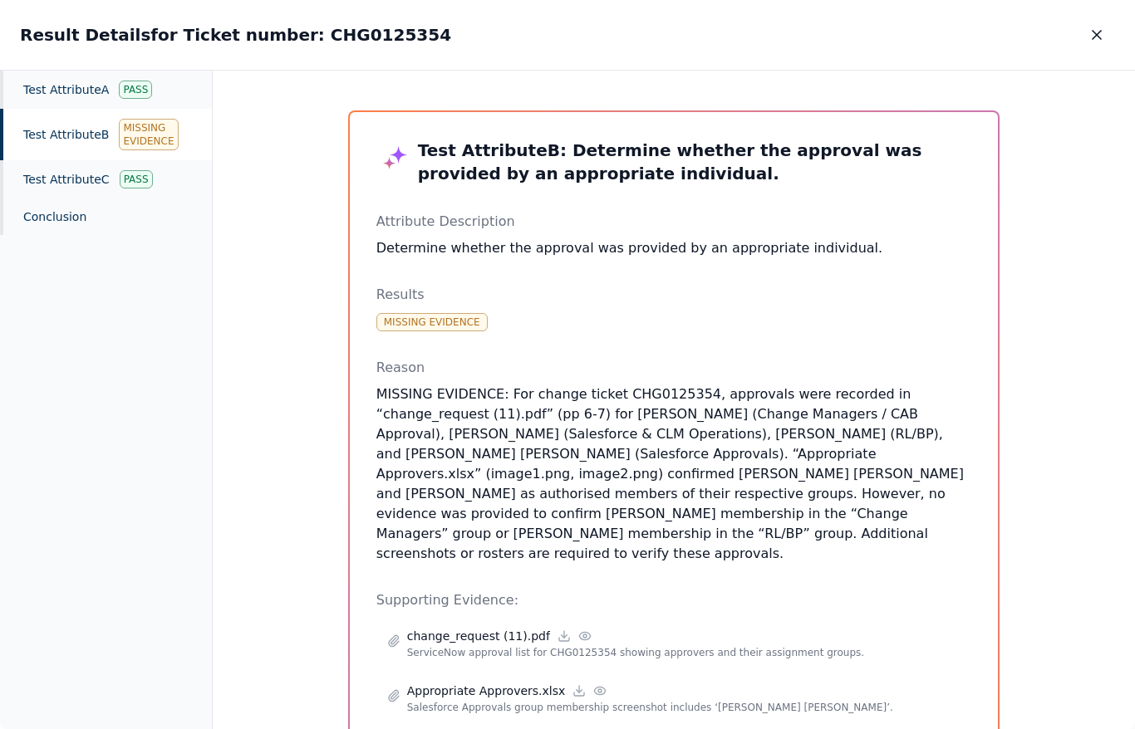
click at [771, 412] on p "MISSING EVIDENCE: For change ticket CHG0125354, approvals were recorded in “cha…" at bounding box center [674, 474] width 596 height 179
click at [413, 437] on p "MISSING EVIDENCE: For change ticket CHG0125354, approvals were recorded in “cha…" at bounding box center [674, 474] width 596 height 179
copy p "Change Managers / CAB Approval"
click at [837, 433] on p "MISSING EVIDENCE: For change ticket CHG0125354, approvals were recorded in “cha…" at bounding box center [674, 474] width 596 height 179
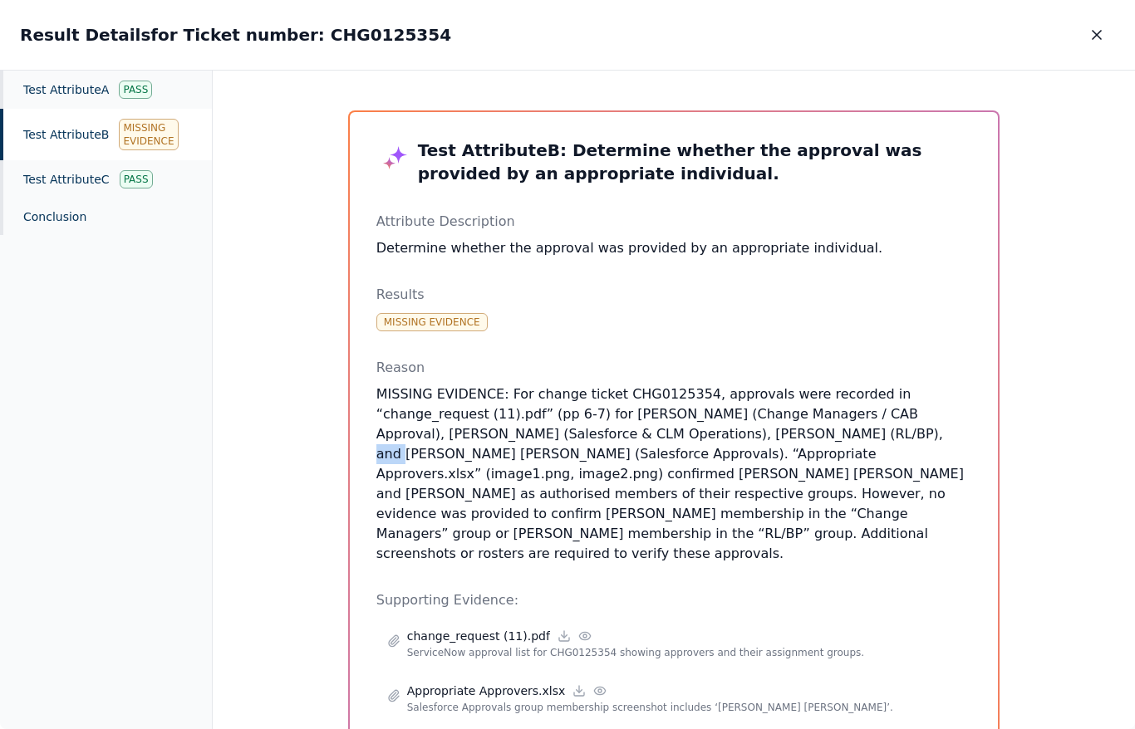
drag, startPoint x: 850, startPoint y: 434, endPoint x: 867, endPoint y: 436, distance: 17.6
click at [867, 436] on p "MISSING EVIDENCE: For change ticket CHG0125354, approvals were recorded in “cha…" at bounding box center [674, 474] width 596 height 179
click at [871, 438] on p "MISSING EVIDENCE: For change ticket CHG0125354, approvals were recorded in “cha…" at bounding box center [674, 474] width 596 height 179
copy p "RL/[GEOGRAPHIC_DATA]"
click at [715, 258] on div "Test Attribute B : Determine whether the approval was provided by an appropriat…" at bounding box center [674, 460] width 596 height 643
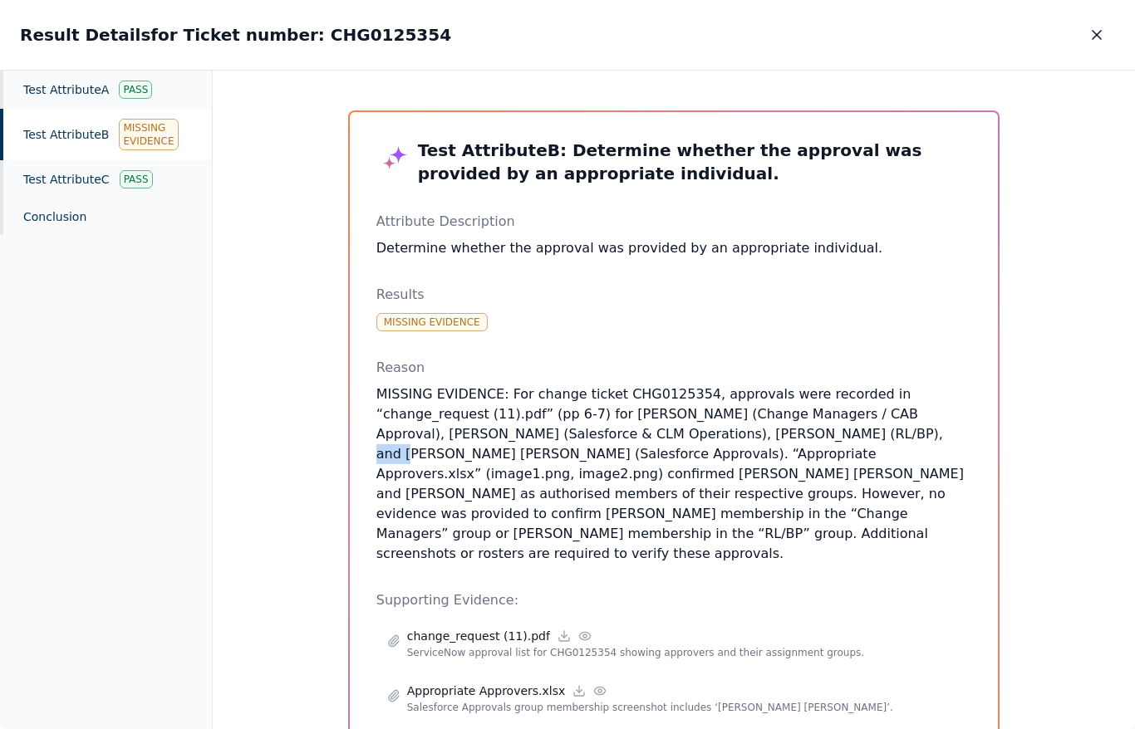
click at [715, 258] on div "Test Attribute B : Determine whether the approval was provided by an appropriat…" at bounding box center [674, 460] width 596 height 643
click at [725, 255] on p "Determine whether the approval was provided by an appropriate individual." at bounding box center [674, 248] width 596 height 20
click at [735, 248] on p "Determine whether the approval was provided by an appropriate individual." at bounding box center [674, 248] width 596 height 20
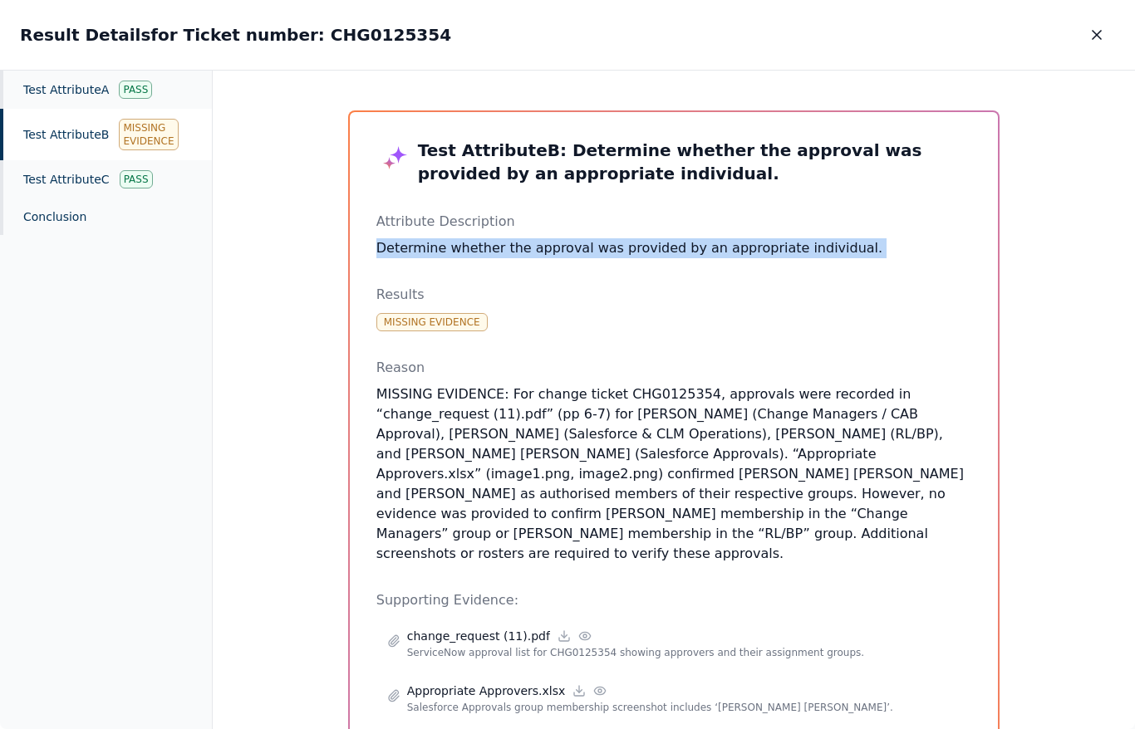
click at [735, 248] on p "Determine whether the approval was provided by an appropriate individual." at bounding box center [674, 248] width 596 height 20
copy p "Determine whether the approval was provided by an appropriate individual."
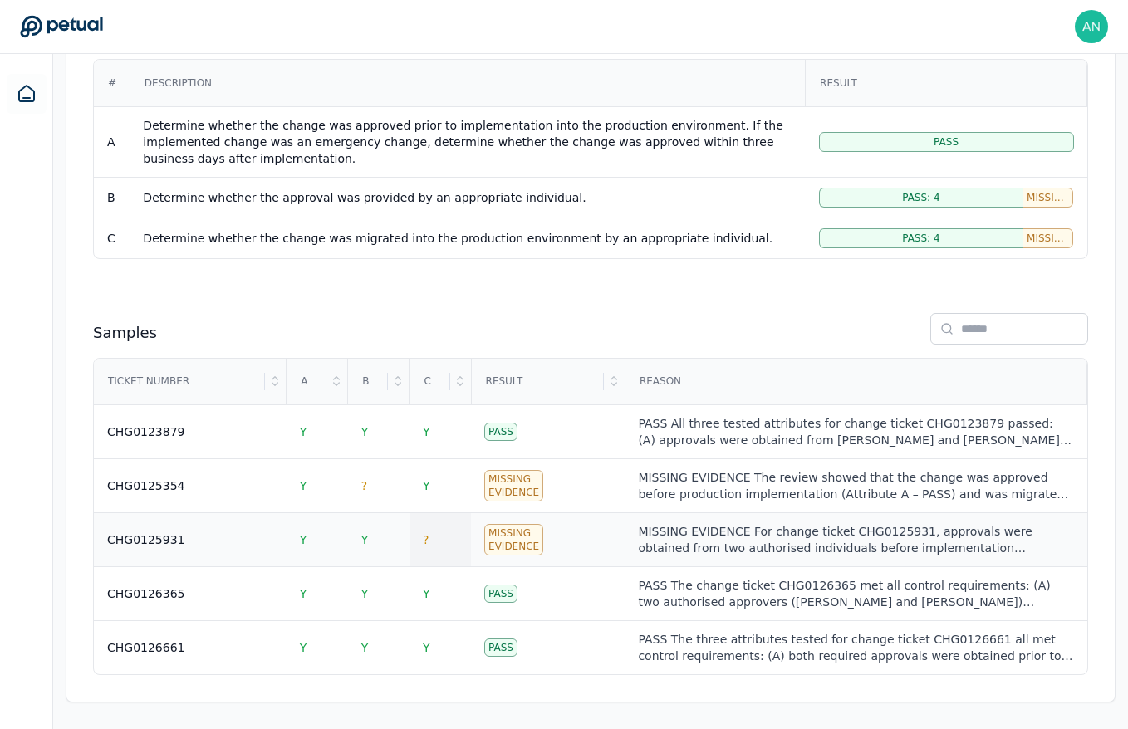
click at [420, 548] on td "?" at bounding box center [440, 540] width 61 height 54
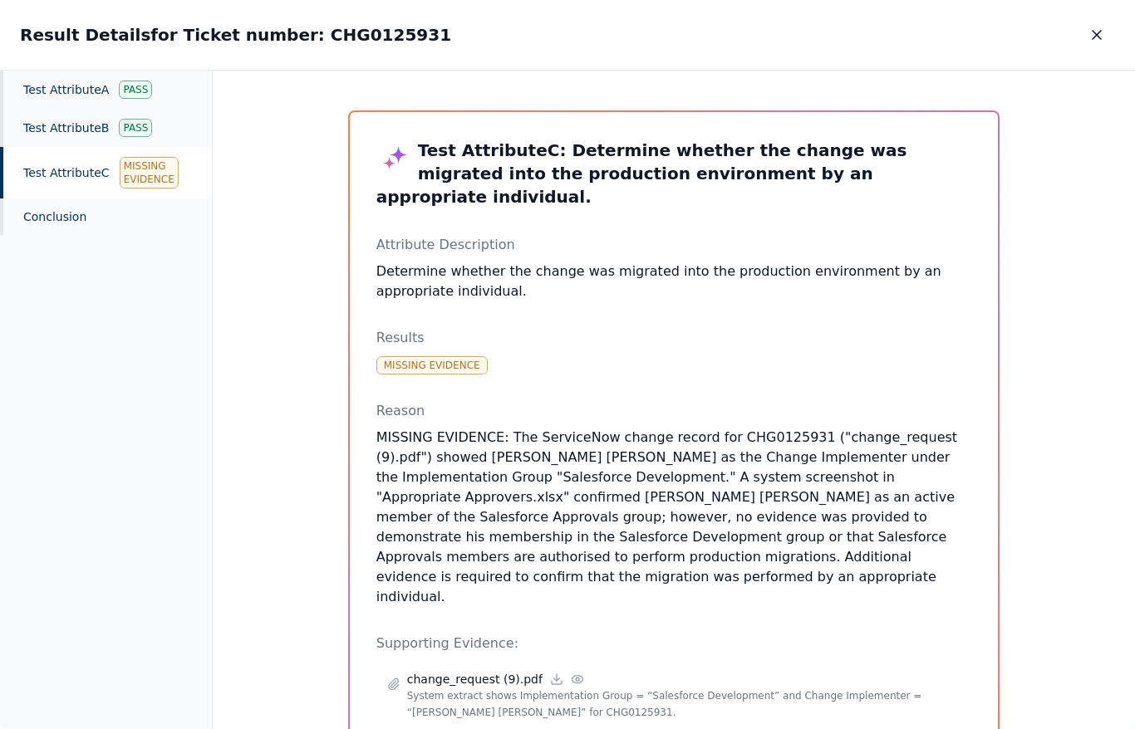
click at [82, 169] on div "Test Attribute C Missing Evidence" at bounding box center [106, 173] width 212 height 52
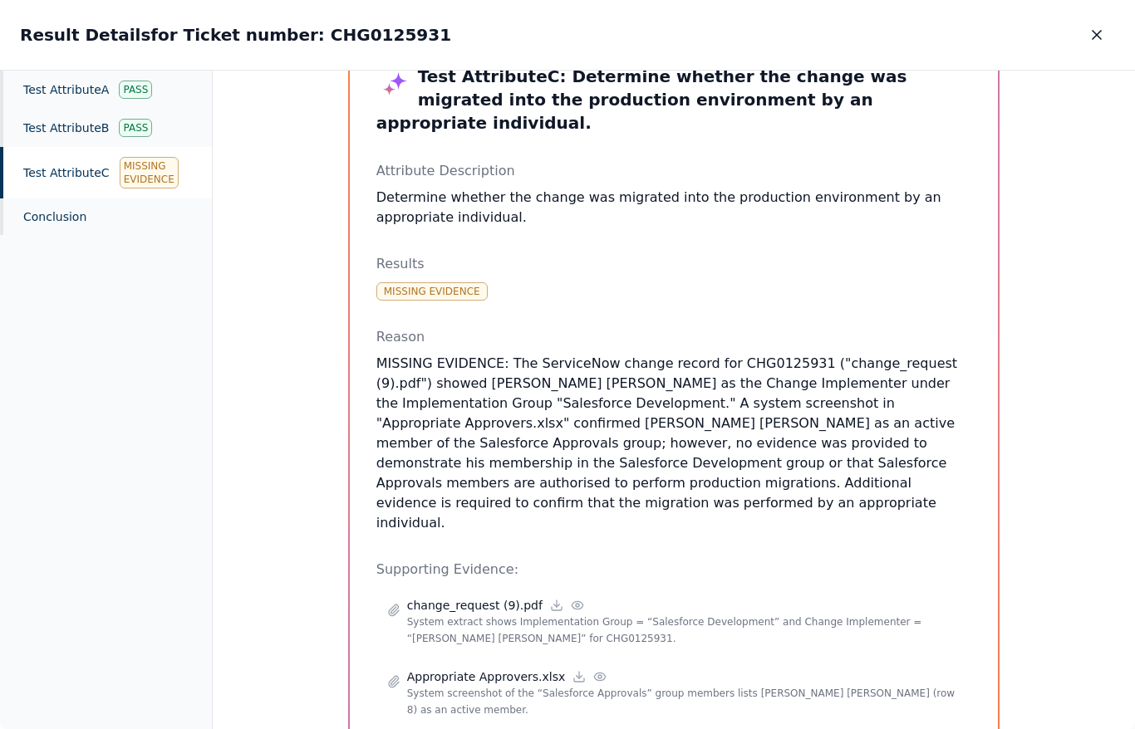
scroll to position [82, 0]
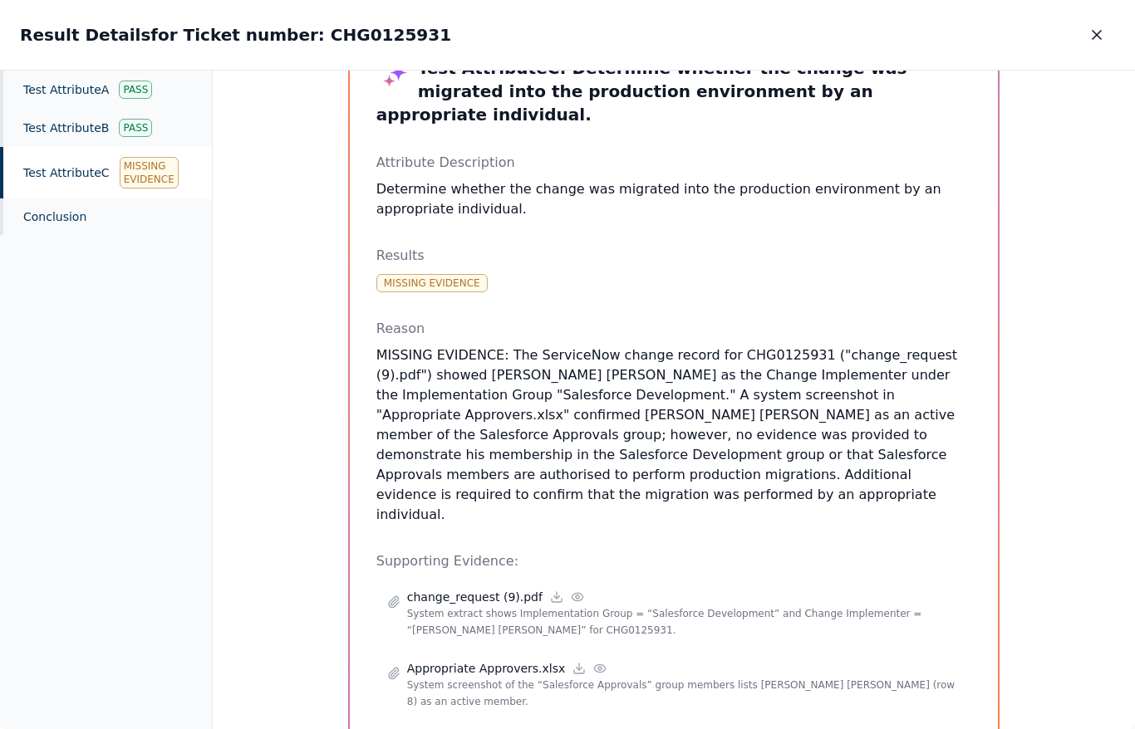
click at [489, 395] on p "MISSING EVIDENCE: The ServiceNow change record for CHG0125931 ("change_request …" at bounding box center [674, 435] width 596 height 179
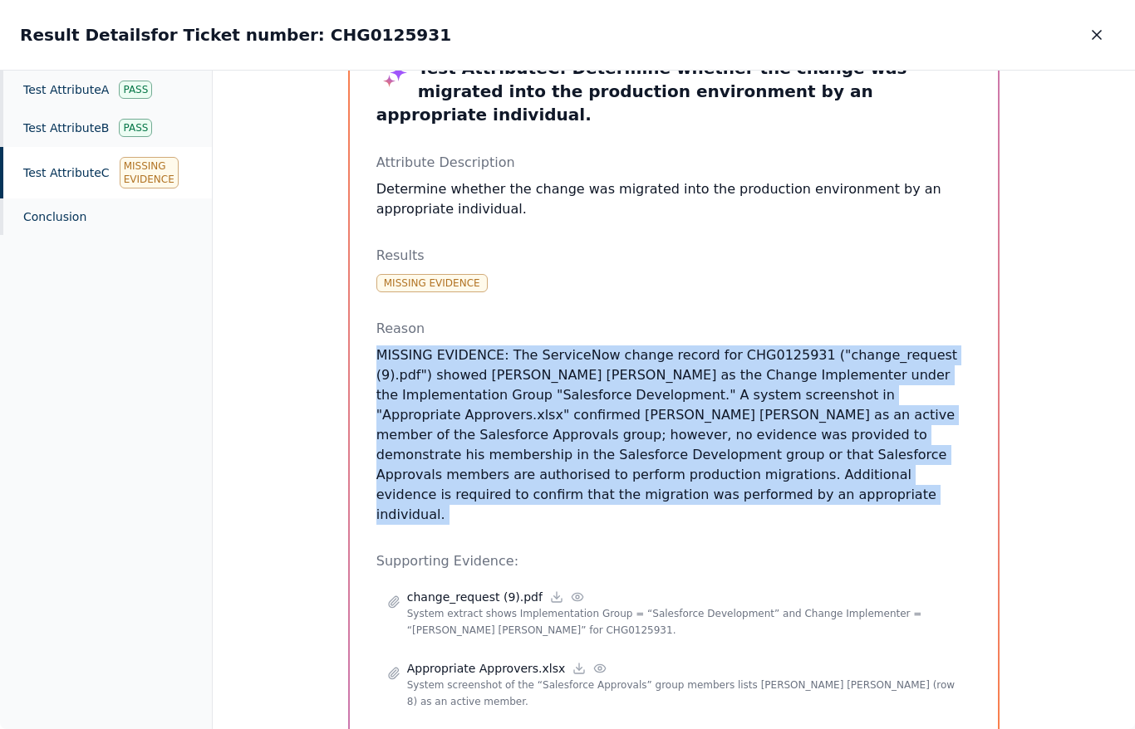
click at [489, 395] on p "MISSING EVIDENCE: The ServiceNow change record for CHG0125931 ("change_request …" at bounding box center [674, 435] width 596 height 179
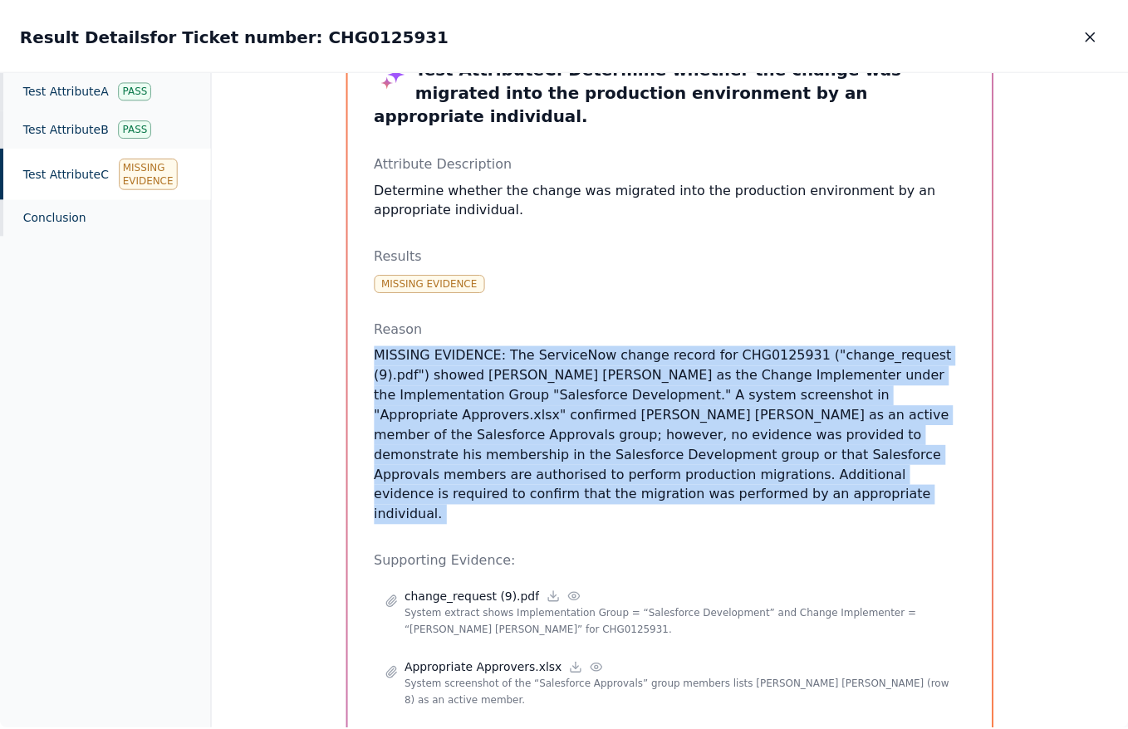
scroll to position [73, 0]
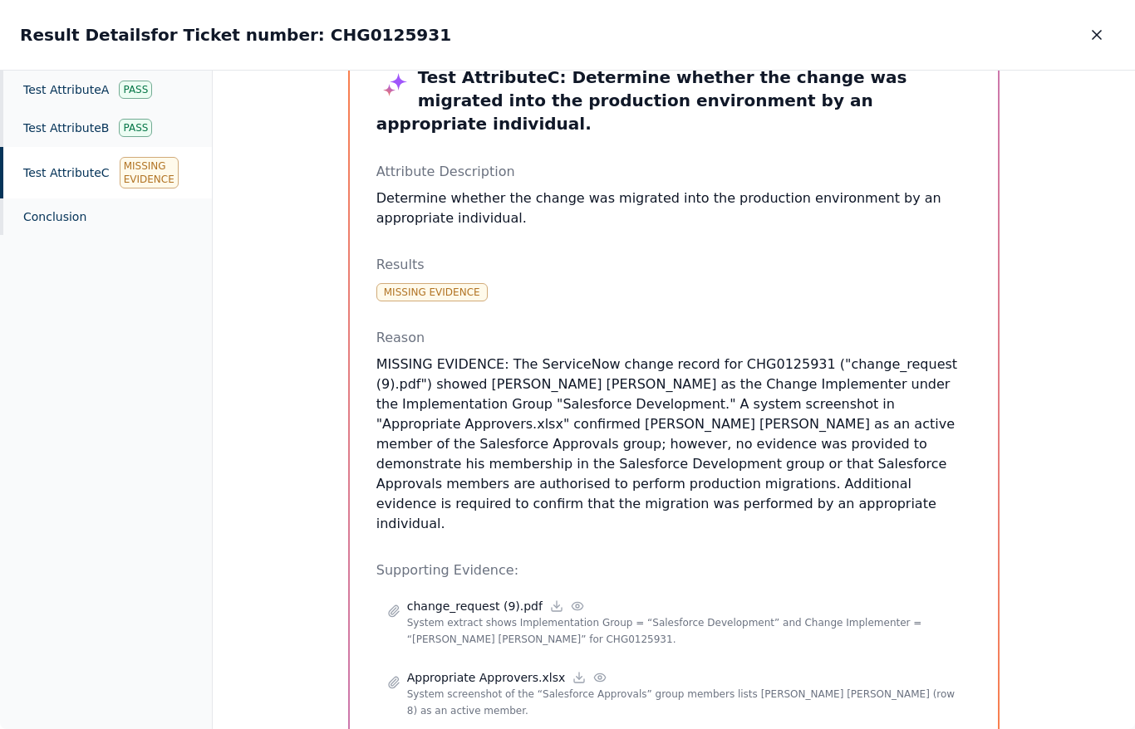
click at [489, 396] on p "MISSING EVIDENCE: The ServiceNow change record for CHG0125931 ("change_request …" at bounding box center [674, 444] width 596 height 179
click at [668, 366] on p "MISSING EVIDENCE: The ServiceNow change record for CHG0125931 ("change_request …" at bounding box center [674, 444] width 596 height 179
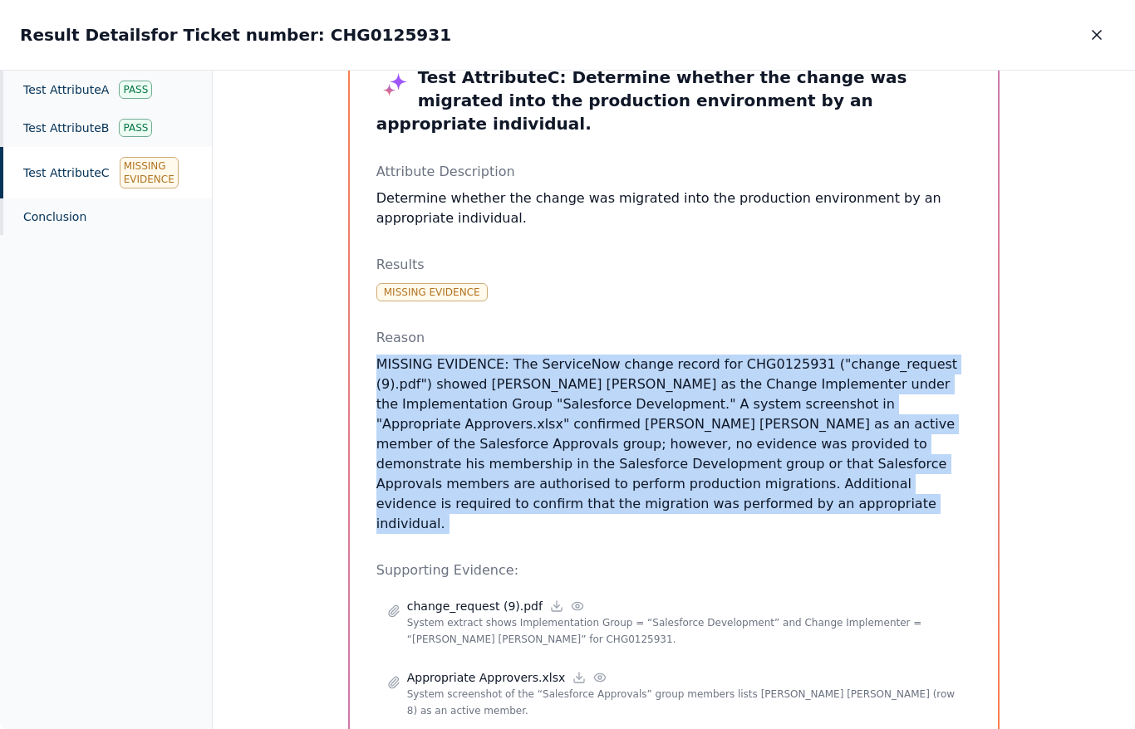
click at [668, 366] on p "MISSING EVIDENCE: The ServiceNow change record for CHG0125931 ("change_request …" at bounding box center [674, 444] width 596 height 179
click at [579, 389] on p "MISSING EVIDENCE: The ServiceNow change record for CHG0125931 ("change_request …" at bounding box center [674, 444] width 596 height 179
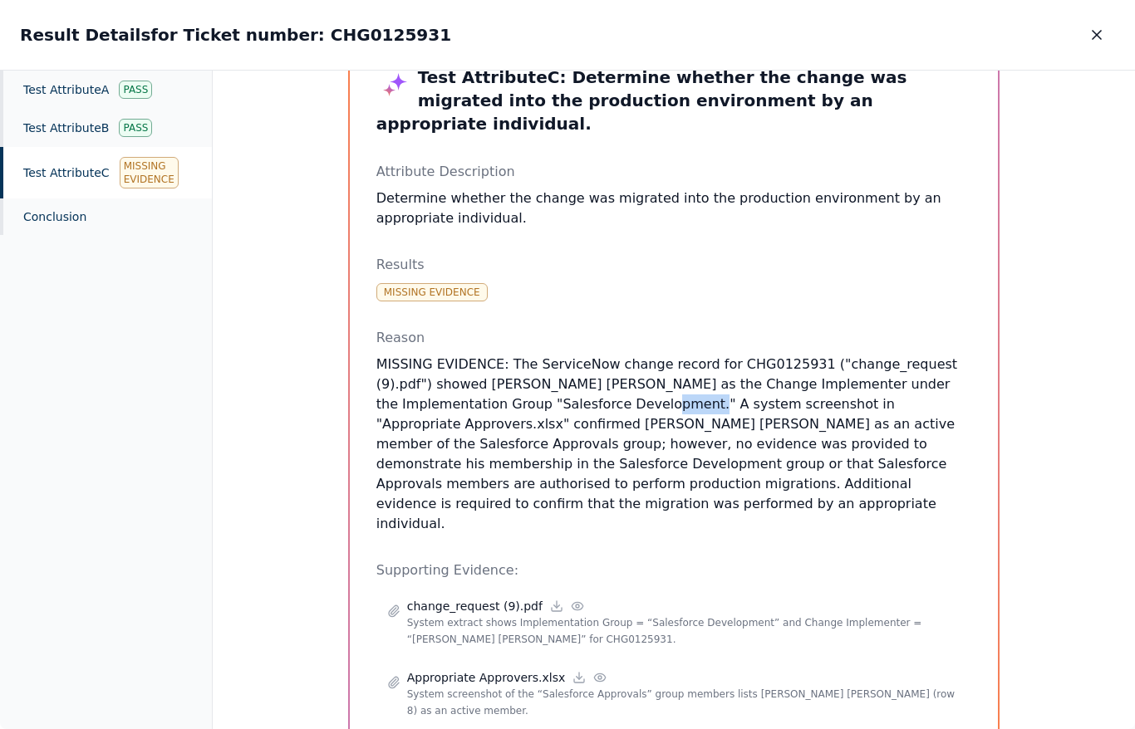
click at [579, 389] on p "MISSING EVIDENCE: The ServiceNow change record for CHG0125931 ("change_request …" at bounding box center [674, 444] width 596 height 179
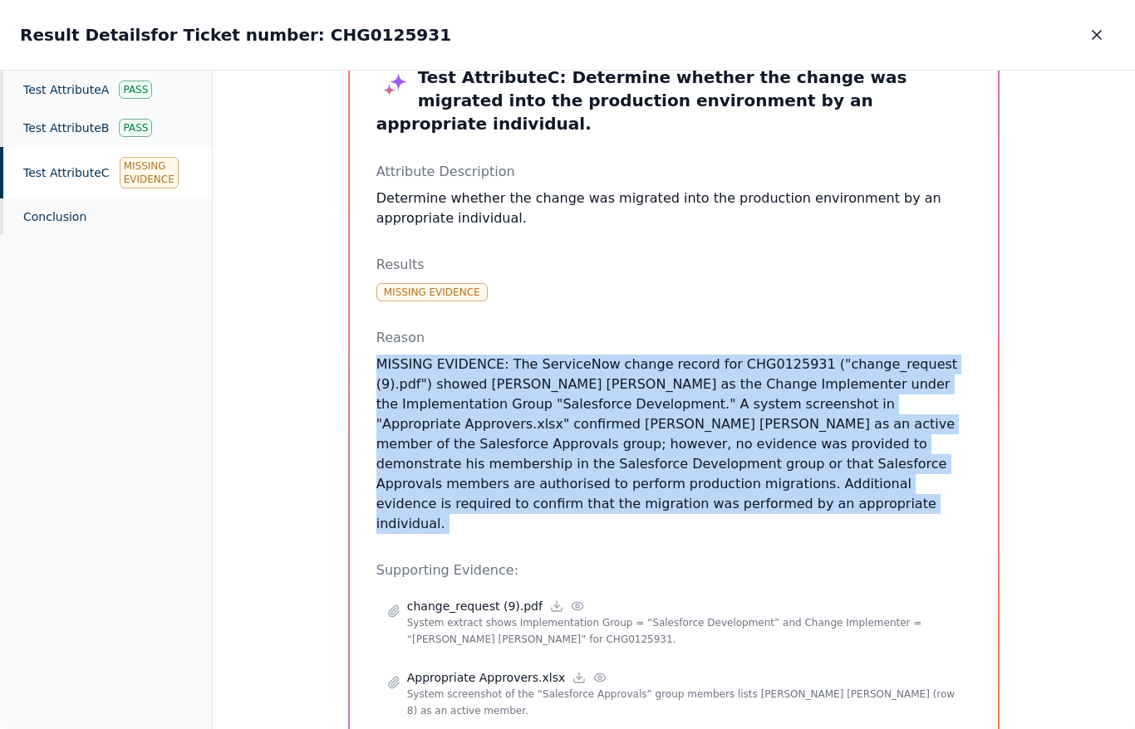
click at [579, 389] on p "MISSING EVIDENCE: The ServiceNow change record for CHG0125931 ("change_request …" at bounding box center [674, 444] width 596 height 179
click at [518, 433] on p "MISSING EVIDENCE: The ServiceNow change record for CHG0125931 ("change_request …" at bounding box center [674, 444] width 596 height 179
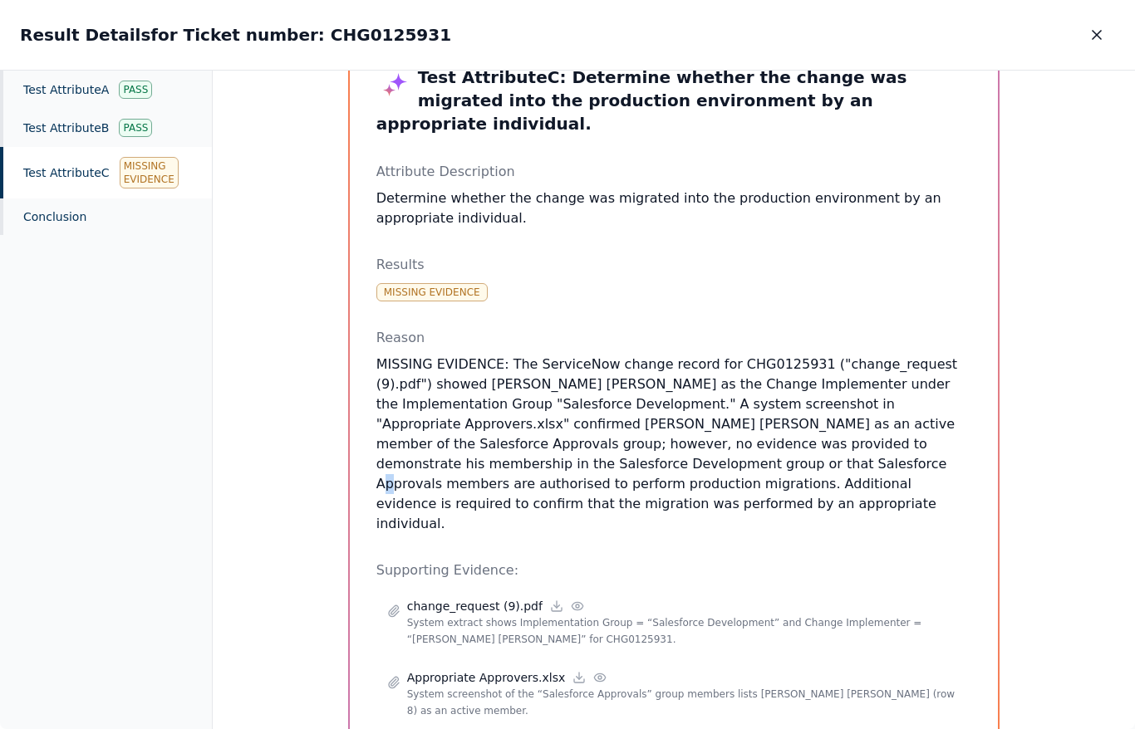
click at [518, 433] on p "MISSING EVIDENCE: The ServiceNow change record for CHG0125931 ("change_request …" at bounding box center [674, 444] width 596 height 179
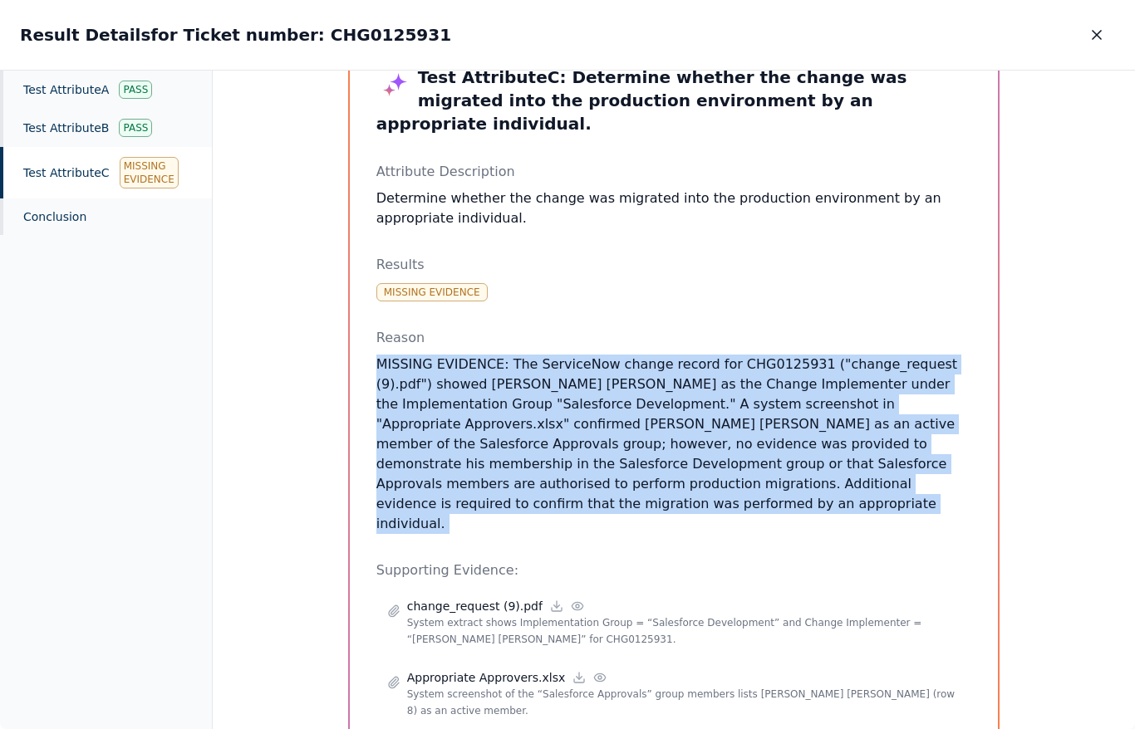
click at [518, 433] on p "MISSING EVIDENCE: The ServiceNow change record for CHG0125931 ("change_request …" at bounding box center [674, 444] width 596 height 179
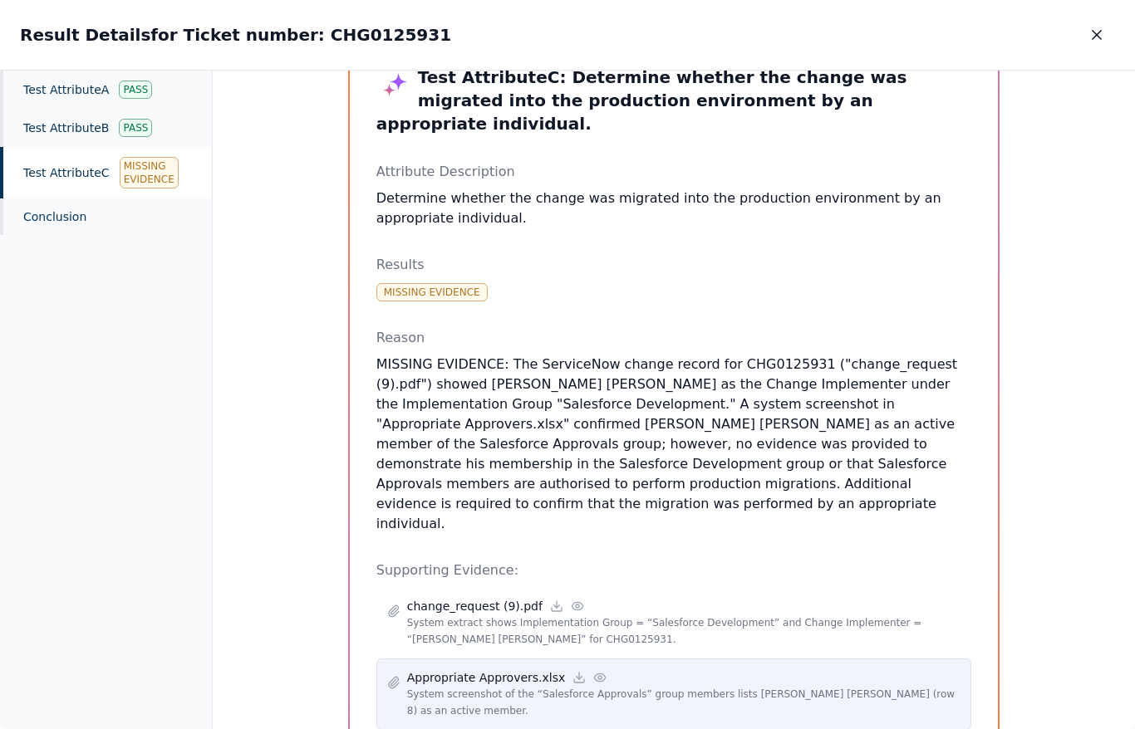
click at [462, 670] on p "Appropriate Approvers.xlsx" at bounding box center [486, 678] width 159 height 17
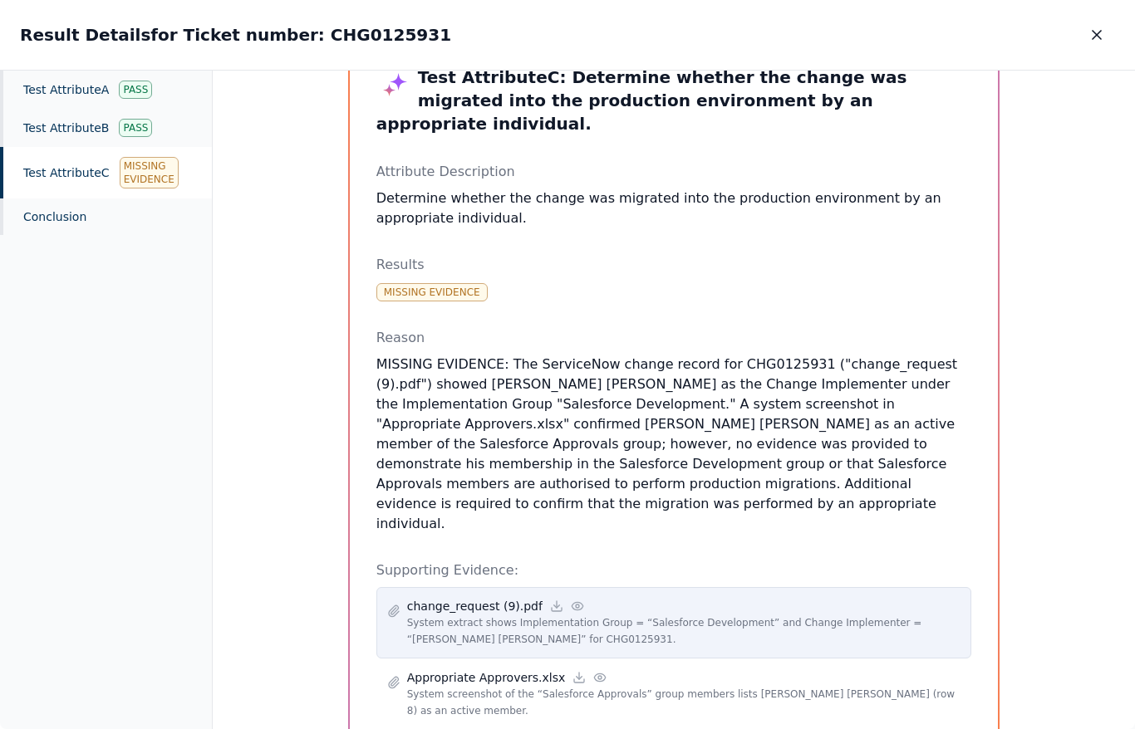
click at [500, 615] on p "System extract shows Implementation Group = “Salesforce Development” and Change…" at bounding box center [684, 631] width 554 height 33
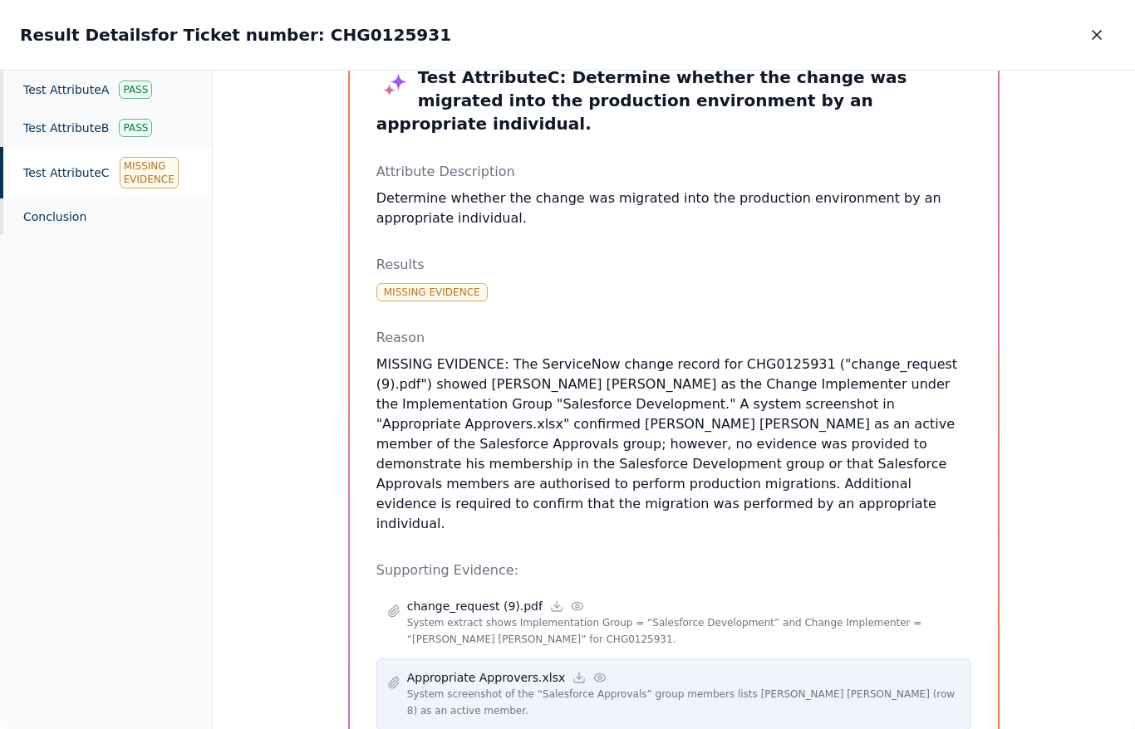
click at [463, 670] on p "Appropriate Approvers.xlsx" at bounding box center [486, 678] width 159 height 17
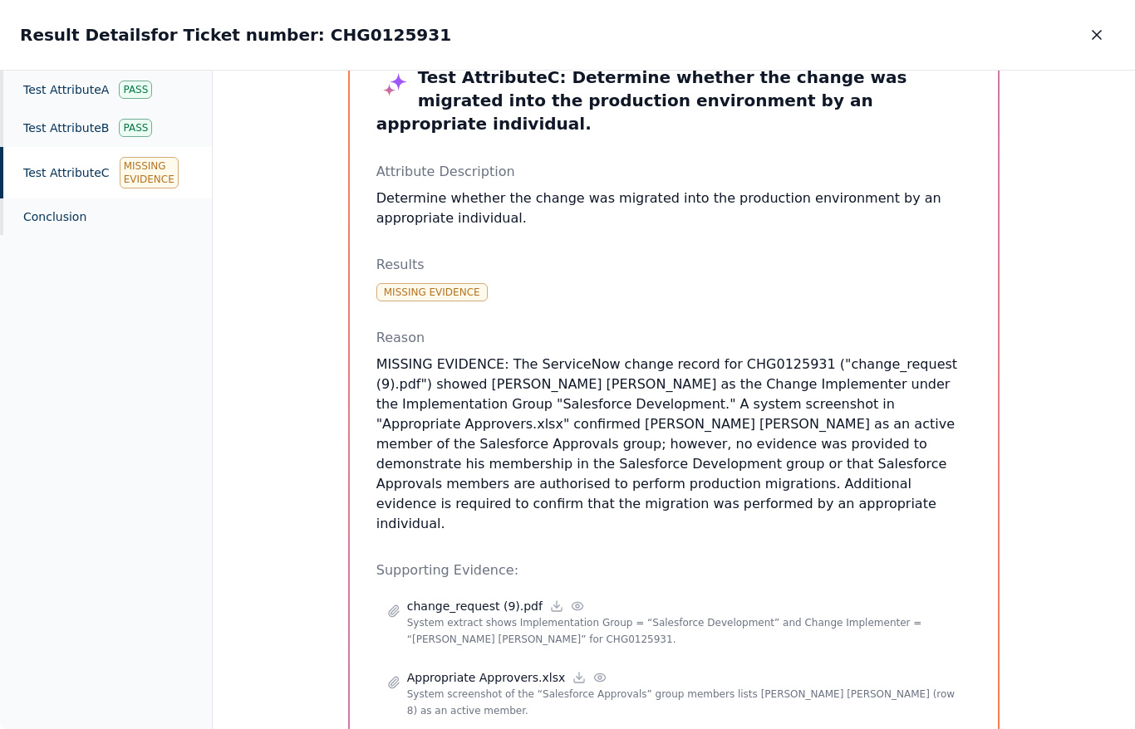
click at [461, 667] on div "Test Attribute C : Determine whether the change was migrated into the productio…" at bounding box center [674, 398] width 649 height 718
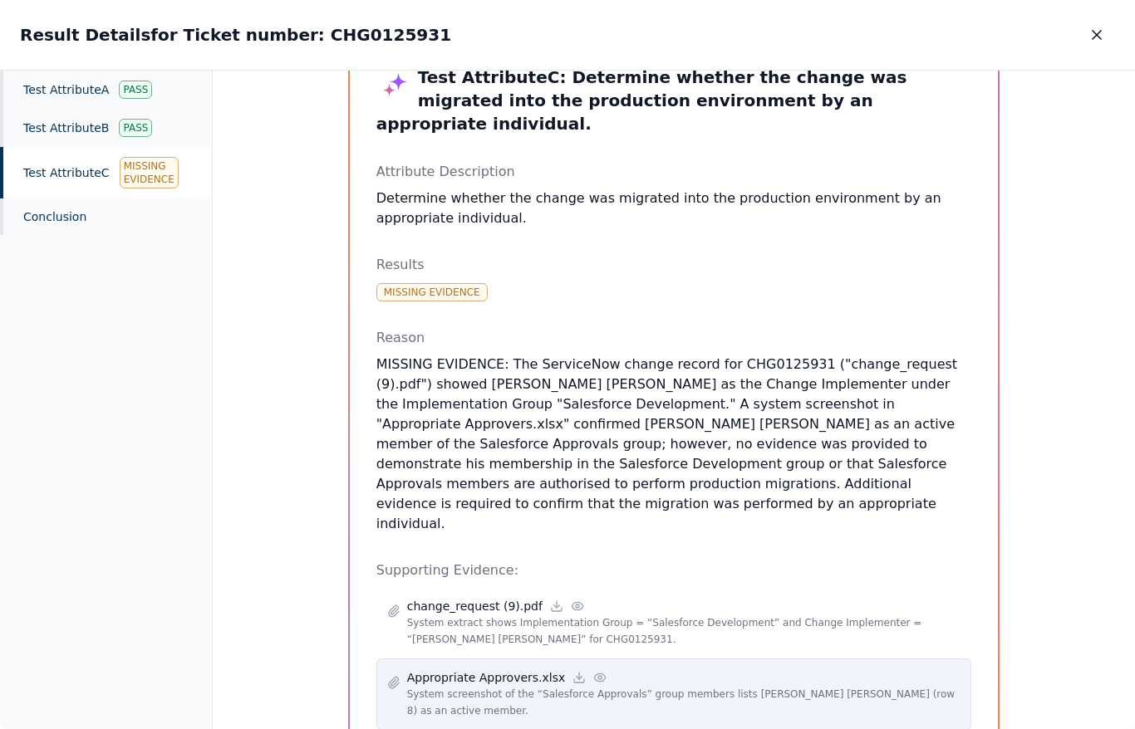
click at [446, 686] on p "System screenshot of the “Salesforce Approvals” group members lists [PERSON_NAM…" at bounding box center [684, 702] width 554 height 33
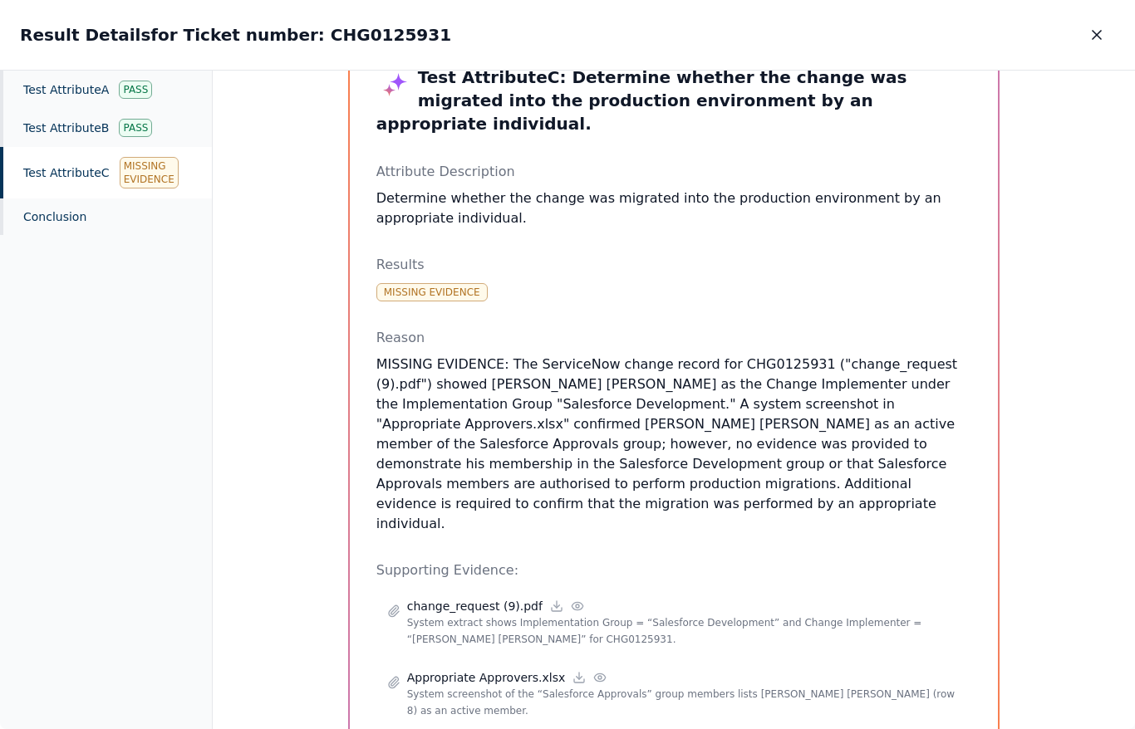
click at [364, 39] on h2 "Result Details for Ticket number: CHG0125931" at bounding box center [235, 34] width 431 height 23
copy h2 "CHG0125931"
click at [356, 28] on h2 "Result Details for Ticket number: CHG0125931" at bounding box center [235, 34] width 431 height 23
click at [1093, 27] on icon "button" at bounding box center [1096, 35] width 17 height 17
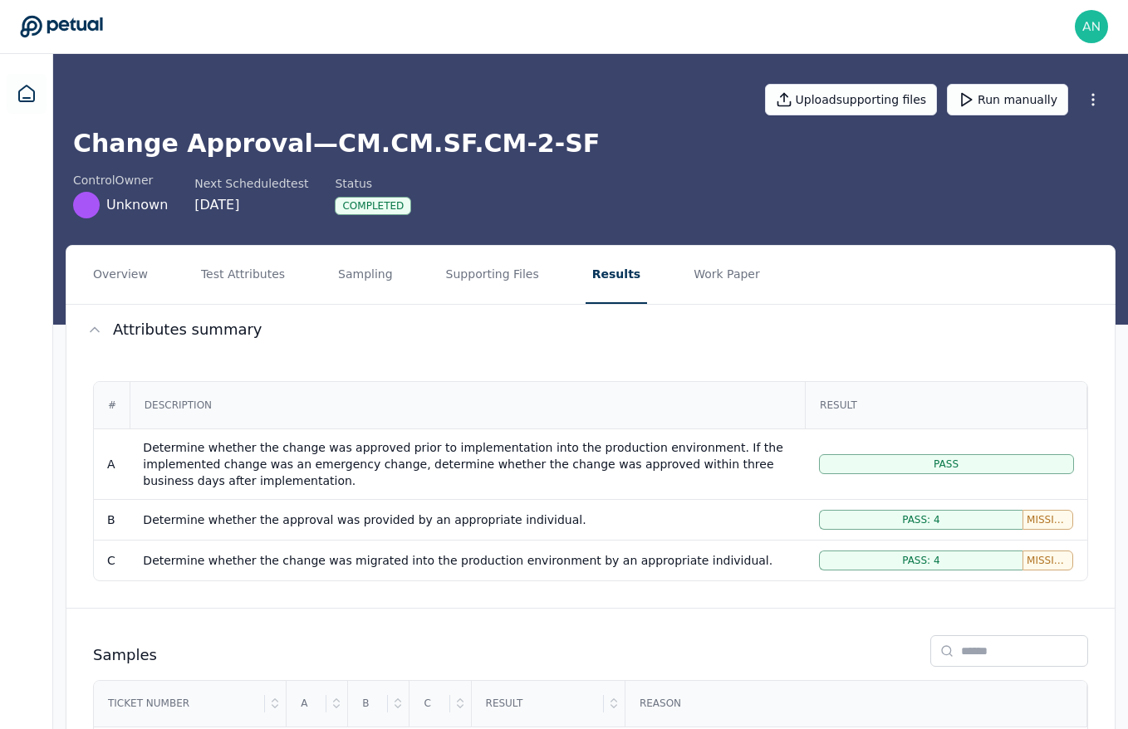
click at [393, 56] on div "Upload supporting files Run manually Change Approval — CM.CM.SF.CM-2-SF control…" at bounding box center [590, 136] width 1049 height 165
